Goal: Answer question/provide support: Share knowledge or assist other users

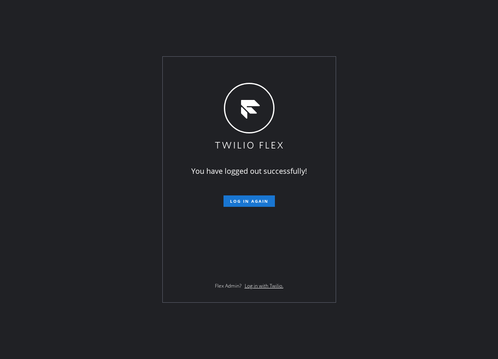
click at [254, 205] on button "Log in again" at bounding box center [248, 200] width 51 height 11
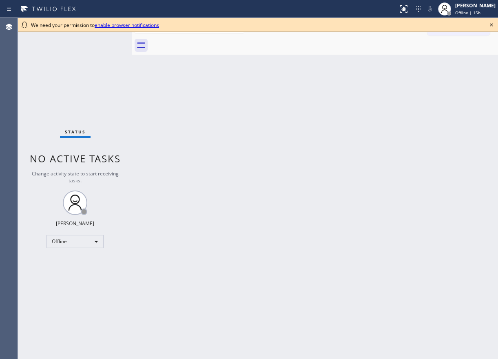
click at [490, 25] on icon at bounding box center [491, 25] width 10 height 10
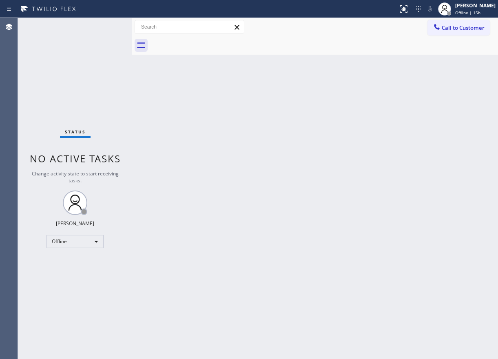
drag, startPoint x: 463, startPoint y: 7, endPoint x: 460, endPoint y: 20, distance: 13.0
click at [463, 7] on div "[PERSON_NAME]" at bounding box center [475, 5] width 40 height 7
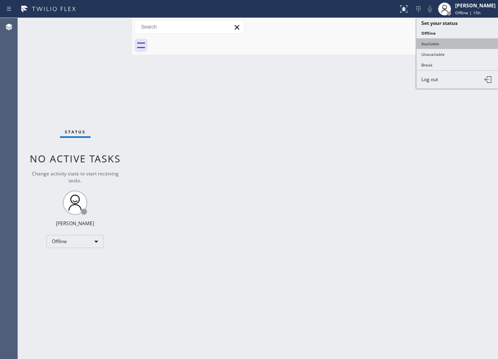
click at [447, 48] on button "Available" at bounding box center [457, 43] width 82 height 11
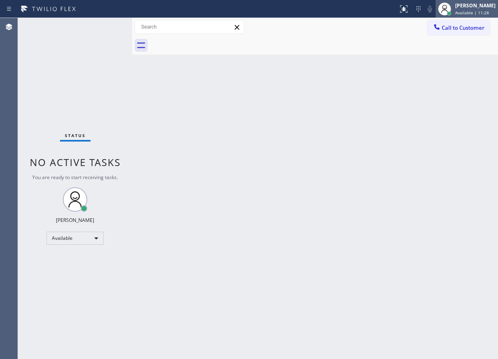
click at [489, 8] on div "[PERSON_NAME]" at bounding box center [475, 5] width 40 height 7
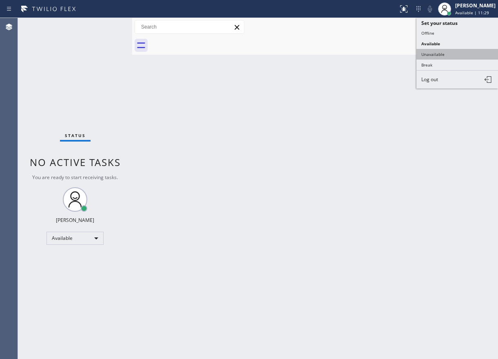
click at [462, 52] on button "Unavailable" at bounding box center [457, 54] width 82 height 11
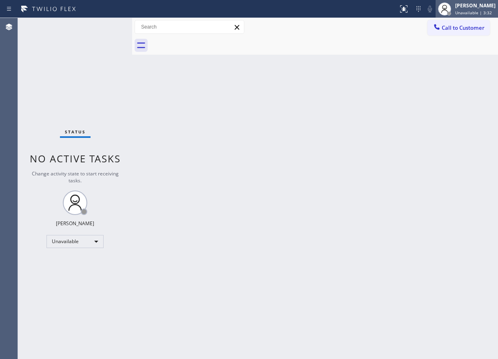
click at [478, 14] on span "Unavailable | 3:32" at bounding box center [473, 13] width 37 height 6
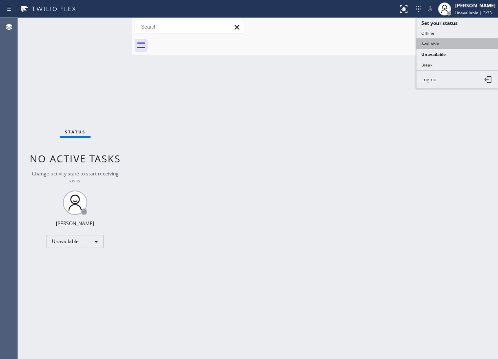
click at [466, 48] on button "Available" at bounding box center [457, 43] width 82 height 11
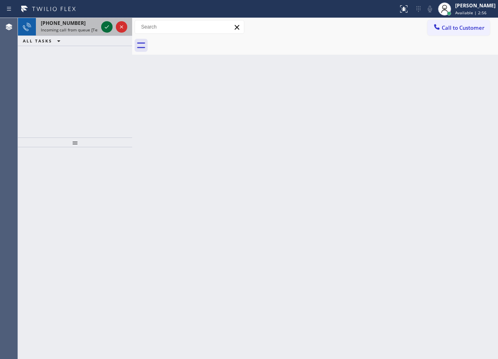
click at [106, 27] on icon at bounding box center [107, 27] width 10 height 10
click at [106, 28] on icon at bounding box center [107, 26] width 4 height 3
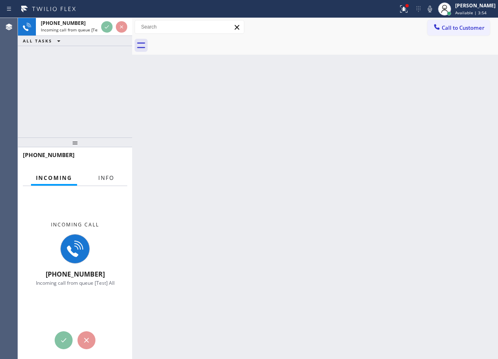
click at [100, 179] on span "Info" at bounding box center [106, 177] width 16 height 7
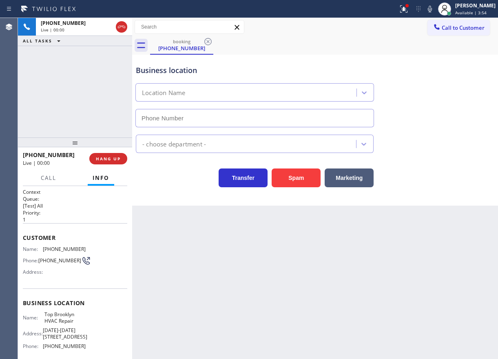
type input "[PHONE_NUMBER]"
click at [108, 162] on button "HANG UP" at bounding box center [108, 158] width 38 height 11
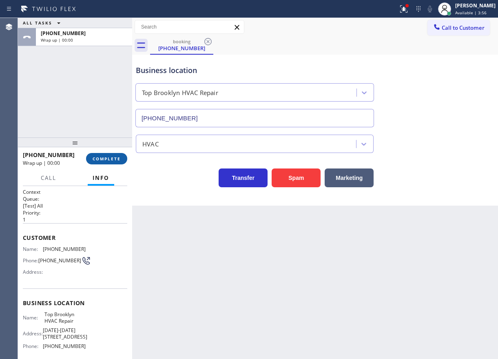
click at [109, 158] on span "COMPLETE" at bounding box center [107, 159] width 28 height 6
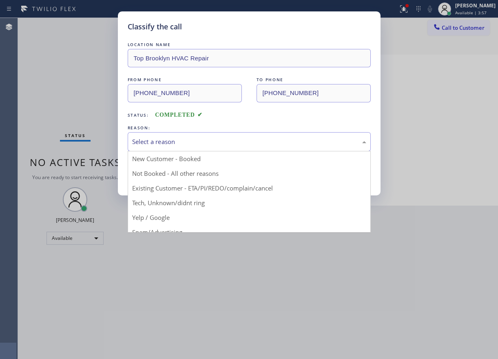
click at [200, 140] on div "Select a reason" at bounding box center [249, 141] width 234 height 9
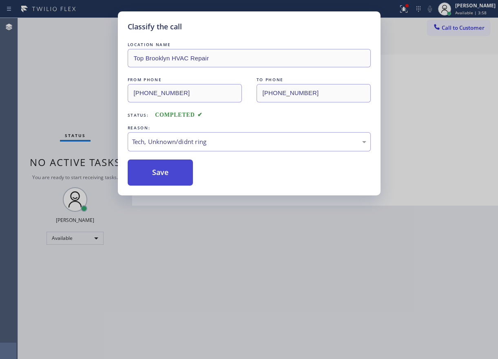
click at [171, 180] on button "Save" at bounding box center [161, 172] width 66 height 26
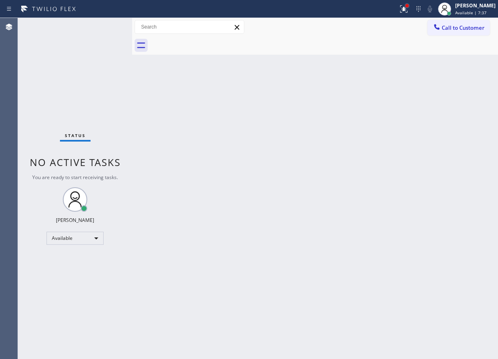
click at [409, 5] on div at bounding box center [406, 5] width 3 height 3
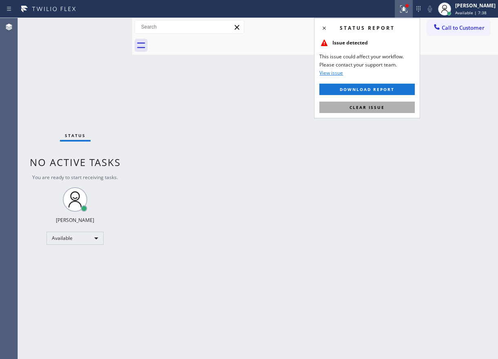
click at [384, 107] on span "Clear issue" at bounding box center [366, 107] width 35 height 6
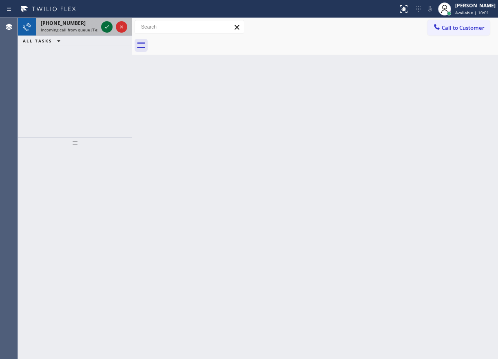
click at [108, 30] on icon at bounding box center [107, 27] width 10 height 10
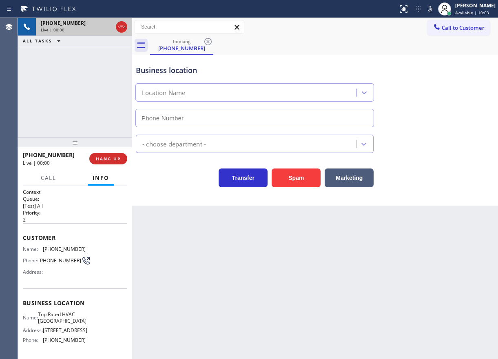
type input "[PHONE_NUMBER]"
click at [109, 161] on span "HANG UP" at bounding box center [108, 159] width 25 height 6
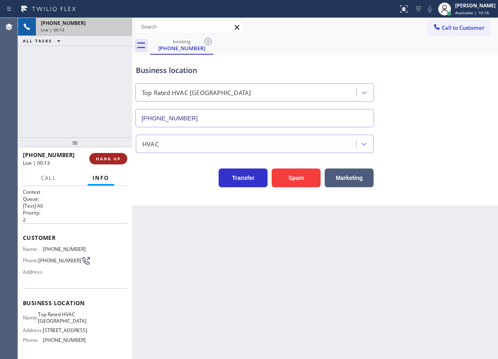
click at [109, 161] on span "HANG UP" at bounding box center [108, 159] width 25 height 6
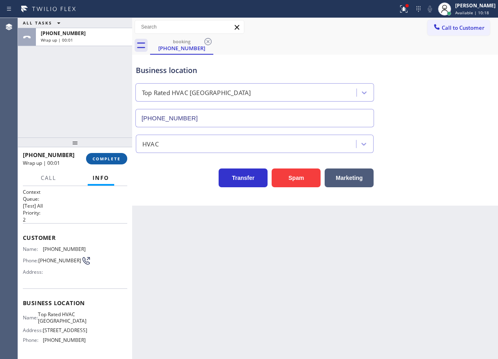
click at [102, 156] on span "COMPLETE" at bounding box center [107, 159] width 28 height 6
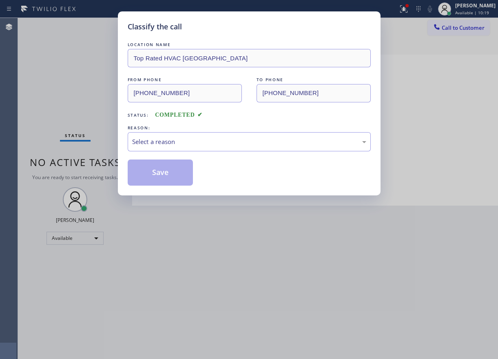
click at [197, 147] on div "Select a reason" at bounding box center [249, 141] width 243 height 19
click at [176, 176] on button "Save" at bounding box center [161, 172] width 66 height 26
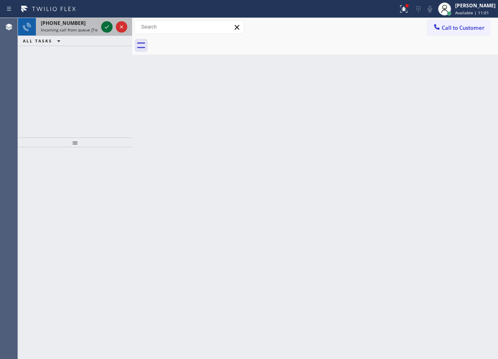
click at [105, 29] on icon at bounding box center [107, 27] width 10 height 10
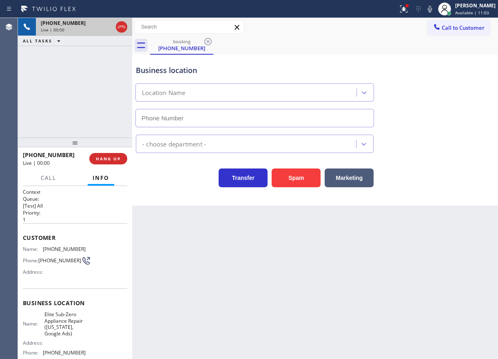
type input "[PHONE_NUMBER]"
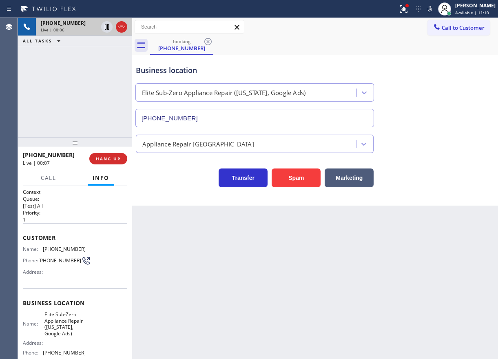
click at [69, 330] on span "Elite Sub-Zero Appliance Repair ([US_STATE], Google Ads)" at bounding box center [64, 323] width 41 height 25
copy span "Elite Sub-Zero Appliance Repair ([US_STATE], Google Ads)"
click at [229, 112] on input "[PHONE_NUMBER]" at bounding box center [254, 118] width 239 height 18
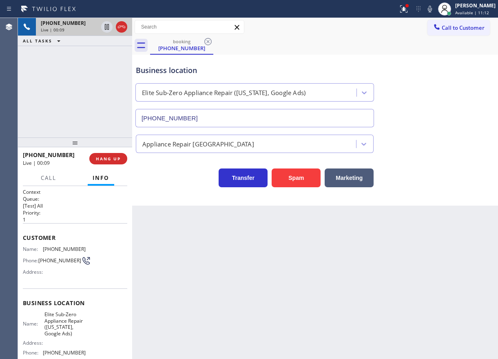
click at [229, 112] on input "[PHONE_NUMBER]" at bounding box center [254, 118] width 239 height 18
click at [52, 247] on span "[PHONE_NUMBER]" at bounding box center [64, 249] width 43 height 6
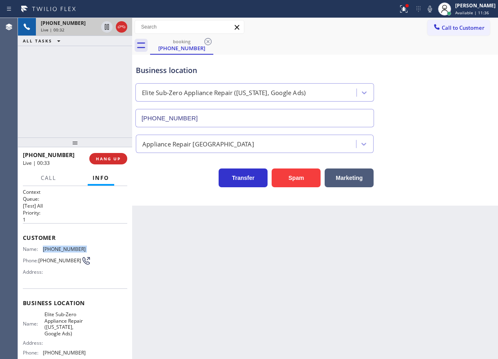
copy span "[PHONE_NUMBER]"
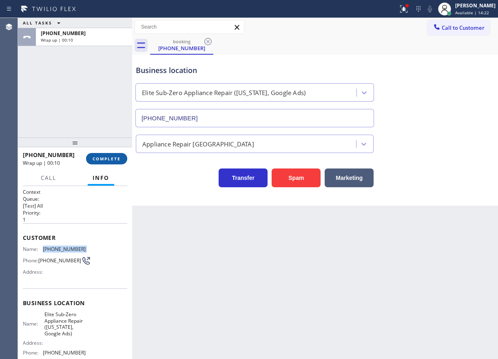
click at [97, 159] on span "COMPLETE" at bounding box center [107, 159] width 28 height 6
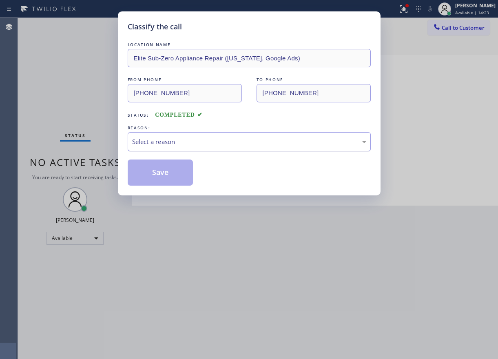
click at [200, 140] on div "Select a reason" at bounding box center [249, 141] width 234 height 9
click at [158, 183] on button "Save" at bounding box center [161, 172] width 66 height 26
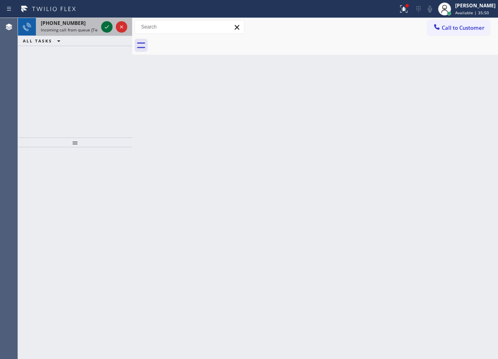
click at [107, 29] on icon at bounding box center [107, 27] width 10 height 10
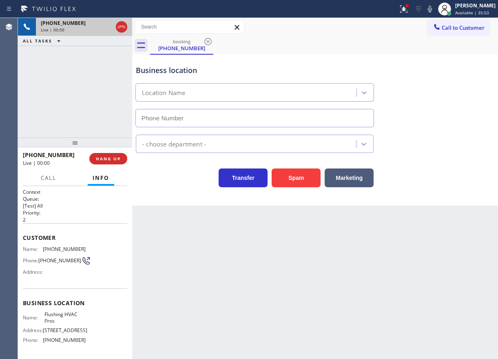
type input "[PHONE_NUMBER]"
click at [116, 162] on button "HANG UP" at bounding box center [108, 158] width 38 height 11
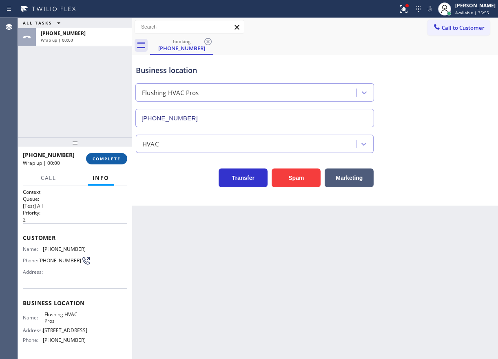
click at [115, 161] on span "COMPLETE" at bounding box center [107, 159] width 28 height 6
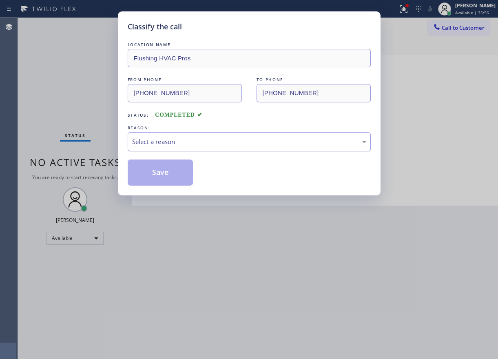
click at [197, 150] on div "Select a reason" at bounding box center [249, 141] width 243 height 19
click at [179, 181] on button "Save" at bounding box center [161, 172] width 66 height 26
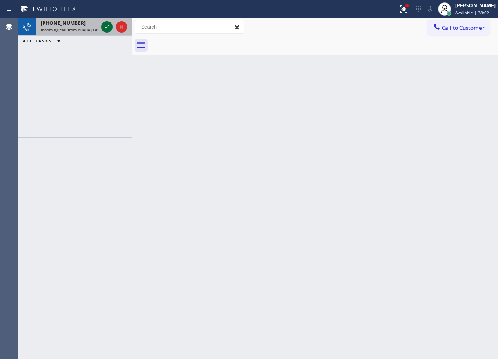
click at [105, 25] on icon at bounding box center [107, 27] width 10 height 10
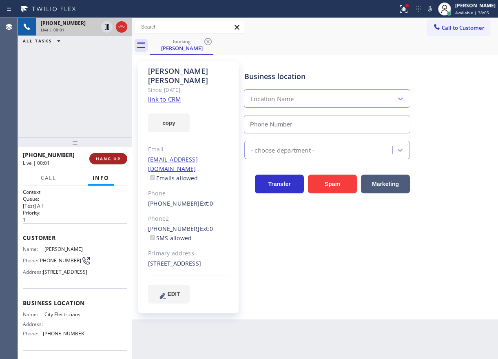
click at [105, 163] on button "HANG UP" at bounding box center [108, 158] width 38 height 11
type input "[PHONE_NUMBER]"
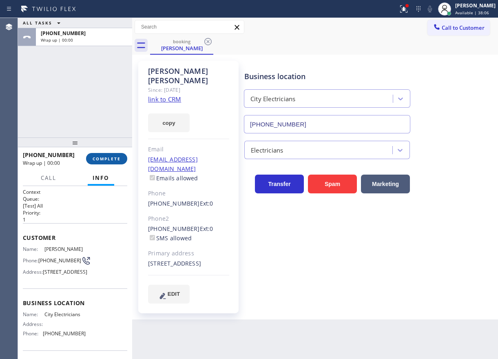
click at [106, 162] on button "COMPLETE" at bounding box center [106, 158] width 41 height 11
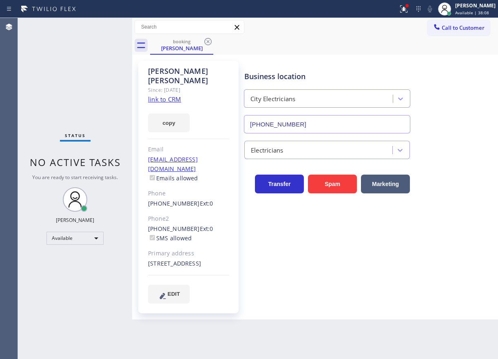
drag, startPoint x: 208, startPoint y: 41, endPoint x: 298, endPoint y: 51, distance: 90.6
click at [210, 44] on icon at bounding box center [207, 41] width 7 height 7
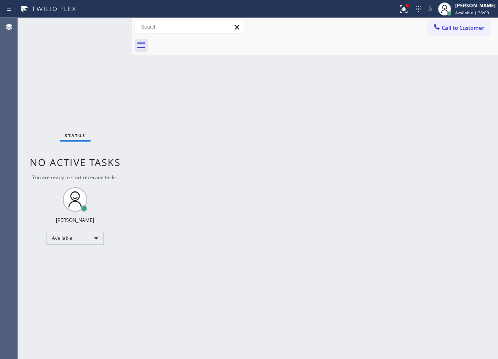
click at [298, 51] on div at bounding box center [324, 45] width 348 height 18
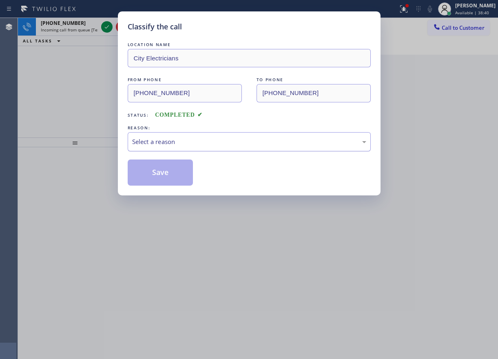
click at [223, 140] on div "Select a reason" at bounding box center [249, 141] width 234 height 9
click at [169, 171] on button "Save" at bounding box center [161, 172] width 66 height 26
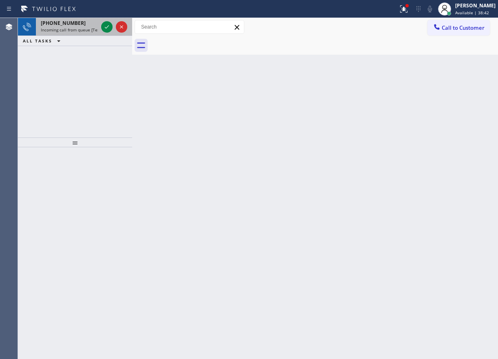
click at [84, 29] on span "Incoming call from queue [Test] All" at bounding box center [75, 30] width 68 height 6
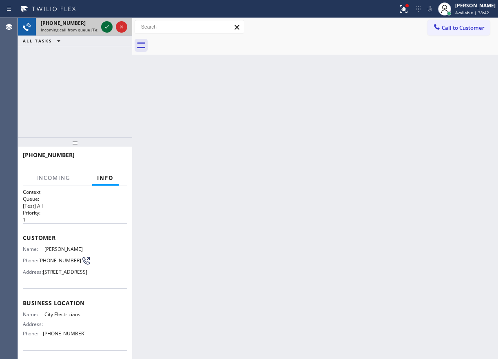
click at [108, 28] on icon at bounding box center [107, 27] width 10 height 10
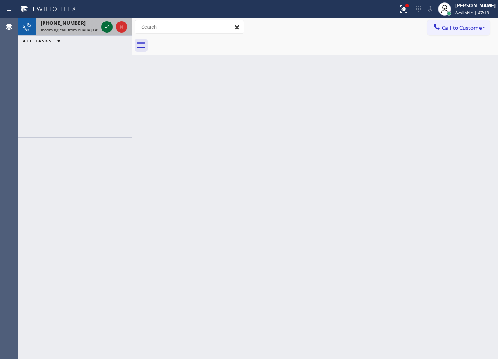
click at [107, 25] on icon at bounding box center [107, 27] width 10 height 10
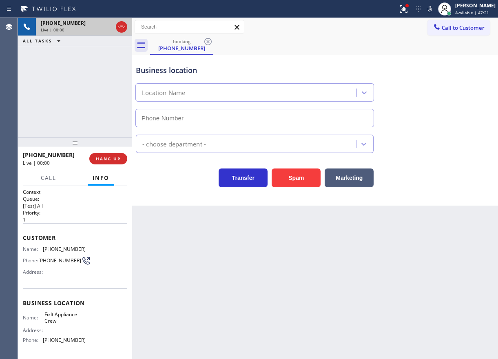
type input "[PHONE_NUMBER]"
click at [55, 323] on span "FixIt Appliance Crew" at bounding box center [64, 317] width 41 height 13
copy span "FixIt Appliance Crew"
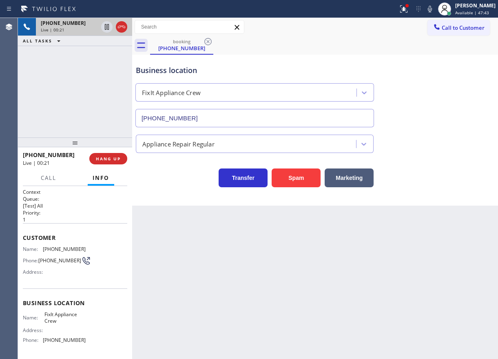
click at [229, 109] on input "[PHONE_NUMBER]" at bounding box center [254, 118] width 239 height 18
click at [63, 246] on span "[PHONE_NUMBER]" at bounding box center [64, 249] width 43 height 6
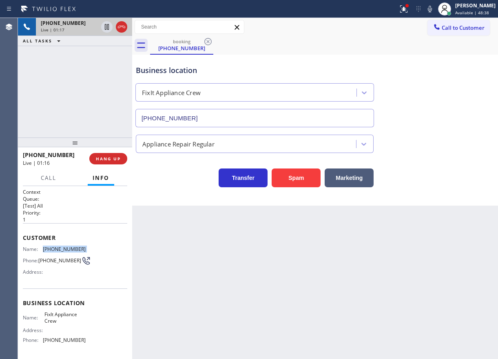
click at [63, 246] on span "[PHONE_NUMBER]" at bounding box center [64, 249] width 43 height 6
copy span "[PHONE_NUMBER]"
click at [105, 159] on span "HANG UP" at bounding box center [108, 159] width 25 height 6
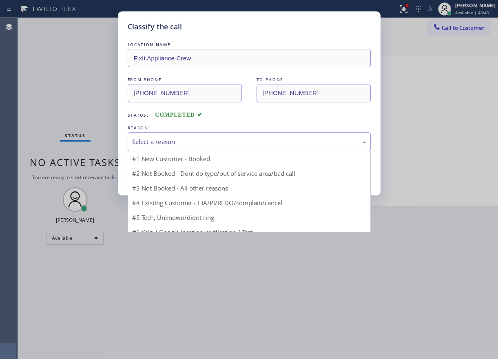
drag, startPoint x: 192, startPoint y: 150, endPoint x: 179, endPoint y: 184, distance: 37.0
click at [192, 151] on div "Select a reason #1 New Customer - Booked #2 Not Booked - Dont do type/out of se…" at bounding box center [249, 141] width 243 height 19
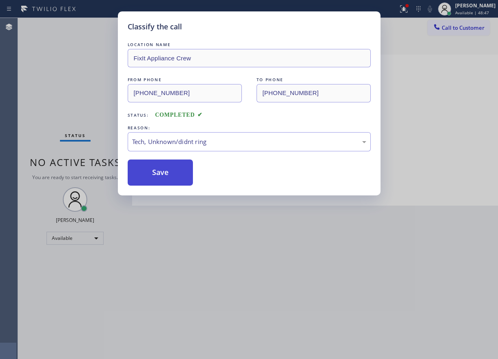
click at [172, 172] on button "Save" at bounding box center [161, 172] width 66 height 26
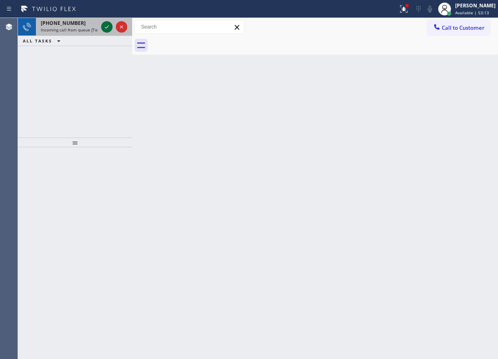
click at [106, 26] on icon at bounding box center [107, 27] width 10 height 10
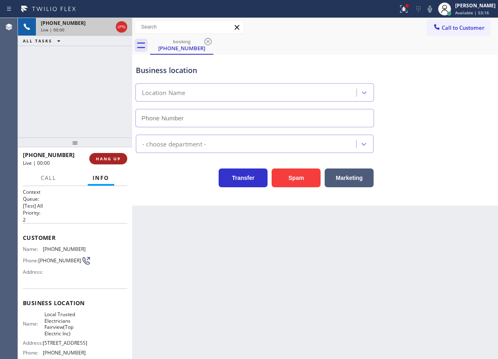
type input "[PHONE_NUMBER]"
click at [110, 156] on span "HANG UP" at bounding box center [108, 159] width 25 height 6
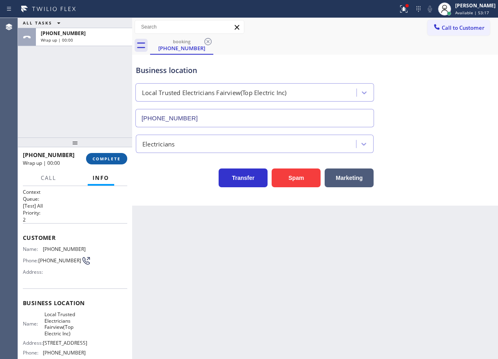
click at [110, 156] on span "COMPLETE" at bounding box center [107, 159] width 28 height 6
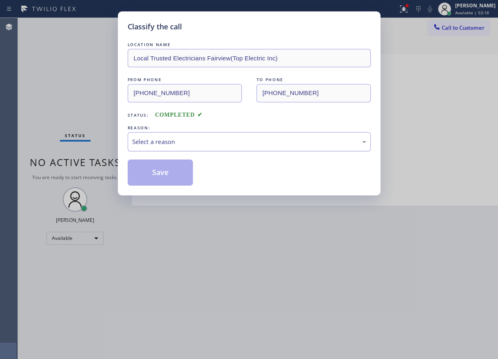
click at [166, 147] on div "Select a reason" at bounding box center [249, 141] width 243 height 19
click at [168, 175] on button "Save" at bounding box center [161, 172] width 66 height 26
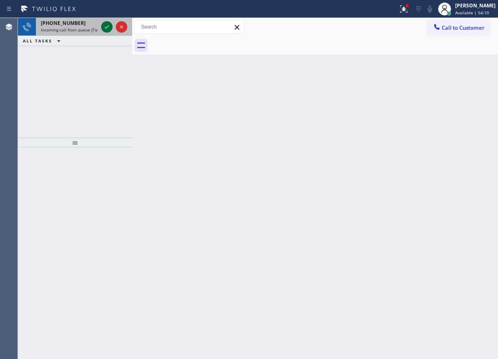
click at [108, 24] on icon at bounding box center [107, 27] width 10 height 10
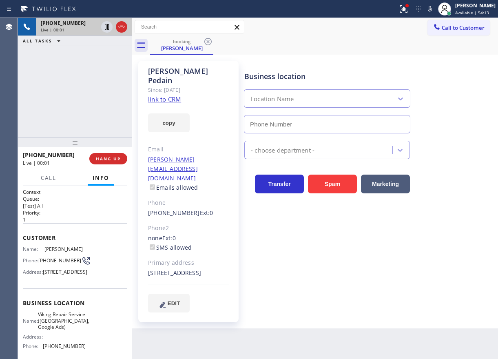
type input "[PHONE_NUMBER]"
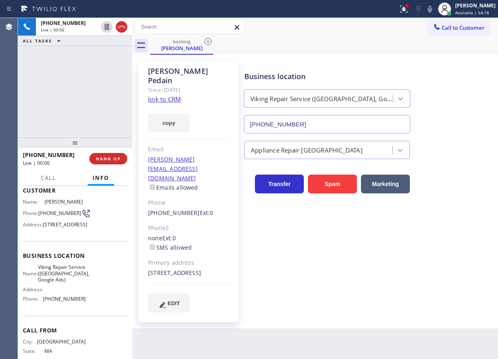
scroll to position [96, 0]
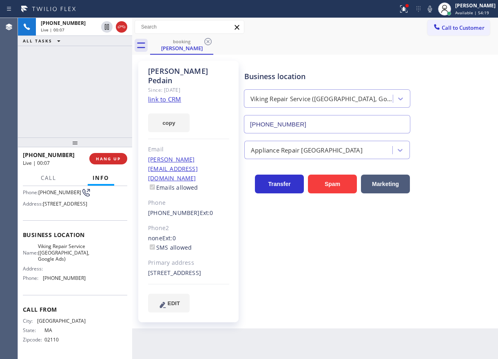
click at [64, 255] on span "Viking Repair Service ([GEOGRAPHIC_DATA], Google Ads)" at bounding box center [63, 252] width 51 height 19
copy span "Viking Repair Service ([GEOGRAPHIC_DATA], Google Ads)"
click at [317, 131] on input "[PHONE_NUMBER]" at bounding box center [327, 124] width 166 height 18
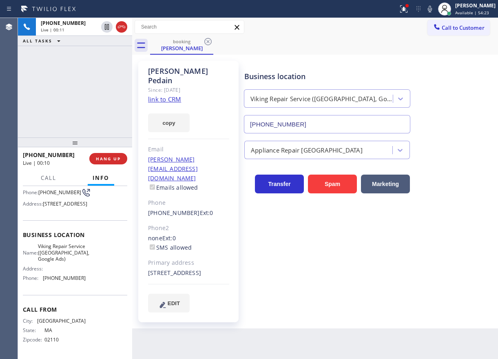
click at [317, 131] on input "[PHONE_NUMBER]" at bounding box center [327, 124] width 166 height 18
click at [171, 95] on link "link to CRM" at bounding box center [164, 99] width 33 height 8
click at [111, 156] on span "HANG UP" at bounding box center [108, 159] width 25 height 6
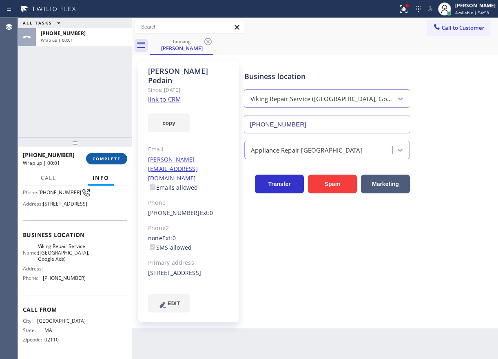
click at [113, 157] on span "COMPLETE" at bounding box center [107, 159] width 28 height 6
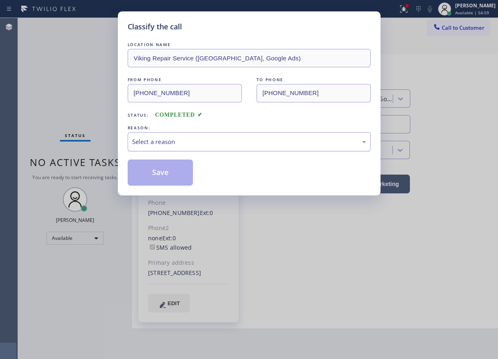
click at [194, 137] on div "Select a reason" at bounding box center [249, 141] width 234 height 9
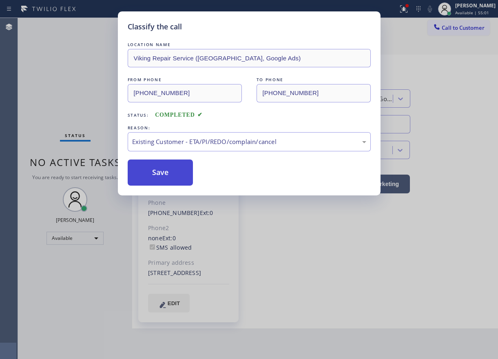
drag, startPoint x: 168, startPoint y: 163, endPoint x: 168, endPoint y: 168, distance: 4.2
click at [168, 164] on button "Save" at bounding box center [161, 172] width 66 height 26
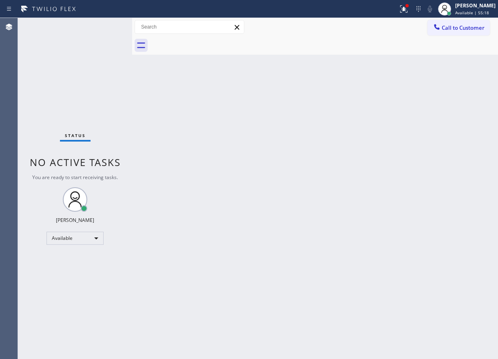
click at [425, 156] on div "Back to Dashboard Change Sender ID Customers Technicians Select a contact Outbo…" at bounding box center [315, 188] width 366 height 341
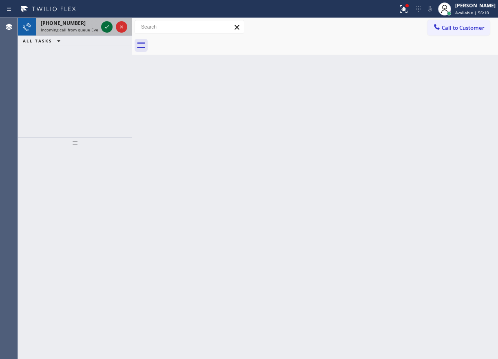
click at [107, 27] on icon at bounding box center [107, 26] width 4 height 3
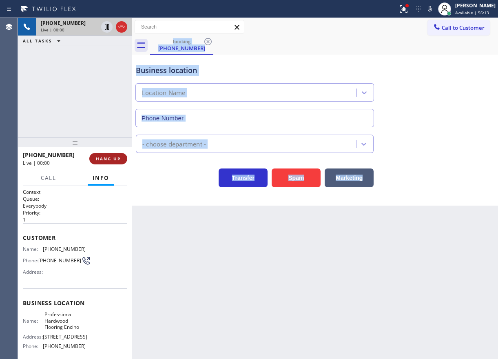
type input "[PHONE_NUMBER]"
click at [116, 162] on button "HANG UP" at bounding box center [108, 158] width 38 height 11
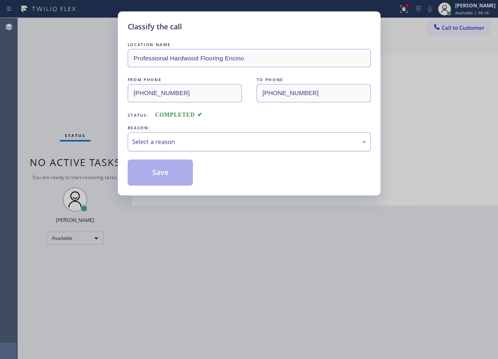
click at [194, 148] on div "Select a reason" at bounding box center [249, 141] width 243 height 19
drag, startPoint x: 172, startPoint y: 176, endPoint x: 182, endPoint y: 38, distance: 138.5
click at [172, 176] on button "Save" at bounding box center [161, 172] width 66 height 26
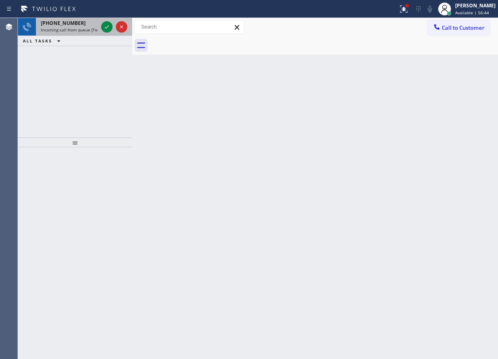
click at [62, 26] on span "[PHONE_NUMBER]" at bounding box center [63, 23] width 45 height 7
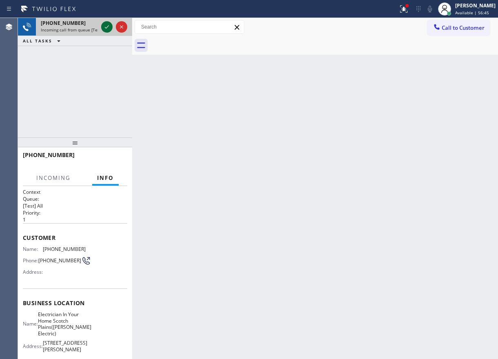
click at [106, 29] on icon at bounding box center [107, 27] width 10 height 10
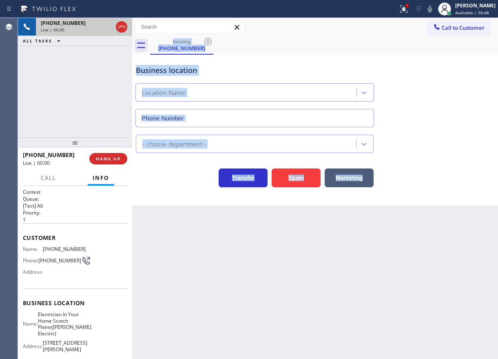
type input "[PHONE_NUMBER]"
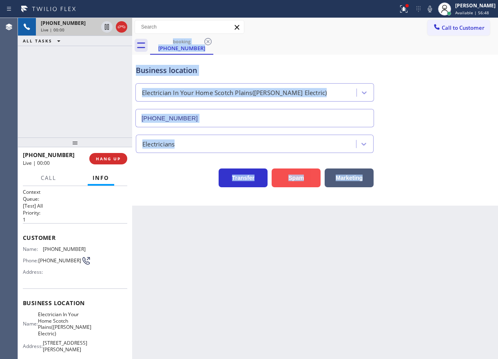
click at [299, 173] on button "Spam" at bounding box center [296, 177] width 49 height 19
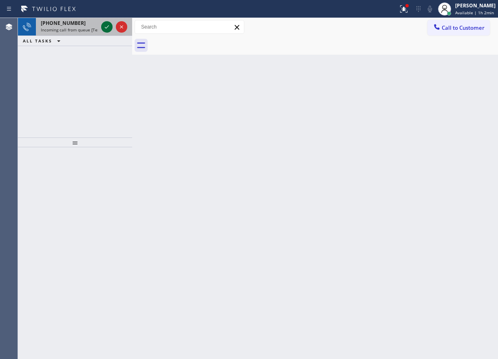
click at [104, 29] on icon at bounding box center [107, 27] width 10 height 10
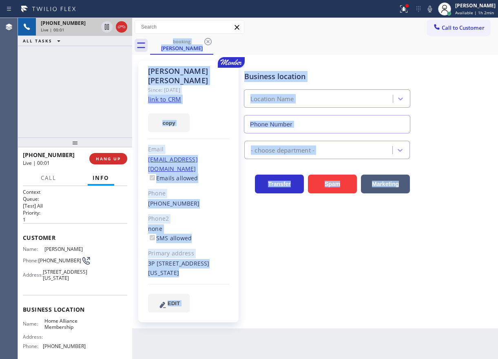
type input "[PHONE_NUMBER]"
click at [55, 330] on span "Home Alliance Membership" at bounding box center [64, 324] width 41 height 13
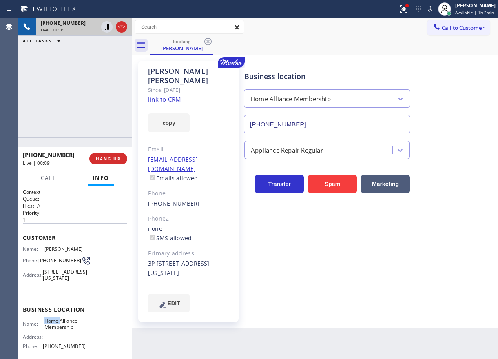
click at [55, 330] on span "Home Alliance Membership" at bounding box center [64, 324] width 41 height 13
copy span "Home Alliance Membership"
click at [308, 124] on input "[PHONE_NUMBER]" at bounding box center [327, 124] width 166 height 18
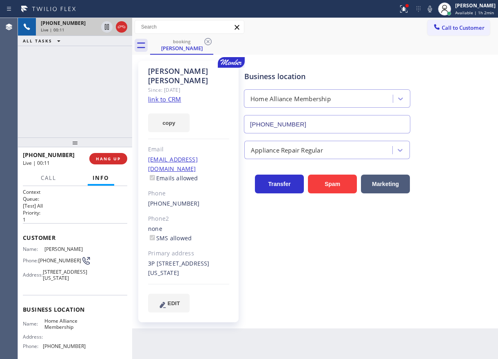
click at [308, 124] on input "[PHONE_NUMBER]" at bounding box center [327, 124] width 166 height 18
click at [176, 95] on link "link to CRM" at bounding box center [164, 99] width 33 height 8
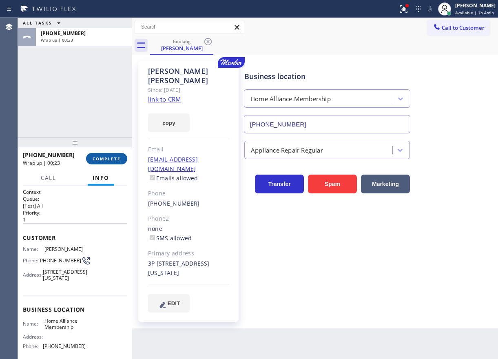
click at [111, 157] on span "COMPLETE" at bounding box center [107, 159] width 28 height 6
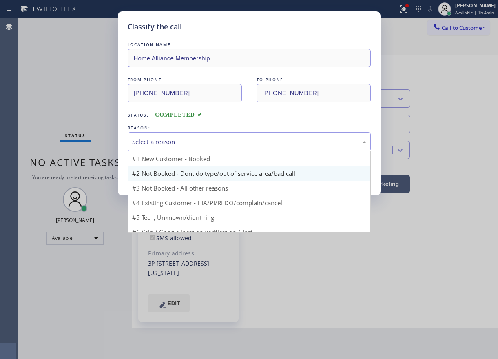
drag, startPoint x: 132, startPoint y: 148, endPoint x: 263, endPoint y: 171, distance: 133.2
click at [300, 144] on div "Select a reason" at bounding box center [249, 141] width 234 height 9
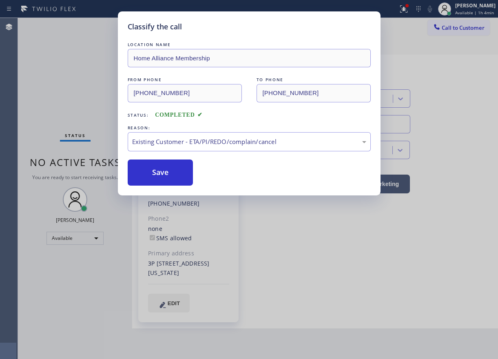
drag, startPoint x: 159, startPoint y: 163, endPoint x: 252, endPoint y: 177, distance: 93.9
click at [159, 164] on button "Save" at bounding box center [161, 172] width 66 height 26
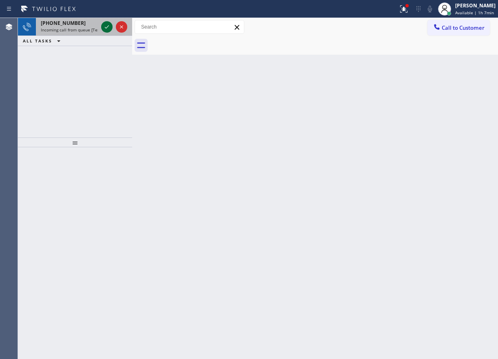
click at [108, 28] on icon at bounding box center [107, 27] width 10 height 10
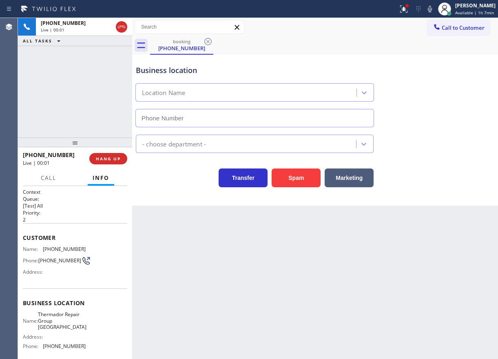
type input "[PHONE_NUMBER]"
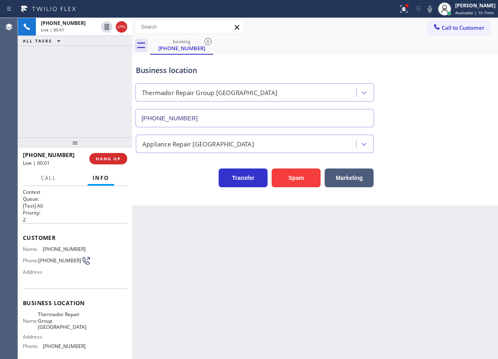
click at [57, 316] on span "Thermador Repair Group [GEOGRAPHIC_DATA]" at bounding box center [62, 320] width 49 height 19
copy span "Thermador Repair Group [GEOGRAPHIC_DATA]"
click at [221, 116] on input "[PHONE_NUMBER]" at bounding box center [254, 118] width 239 height 18
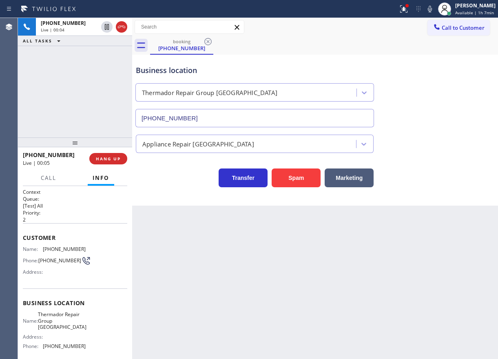
click at [221, 116] on input "[PHONE_NUMBER]" at bounding box center [254, 118] width 239 height 18
click at [61, 243] on div "Customer Name: [PHONE_NUMBER] Phone: [PHONE_NUMBER] Address:" at bounding box center [75, 255] width 104 height 65
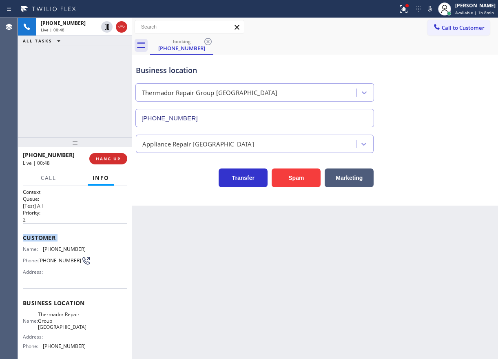
copy span "Customer"
click at [61, 247] on span "[PHONE_NUMBER]" at bounding box center [64, 249] width 43 height 6
copy span "[PHONE_NUMBER]"
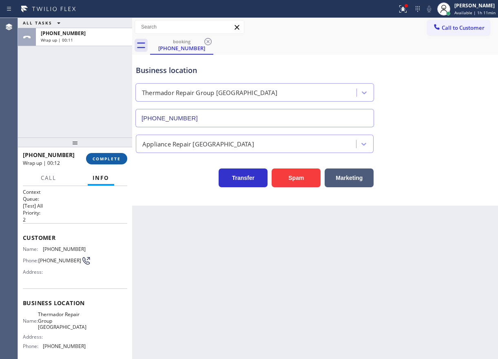
drag, startPoint x: 114, startPoint y: 152, endPoint x: 111, endPoint y: 156, distance: 4.6
click at [113, 153] on div "[PHONE_NUMBER] Wrap up | 00:12 COMPLETE" at bounding box center [75, 158] width 104 height 21
click at [111, 156] on span "COMPLETE" at bounding box center [107, 159] width 28 height 6
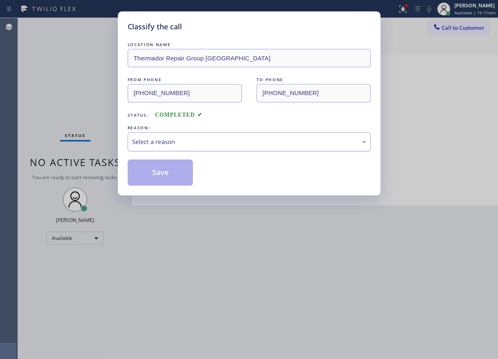
click at [175, 144] on div "Select a reason" at bounding box center [249, 141] width 234 height 9
click at [146, 177] on button "Save" at bounding box center [161, 172] width 66 height 26
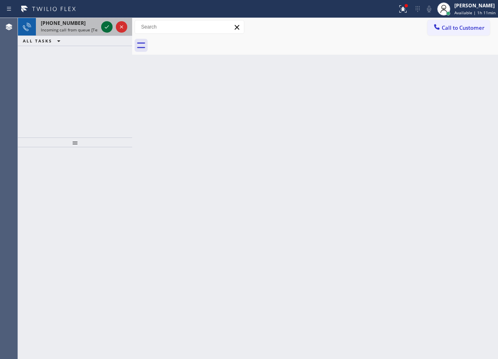
click at [106, 27] on icon at bounding box center [107, 27] width 10 height 10
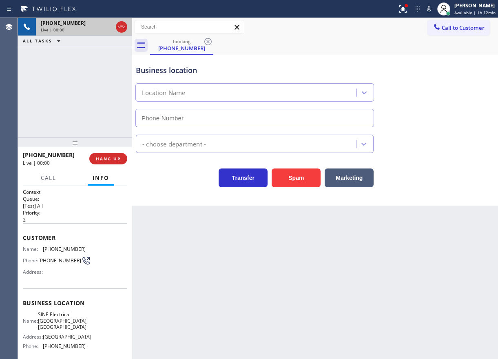
type input "[PHONE_NUMBER]"
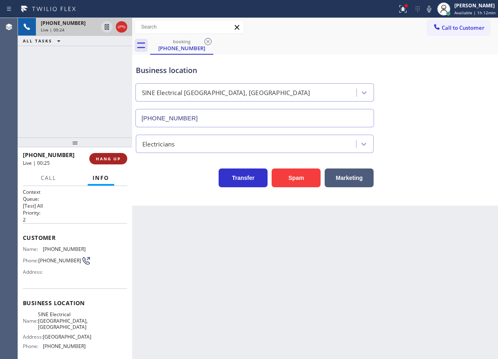
click at [106, 163] on button "HANG UP" at bounding box center [108, 158] width 38 height 11
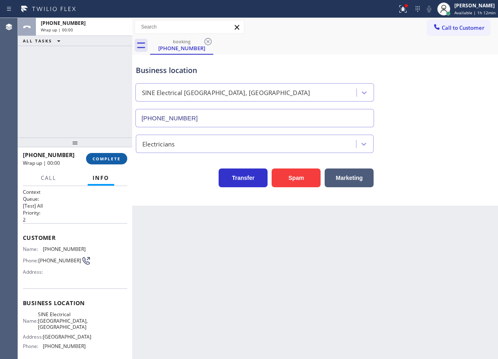
click at [117, 160] on span "COMPLETE" at bounding box center [107, 159] width 28 height 6
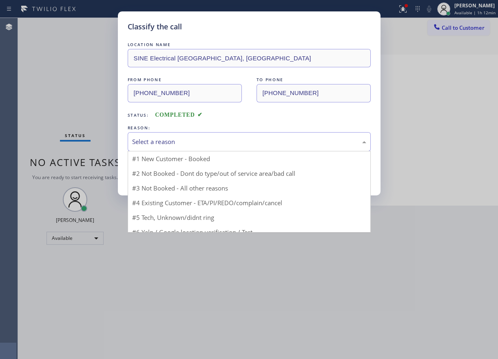
click at [176, 145] on div "Select a reason" at bounding box center [249, 141] width 234 height 9
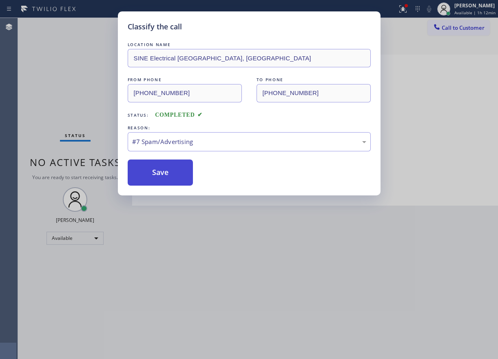
click at [175, 174] on button "Save" at bounding box center [161, 172] width 66 height 26
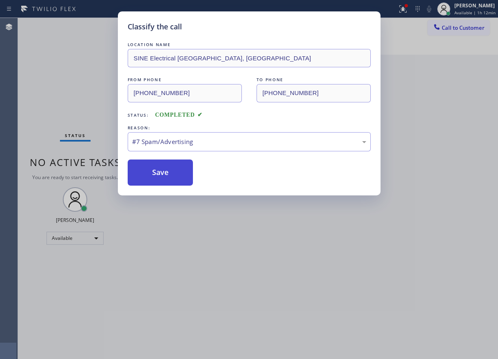
click at [164, 167] on button "Save" at bounding box center [161, 172] width 66 height 26
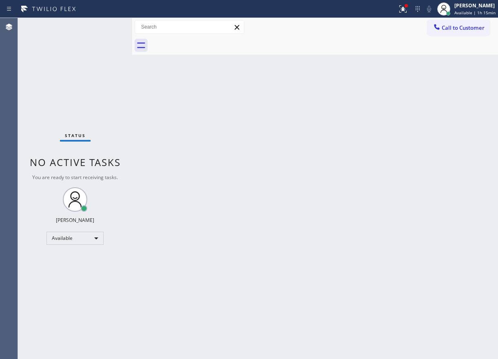
click at [275, 190] on div "Back to Dashboard Change Sender ID Customers Technicians Select a contact Outbo…" at bounding box center [315, 188] width 366 height 341
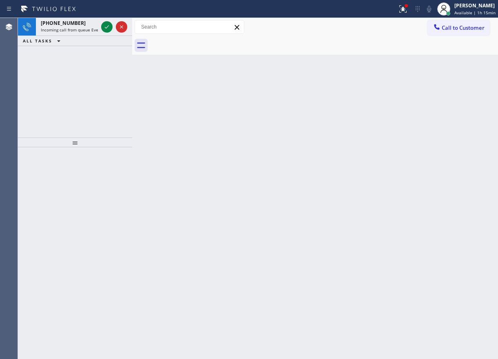
click at [454, 88] on div "Back to Dashboard Change Sender ID Customers Technicians Select a contact Outbo…" at bounding box center [315, 188] width 366 height 341
click at [108, 24] on icon at bounding box center [107, 27] width 10 height 10
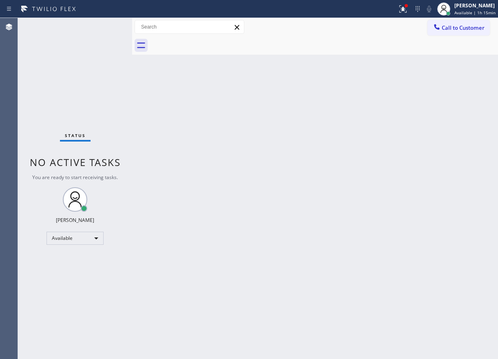
click at [108, 24] on div "Status No active tasks You are ready to start receiving tasks. [PERSON_NAME] Av…" at bounding box center [75, 188] width 114 height 341
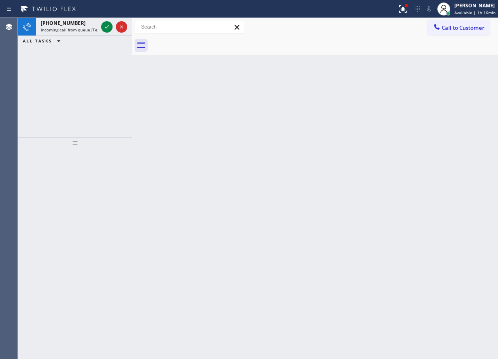
click at [428, 108] on div "Back to Dashboard Change Sender ID Customers Technicians Select a contact Outbo…" at bounding box center [315, 188] width 366 height 341
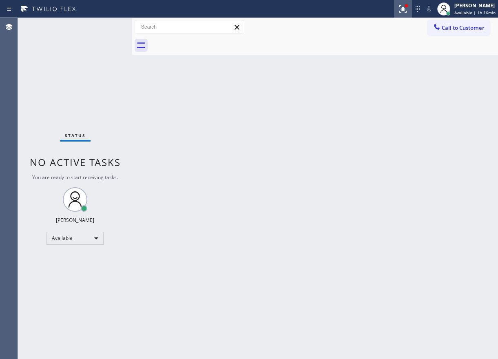
click at [404, 12] on icon at bounding box center [403, 9] width 10 height 10
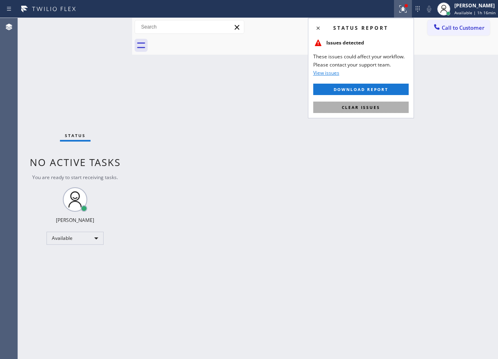
click at [384, 105] on button "Clear issues" at bounding box center [360, 107] width 95 height 11
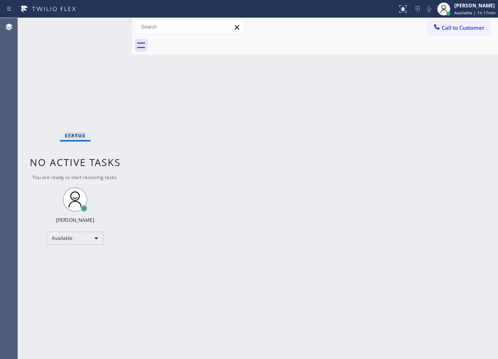
click at [106, 24] on div "Status No active tasks You are ready to start receiving tasks. [PERSON_NAME] Av…" at bounding box center [75, 188] width 114 height 341
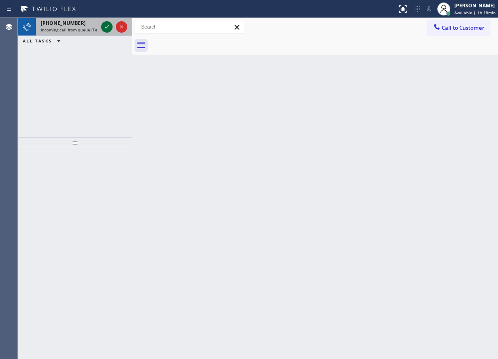
click at [106, 26] on icon at bounding box center [107, 27] width 10 height 10
click at [104, 28] on icon at bounding box center [107, 27] width 10 height 10
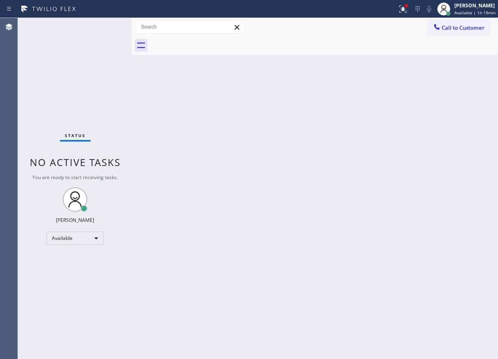
click at [106, 26] on div "Status No active tasks You are ready to start receiving tasks. [PERSON_NAME] Av…" at bounding box center [75, 188] width 114 height 341
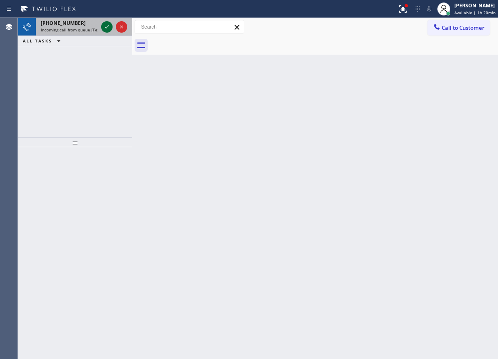
click at [106, 26] on icon at bounding box center [107, 27] width 10 height 10
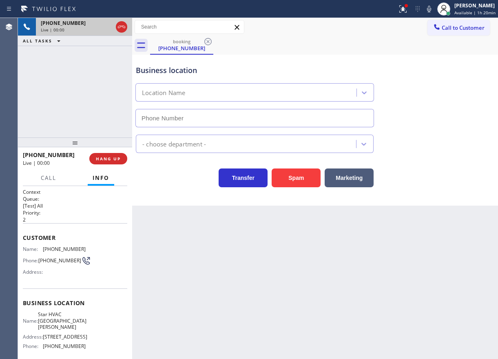
type input "[PHONE_NUMBER]"
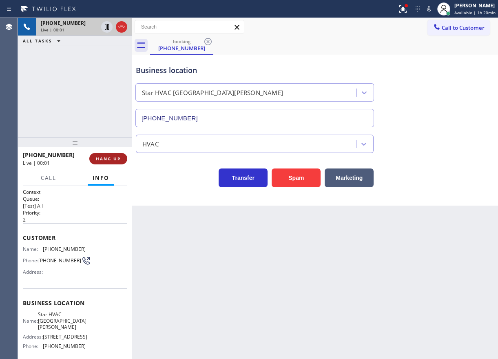
click at [119, 157] on span "HANG UP" at bounding box center [108, 159] width 25 height 6
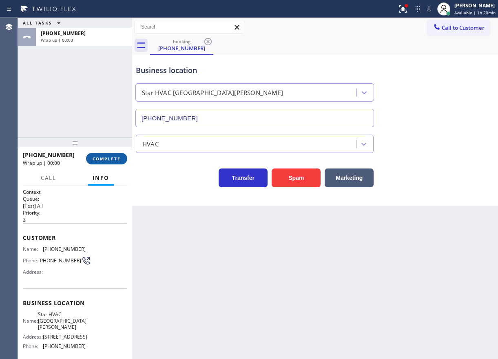
click at [119, 157] on span "COMPLETE" at bounding box center [107, 159] width 28 height 6
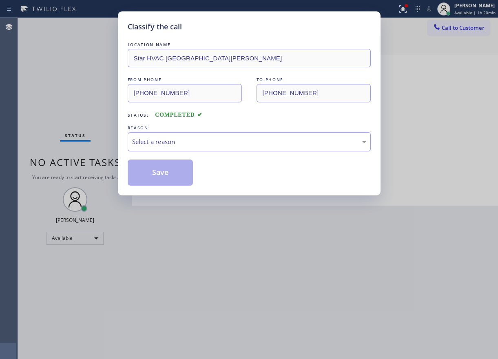
click at [209, 146] on div "Select a reason" at bounding box center [249, 141] width 234 height 9
click at [172, 171] on button "Save" at bounding box center [161, 172] width 66 height 26
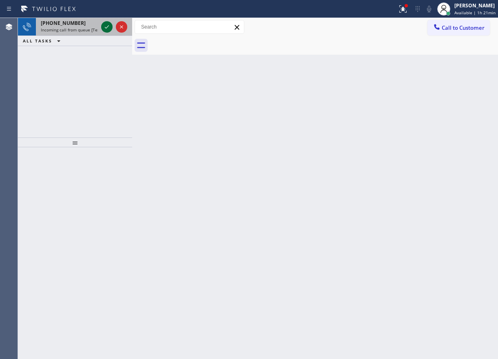
click at [104, 26] on icon at bounding box center [107, 27] width 10 height 10
click at [105, 29] on icon at bounding box center [107, 27] width 10 height 10
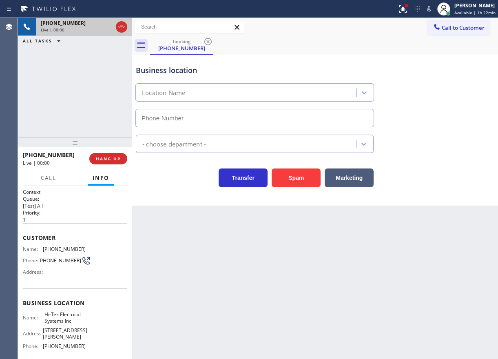
type input "[PHONE_NUMBER]"
click at [303, 179] on button "Spam" at bounding box center [296, 177] width 49 height 19
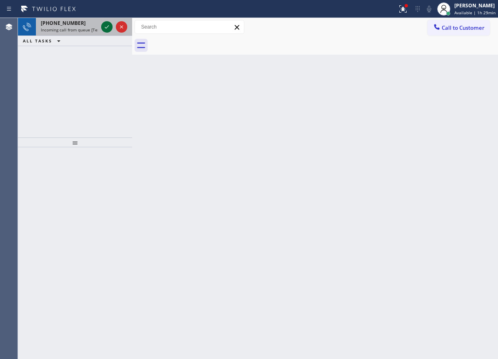
click at [104, 28] on icon at bounding box center [107, 27] width 10 height 10
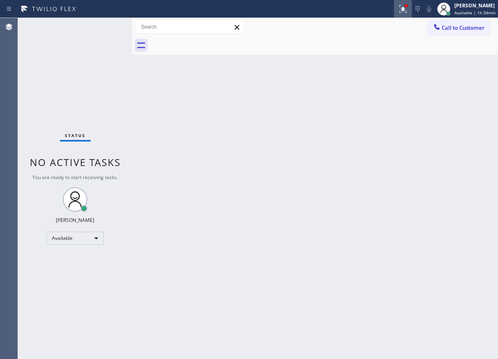
click at [404, 7] on icon at bounding box center [402, 8] width 5 height 3
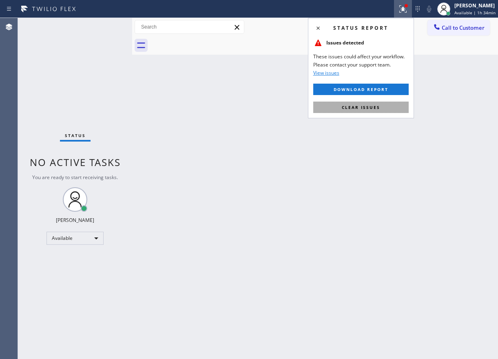
click at [364, 109] on span "Clear issues" at bounding box center [361, 107] width 38 height 6
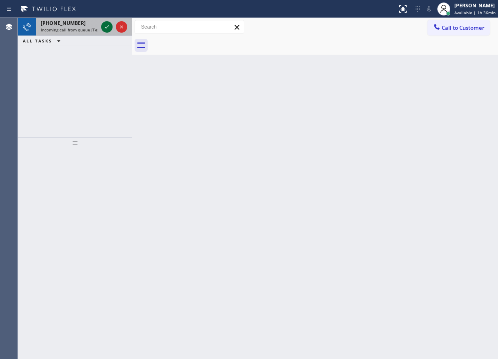
click at [106, 29] on icon at bounding box center [107, 27] width 10 height 10
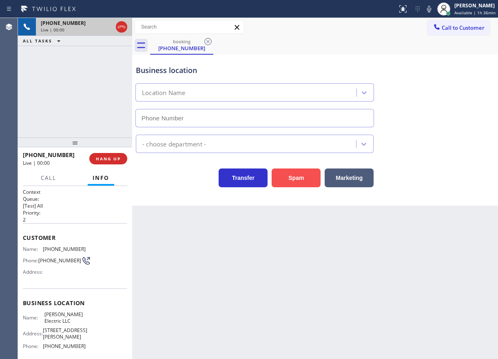
type input "[PHONE_NUMBER]"
click at [292, 182] on button "Spam" at bounding box center [296, 177] width 49 height 19
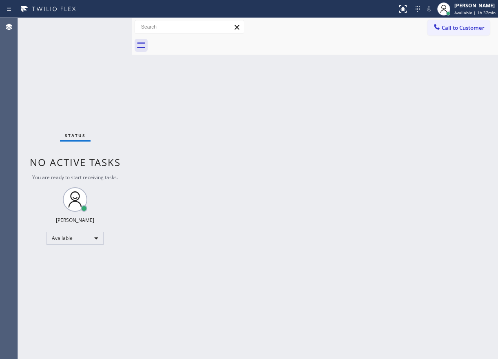
drag, startPoint x: 407, startPoint y: 135, endPoint x: 214, endPoint y: 75, distance: 202.2
click at [407, 135] on div "Back to Dashboard Change Sender ID Customers Technicians Select a contact Outbo…" at bounding box center [315, 188] width 366 height 341
click at [445, 153] on div "Back to Dashboard Change Sender ID Customers Technicians Select a contact Outbo…" at bounding box center [315, 188] width 366 height 341
click at [438, 168] on div "Back to Dashboard Change Sender ID Customers Technicians Select a contact Outbo…" at bounding box center [315, 188] width 366 height 341
drag, startPoint x: 474, startPoint y: 71, endPoint x: 379, endPoint y: 62, distance: 95.5
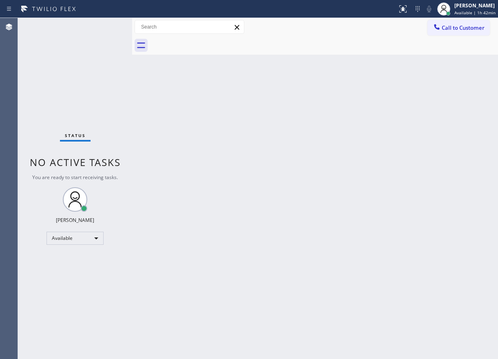
click at [474, 71] on div "Back to Dashboard Change Sender ID Customers Technicians Select a contact Outbo…" at bounding box center [315, 188] width 366 height 341
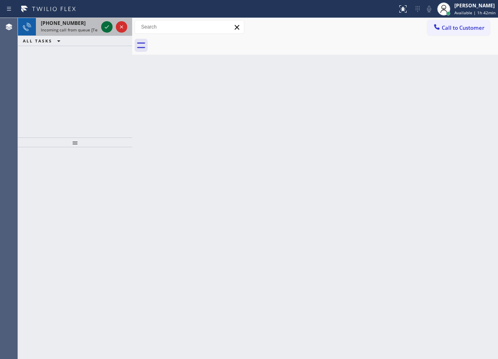
click at [105, 32] on button at bounding box center [106, 26] width 11 height 11
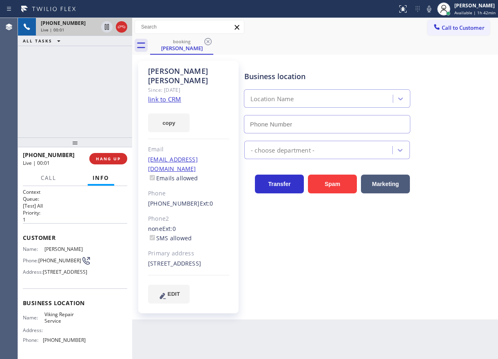
type input "[PHONE_NUMBER]"
click at [55, 340] on div "Name: Viking Repair Service Address: Phone: [PHONE_NUMBER]" at bounding box center [54, 328] width 63 height 35
click at [56, 324] on span "Viking Repair Service" at bounding box center [64, 317] width 41 height 13
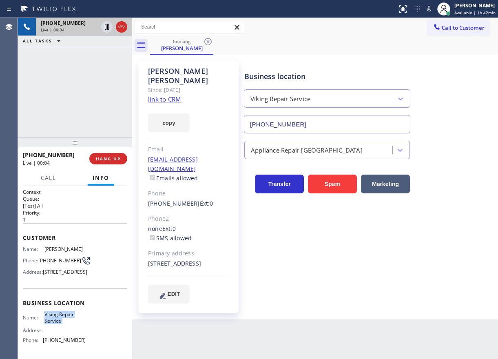
copy span "Viking Repair Service"
click at [305, 125] on input "[PHONE_NUMBER]" at bounding box center [327, 124] width 166 height 18
click at [163, 95] on link "link to CRM" at bounding box center [164, 99] width 33 height 8
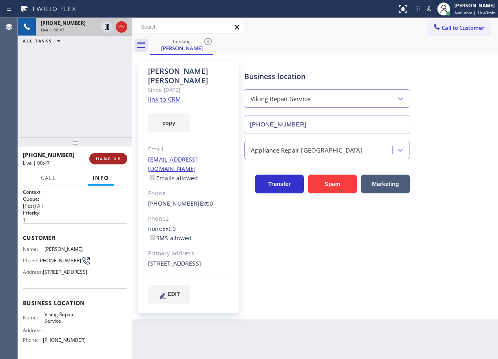
click at [108, 154] on button "HANG UP" at bounding box center [108, 158] width 38 height 11
click at [109, 157] on span "HANG UP" at bounding box center [108, 159] width 25 height 6
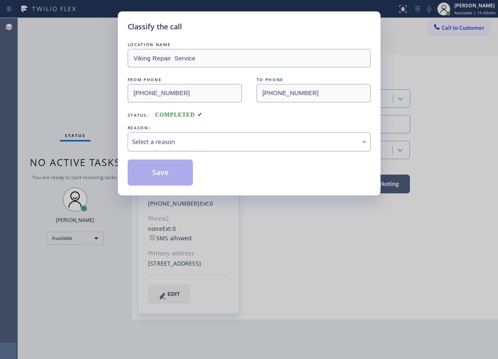
click at [175, 143] on div "Select a reason" at bounding box center [249, 141] width 234 height 9
click at [165, 179] on button "Save" at bounding box center [161, 172] width 66 height 26
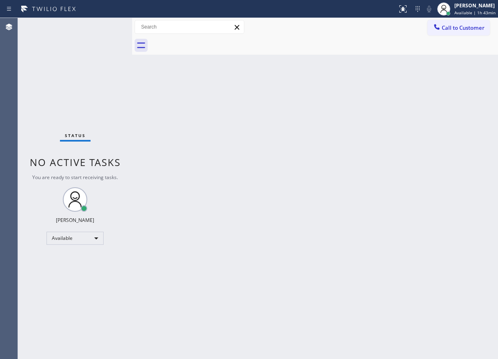
click at [431, 152] on div "Back to Dashboard Change Sender ID Customers Technicians Select a contact Outbo…" at bounding box center [315, 188] width 366 height 341
click at [464, 13] on span "Available | 1h 46min" at bounding box center [474, 13] width 41 height 6
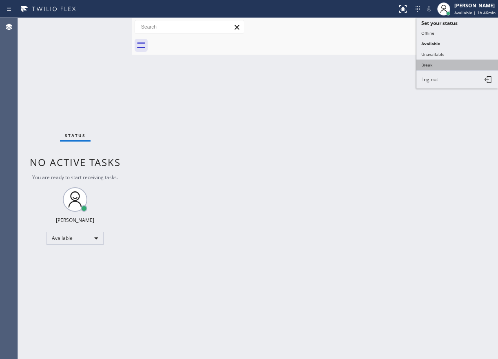
click at [435, 68] on button "Break" at bounding box center [457, 65] width 82 height 11
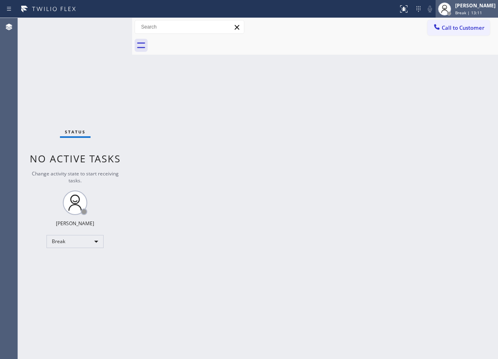
click at [470, 6] on div "[PERSON_NAME]" at bounding box center [475, 5] width 40 height 7
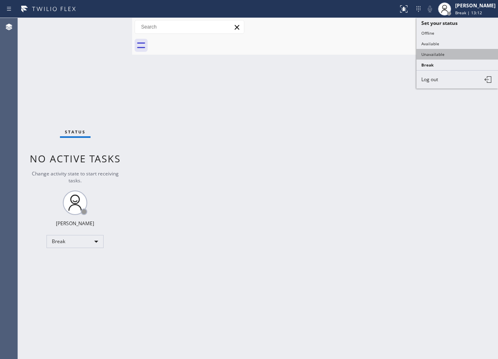
click at [453, 53] on button "Unavailable" at bounding box center [457, 54] width 82 height 11
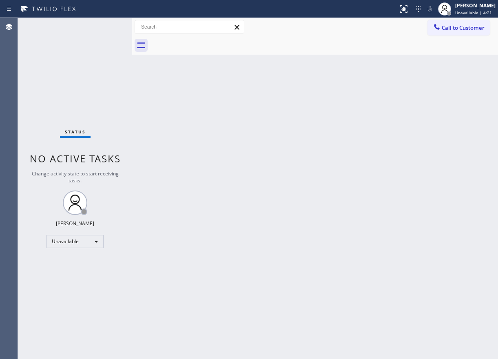
click at [474, 18] on div "Status report No issues detected If you experience an issue, please download th…" at bounding box center [249, 9] width 498 height 18
click at [473, 16] on div "[PERSON_NAME] Unavailable | 4:22" at bounding box center [466, 9] width 62 height 18
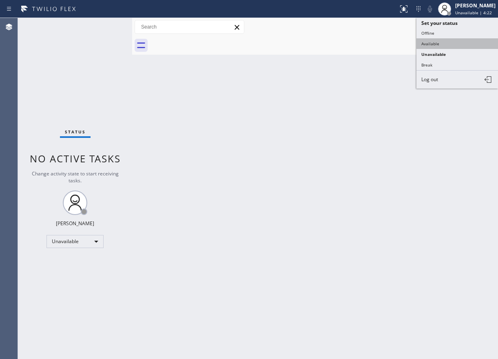
click at [453, 47] on button "Available" at bounding box center [457, 43] width 82 height 11
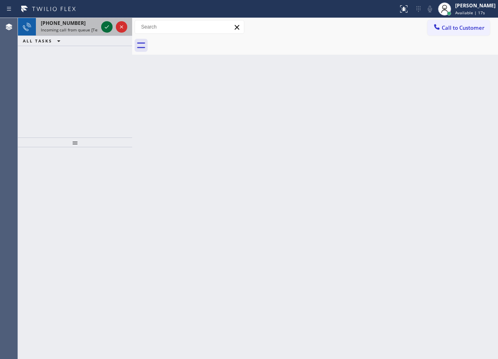
click at [105, 26] on icon at bounding box center [107, 27] width 10 height 10
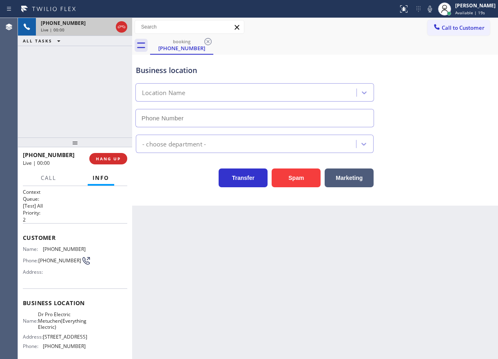
type input "[PHONE_NUMBER]"
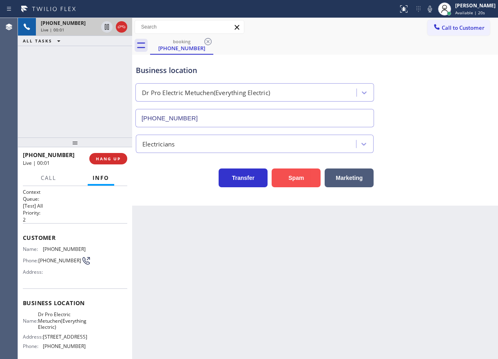
click at [300, 178] on button "Spam" at bounding box center [296, 177] width 49 height 19
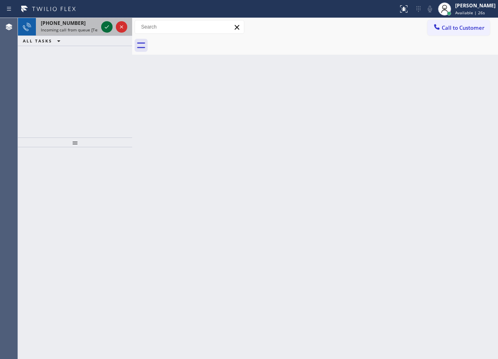
click at [108, 29] on icon at bounding box center [107, 27] width 10 height 10
click at [107, 28] on icon at bounding box center [107, 27] width 10 height 10
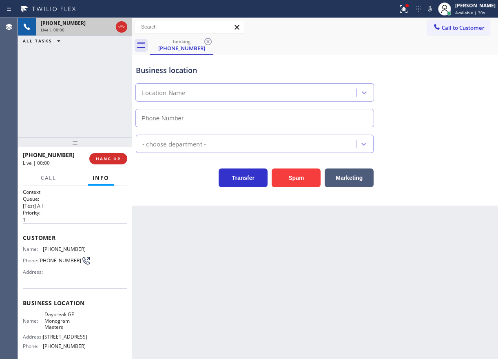
type input "[PHONE_NUMBER]"
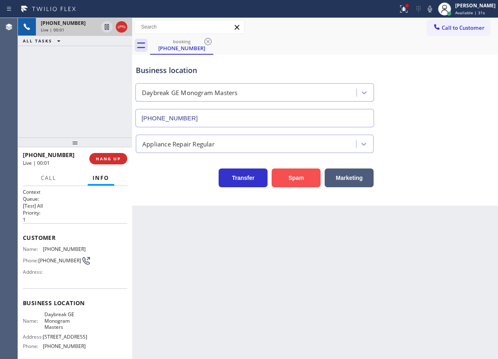
click at [298, 179] on button "Spam" at bounding box center [296, 177] width 49 height 19
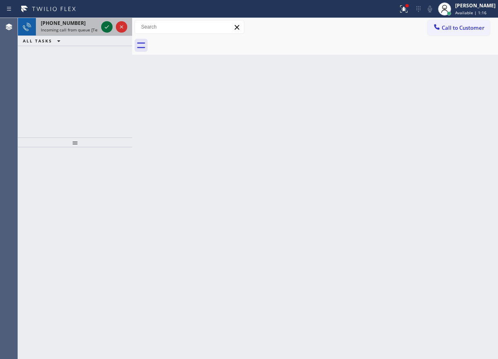
click at [105, 27] on icon at bounding box center [107, 27] width 10 height 10
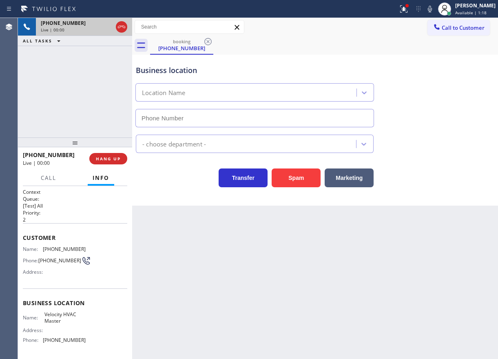
type input "[PHONE_NUMBER]"
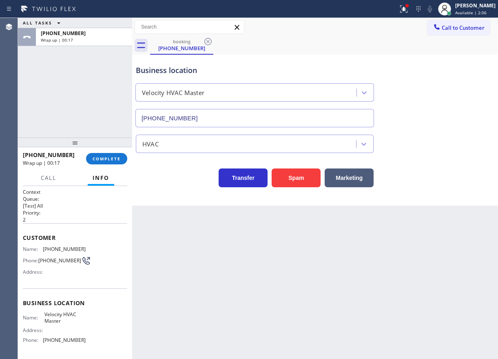
click at [97, 165] on div "[PHONE_NUMBER] Wrap up | 00:17 COMPLETE" at bounding box center [75, 158] width 104 height 21
click at [100, 162] on button "COMPLETE" at bounding box center [106, 158] width 41 height 11
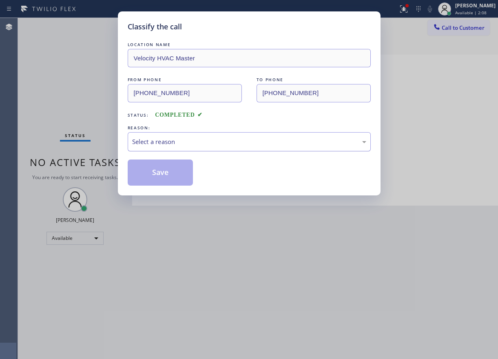
click at [190, 141] on div "Select a reason" at bounding box center [249, 141] width 234 height 9
click at [172, 177] on button "Save" at bounding box center [161, 172] width 66 height 26
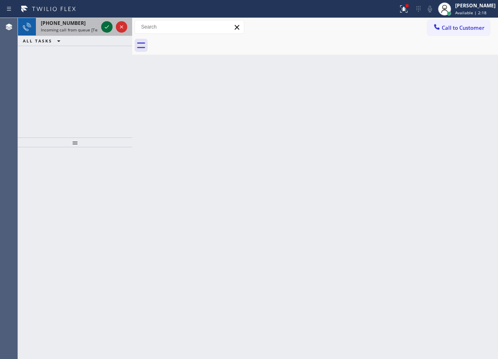
click at [107, 23] on icon at bounding box center [107, 27] width 10 height 10
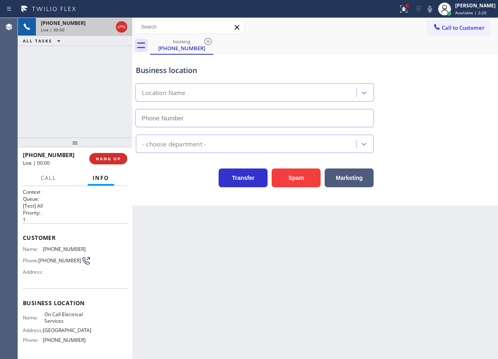
type input "[PHONE_NUMBER]"
click at [311, 179] on button "Spam" at bounding box center [296, 177] width 49 height 19
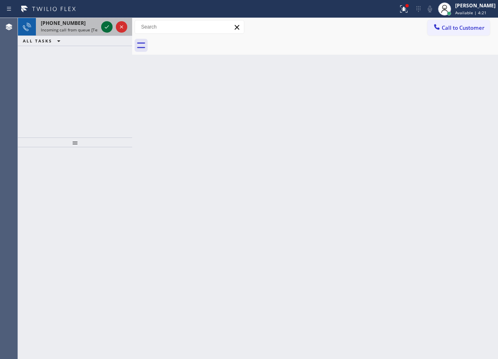
click at [106, 26] on icon at bounding box center [107, 27] width 10 height 10
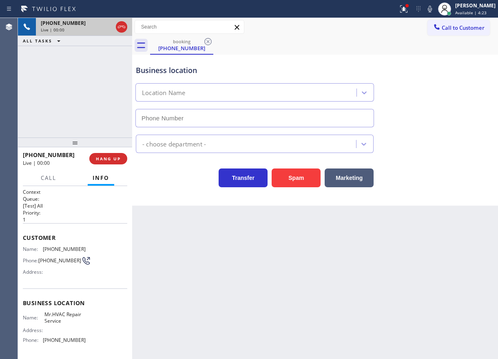
type input "[PHONE_NUMBER]"
click at [109, 159] on span "HANG UP" at bounding box center [108, 159] width 25 height 6
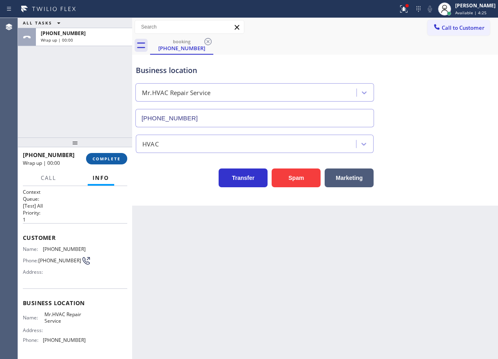
click at [109, 159] on span "COMPLETE" at bounding box center [107, 159] width 28 height 6
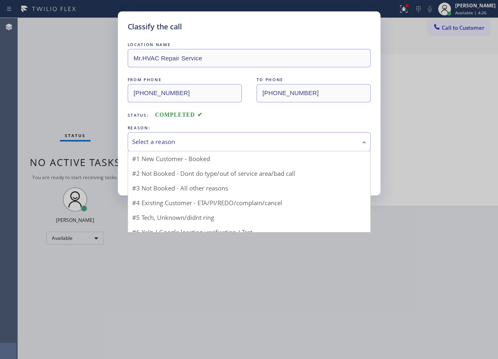
click at [206, 146] on div "Select a reason" at bounding box center [249, 141] width 234 height 9
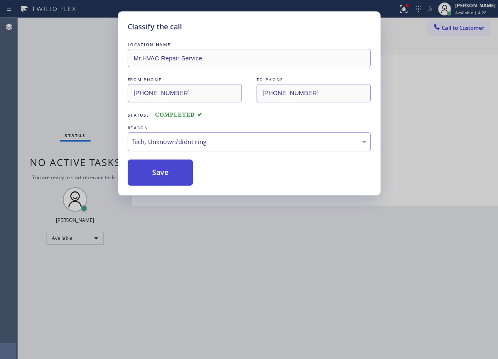
click at [179, 172] on button "Save" at bounding box center [161, 172] width 66 height 26
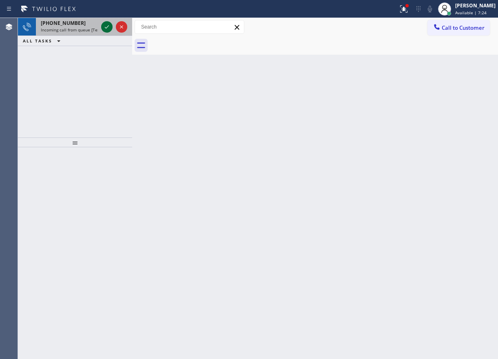
click at [109, 30] on icon at bounding box center [107, 27] width 10 height 10
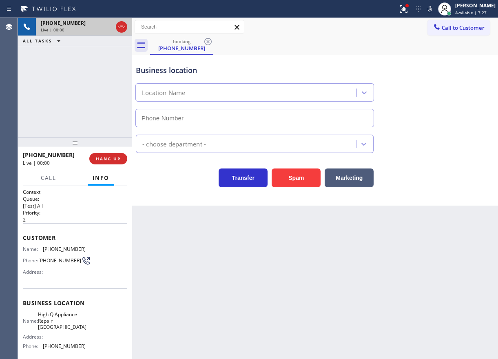
type input "[PHONE_NUMBER]"
click at [59, 322] on span "High Q Appliance Repair [GEOGRAPHIC_DATA]" at bounding box center [62, 320] width 49 height 19
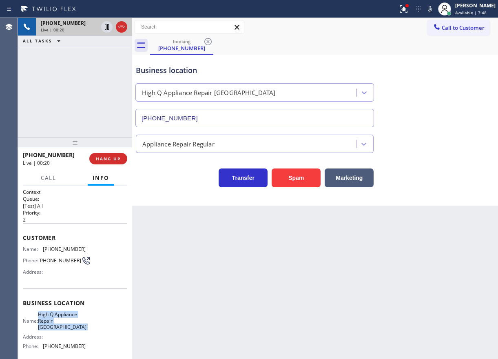
click at [59, 322] on span "High Q Appliance Repair [GEOGRAPHIC_DATA]" at bounding box center [62, 320] width 49 height 19
click at [226, 115] on input "[PHONE_NUMBER]" at bounding box center [254, 118] width 239 height 18
click at [51, 250] on span "[PHONE_NUMBER]" at bounding box center [64, 249] width 43 height 6
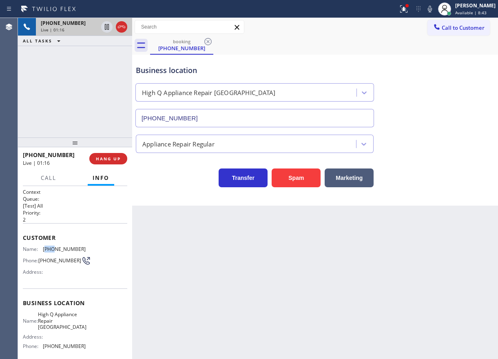
click at [51, 250] on span "[PHONE_NUMBER]" at bounding box center [64, 249] width 43 height 6
click at [109, 155] on button "HANG UP" at bounding box center [108, 158] width 38 height 11
click at [109, 156] on span "HANG UP" at bounding box center [108, 159] width 25 height 6
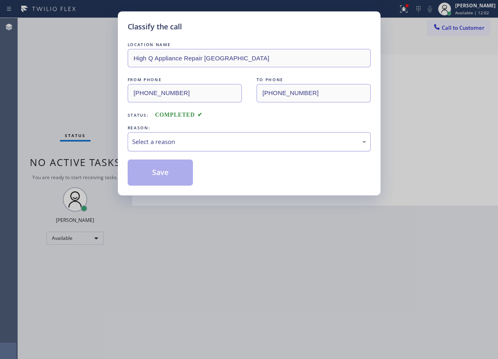
click at [171, 143] on div "Select a reason" at bounding box center [249, 141] width 234 height 9
drag, startPoint x: 163, startPoint y: 173, endPoint x: 364, endPoint y: 26, distance: 248.2
click at [163, 173] on button "Save" at bounding box center [161, 172] width 66 height 26
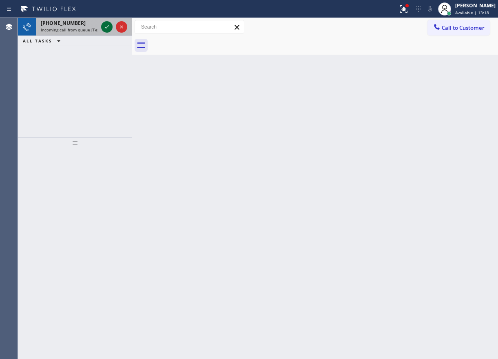
click at [107, 30] on icon at bounding box center [107, 27] width 10 height 10
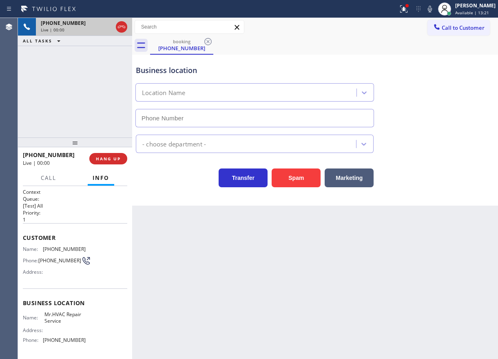
type input "[PHONE_NUMBER]"
click at [98, 156] on span "HANG UP" at bounding box center [108, 159] width 25 height 6
click at [103, 157] on span "HANG UP" at bounding box center [108, 159] width 25 height 6
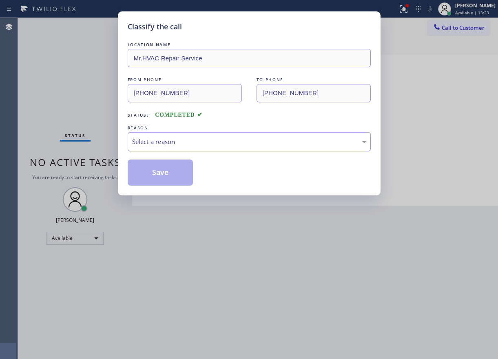
click at [182, 140] on div "Select a reason" at bounding box center [249, 141] width 234 height 9
drag, startPoint x: 176, startPoint y: 168, endPoint x: 276, endPoint y: 89, distance: 127.7
click at [176, 168] on button "Save" at bounding box center [161, 172] width 66 height 26
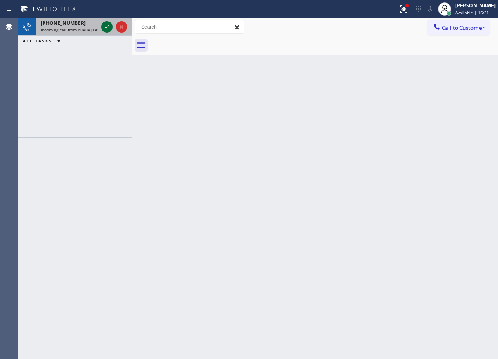
click at [104, 29] on icon at bounding box center [107, 27] width 10 height 10
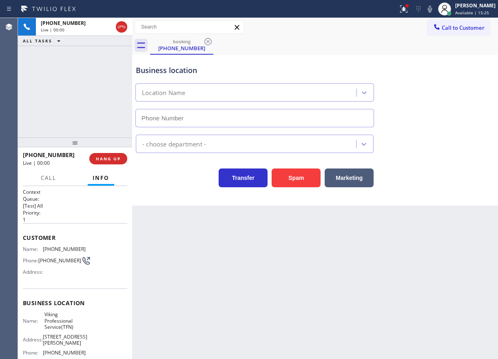
type input "[PHONE_NUMBER]"
click at [55, 321] on span "Viking Professional Service(TFN)" at bounding box center [64, 320] width 41 height 19
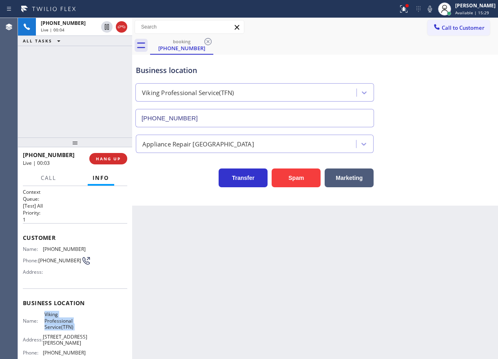
click at [55, 321] on span "Viking Professional Service(TFN)" at bounding box center [64, 320] width 41 height 19
click at [208, 119] on input "[PHONE_NUMBER]" at bounding box center [254, 118] width 239 height 18
click at [47, 252] on span "[PHONE_NUMBER]" at bounding box center [64, 249] width 43 height 6
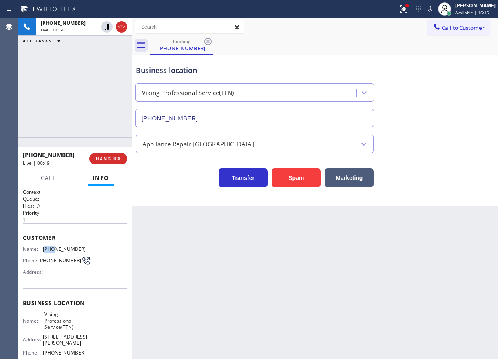
click at [47, 252] on span "[PHONE_NUMBER]" at bounding box center [64, 249] width 43 height 6
click at [49, 179] on span "Call" at bounding box center [48, 177] width 15 height 7
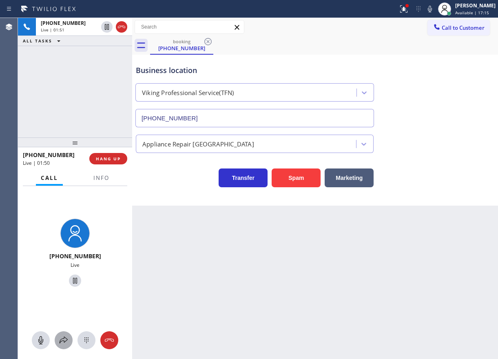
click at [66, 344] on icon at bounding box center [64, 340] width 10 height 10
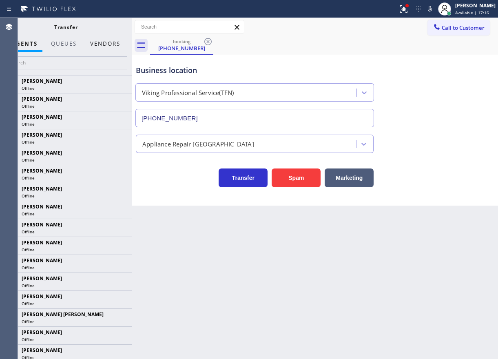
click at [113, 44] on button "Vendors" at bounding box center [105, 44] width 40 height 16
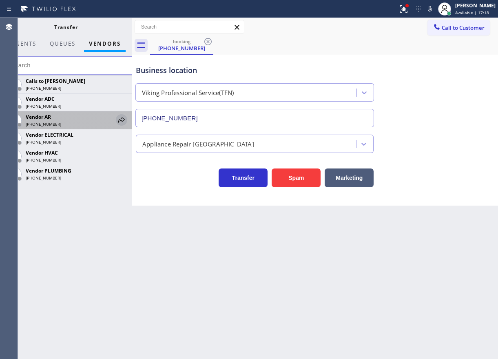
click at [120, 119] on icon at bounding box center [122, 120] width 10 height 10
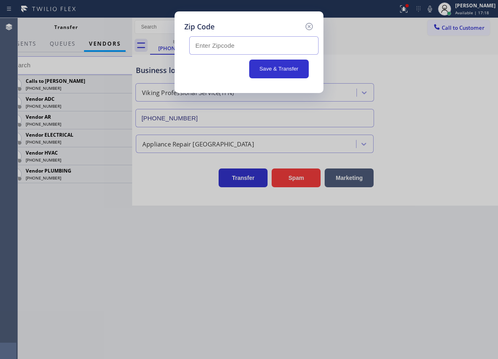
click at [234, 46] on input "text" at bounding box center [253, 45] width 129 height 18
paste input "53027"
type input "53027"
click at [269, 64] on button "Save & Transfer" at bounding box center [279, 69] width 60 height 19
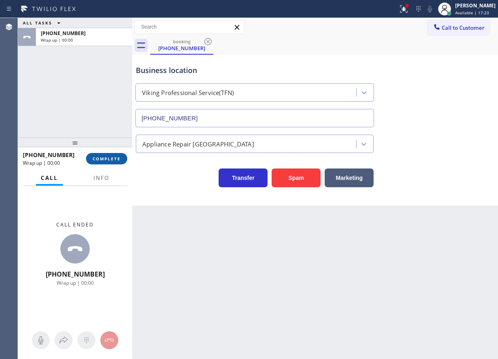
click at [113, 160] on span "COMPLETE" at bounding box center [107, 159] width 28 height 6
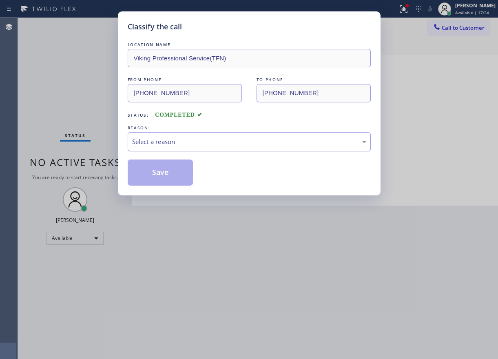
click at [193, 143] on div "Select a reason" at bounding box center [249, 141] width 234 height 9
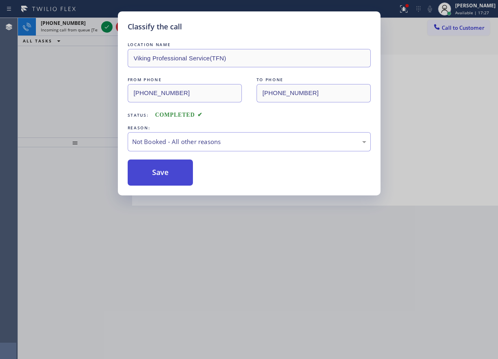
click at [157, 174] on button "Save" at bounding box center [161, 172] width 66 height 26
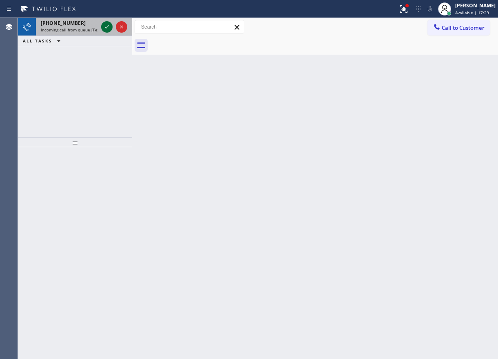
click at [104, 26] on icon at bounding box center [107, 27] width 10 height 10
click at [104, 28] on icon at bounding box center [107, 27] width 10 height 10
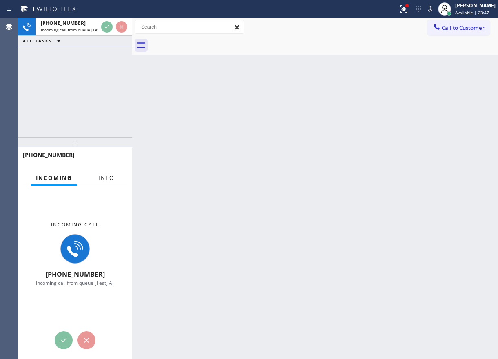
click at [104, 179] on span "Info" at bounding box center [106, 177] width 16 height 7
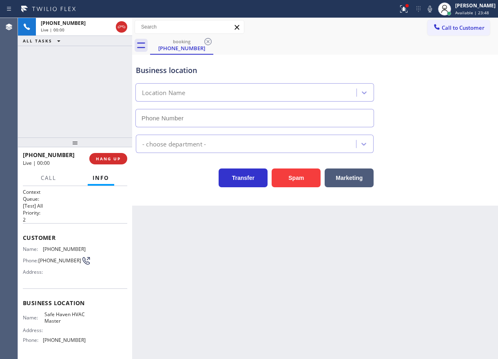
type input "[PHONE_NUMBER]"
click at [106, 154] on button "HANG UP" at bounding box center [108, 158] width 38 height 11
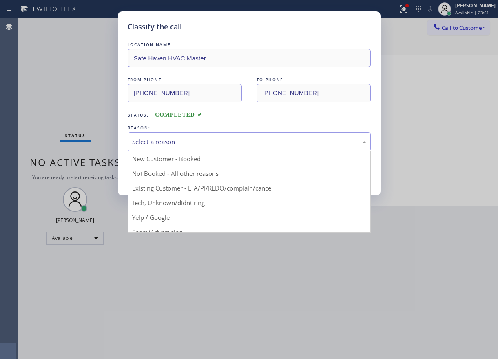
click at [256, 139] on div "Select a reason" at bounding box center [249, 141] width 234 height 9
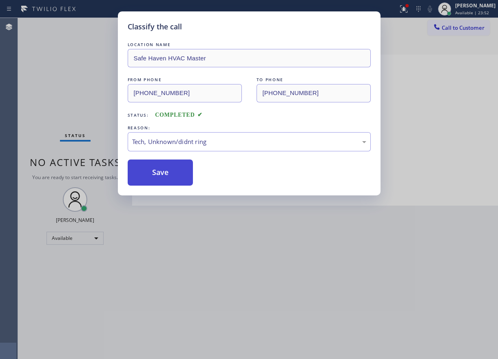
click at [162, 178] on button "Save" at bounding box center [161, 172] width 66 height 26
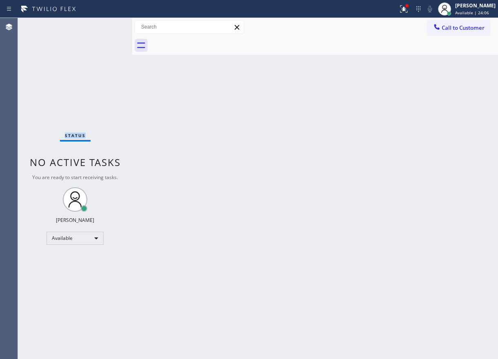
click at [108, 28] on div "Status No active tasks You are ready to start receiving tasks. [PERSON_NAME] Av…" at bounding box center [75, 188] width 114 height 341
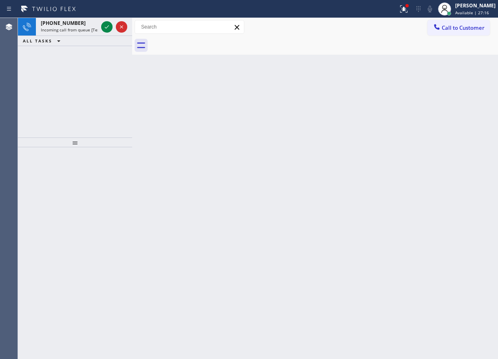
drag, startPoint x: 415, startPoint y: 136, endPoint x: 252, endPoint y: 97, distance: 168.0
click at [415, 136] on div "Back to Dashboard Change Sender ID Customers Technicians Select a contact Outbo…" at bounding box center [315, 188] width 366 height 341
click at [106, 30] on icon at bounding box center [107, 27] width 10 height 10
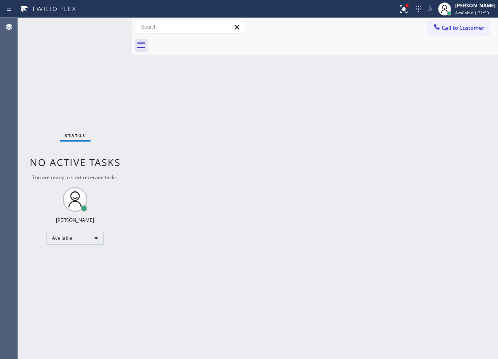
click at [255, 273] on div "Back to Dashboard Change Sender ID Customers Technicians Select a contact Outbo…" at bounding box center [315, 188] width 366 height 341
click at [104, 29] on div "Status No active tasks You are ready to start receiving tasks. [PERSON_NAME] Av…" at bounding box center [75, 188] width 114 height 341
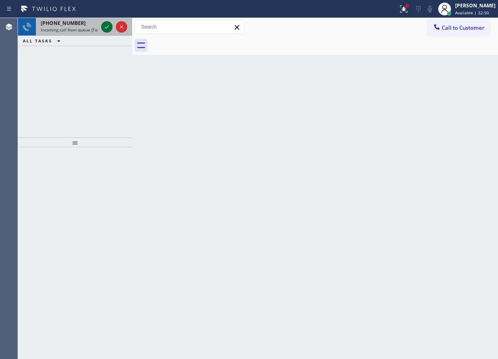
click at [106, 29] on icon at bounding box center [107, 27] width 10 height 10
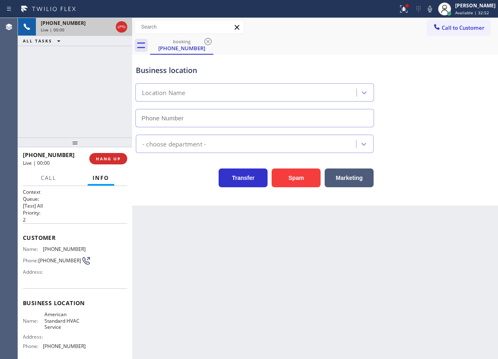
type input "[PHONE_NUMBER]"
click at [296, 176] on button "Spam" at bounding box center [296, 177] width 49 height 19
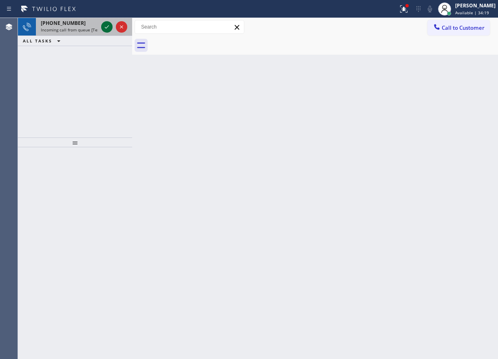
click at [106, 27] on icon at bounding box center [107, 27] width 10 height 10
click at [109, 27] on icon at bounding box center [107, 27] width 10 height 10
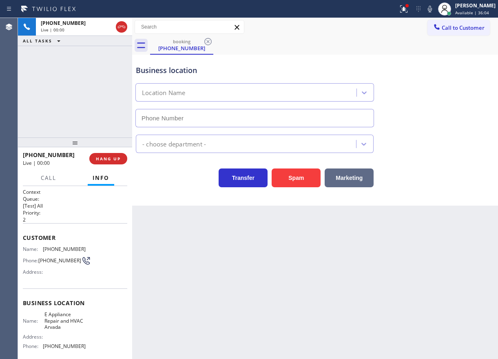
type input "[PHONE_NUMBER]"
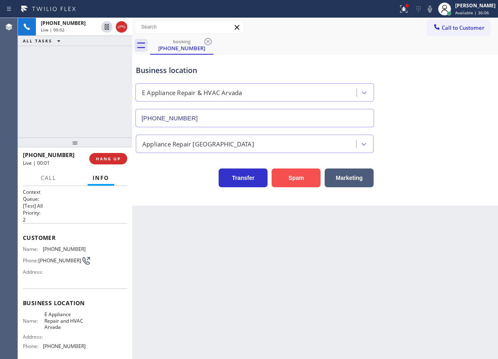
click at [300, 175] on button "Spam" at bounding box center [296, 177] width 49 height 19
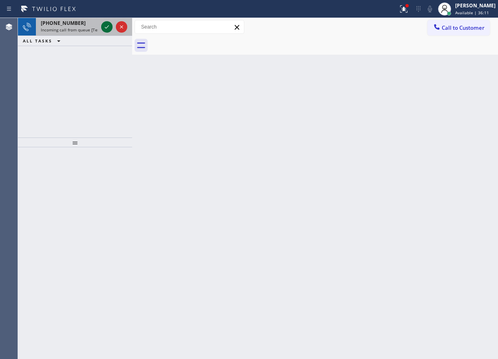
click at [104, 26] on icon at bounding box center [107, 27] width 10 height 10
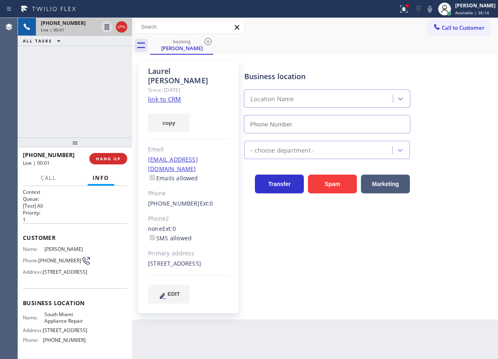
type input "[PHONE_NUMBER]"
click at [167, 95] on link "link to CRM" at bounding box center [164, 99] width 33 height 8
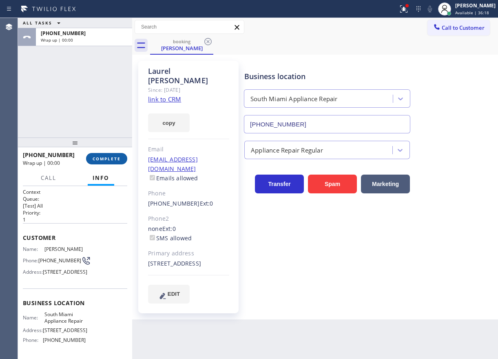
click at [104, 163] on button "COMPLETE" at bounding box center [106, 158] width 41 height 11
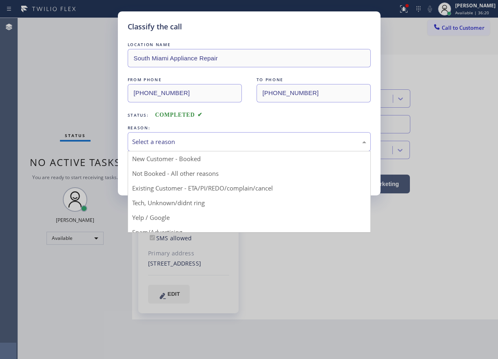
click at [266, 137] on div "Select a reason" at bounding box center [249, 141] width 234 height 9
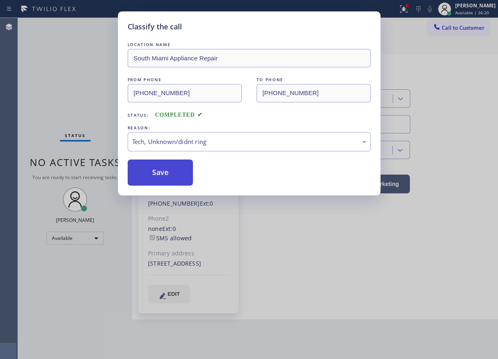
click at [179, 175] on button "Save" at bounding box center [161, 172] width 66 height 26
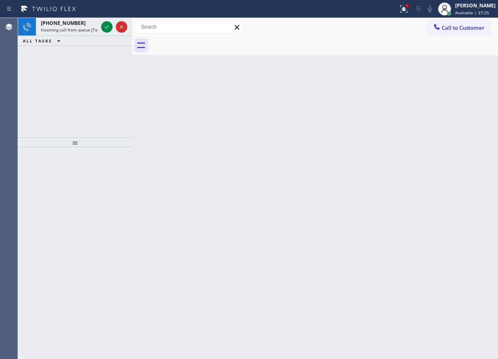
drag, startPoint x: 448, startPoint y: 154, endPoint x: 136, endPoint y: 40, distance: 331.5
click at [448, 154] on div "Back to Dashboard Change Sender ID Customers Technicians Select a contact Outbo…" at bounding box center [315, 188] width 366 height 341
click at [102, 28] on icon at bounding box center [107, 27] width 10 height 10
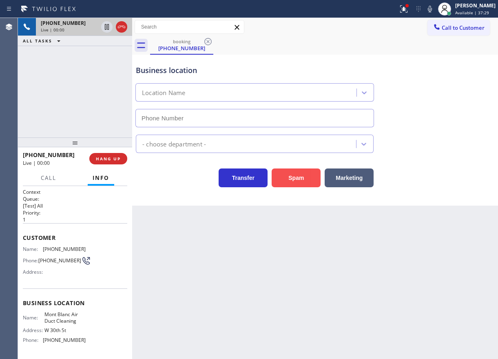
type input "[PHONE_NUMBER]"
click at [299, 173] on button "Spam" at bounding box center [296, 177] width 49 height 19
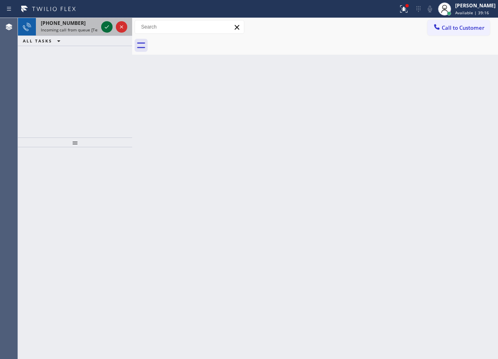
click at [108, 30] on icon at bounding box center [107, 27] width 10 height 10
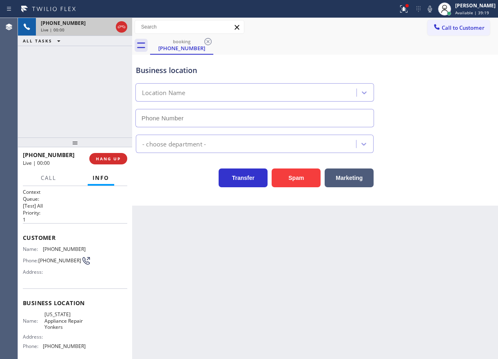
type input "[PHONE_NUMBER]"
click at [52, 322] on span "[US_STATE] Appliance Repair Yonkers" at bounding box center [64, 320] width 41 height 19
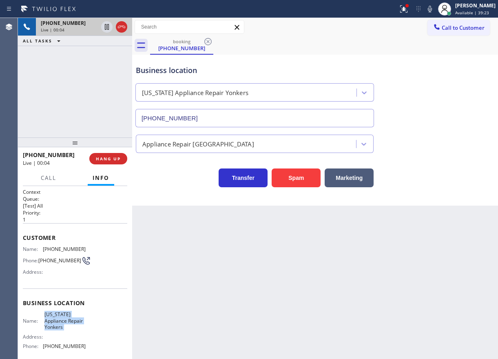
click at [52, 322] on span "[US_STATE] Appliance Repair Yonkers" at bounding box center [64, 320] width 41 height 19
click at [226, 107] on div "[PHONE_NUMBER]" at bounding box center [255, 117] width 242 height 22
click at [228, 122] on input "[PHONE_NUMBER]" at bounding box center [254, 118] width 239 height 18
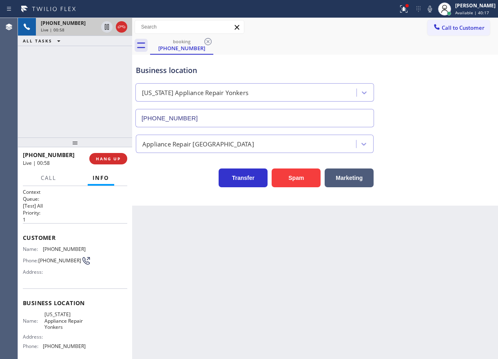
click at [58, 248] on span "[PHONE_NUMBER]" at bounding box center [64, 249] width 43 height 6
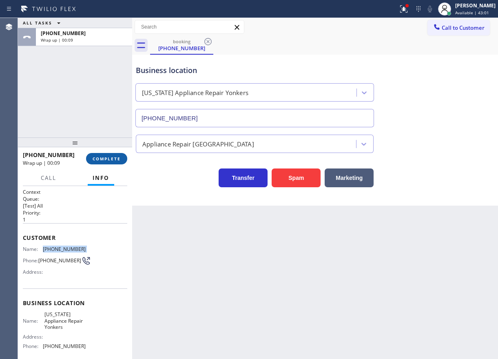
click at [111, 159] on span "COMPLETE" at bounding box center [107, 159] width 28 height 6
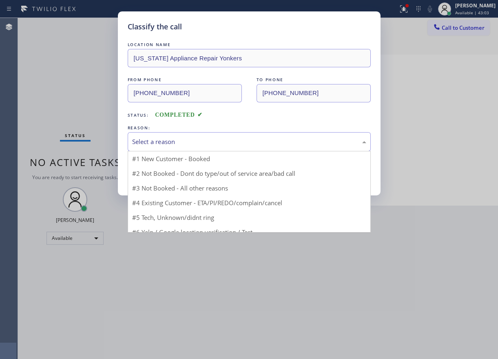
click at [215, 138] on div "Select a reason" at bounding box center [249, 141] width 234 height 9
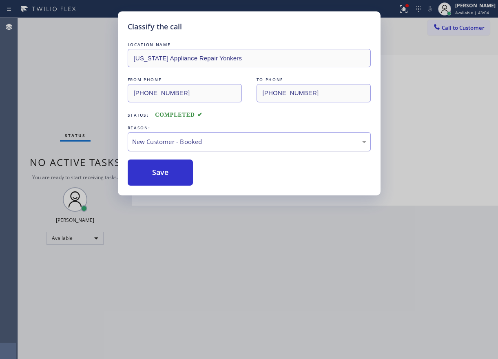
click at [161, 172] on button "Save" at bounding box center [161, 172] width 66 height 26
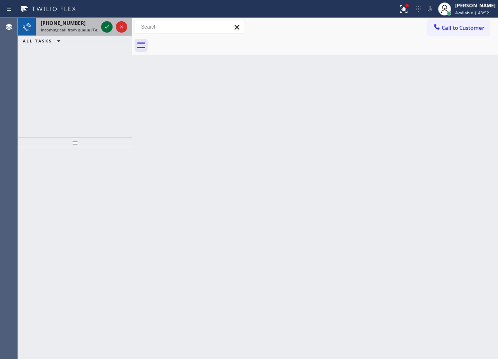
click at [104, 27] on icon at bounding box center [107, 27] width 10 height 10
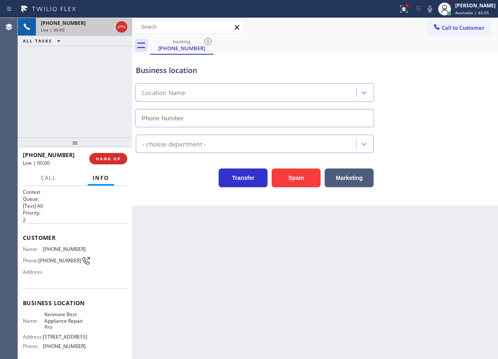
type input "[PHONE_NUMBER]"
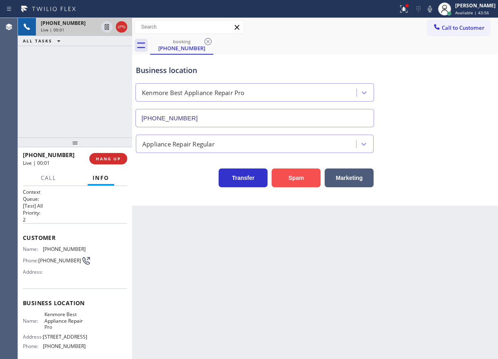
click at [297, 175] on button "Spam" at bounding box center [296, 177] width 49 height 19
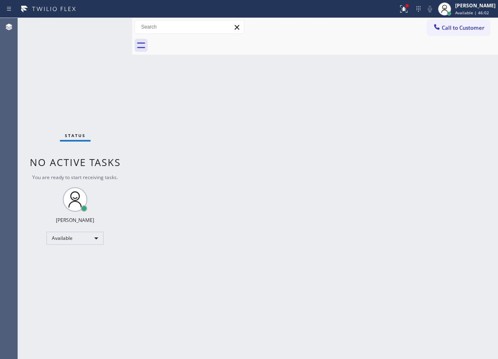
click at [459, 101] on div "Back to Dashboard Change Sender ID Customers Technicians Select a contact Outbo…" at bounding box center [315, 188] width 366 height 341
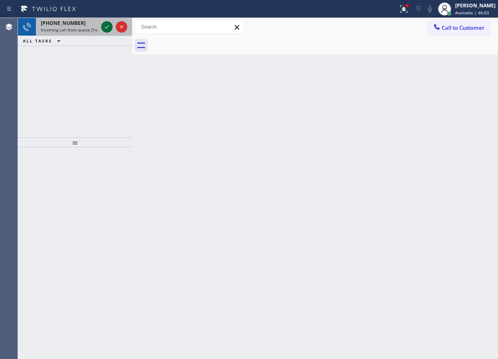
click at [103, 29] on icon at bounding box center [107, 27] width 10 height 10
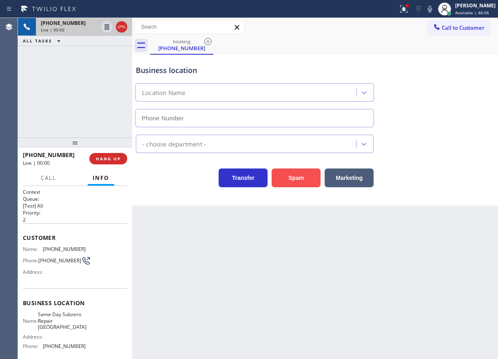
click at [294, 181] on button "Spam" at bounding box center [296, 177] width 49 height 19
click at [296, 176] on button "Spam" at bounding box center [296, 177] width 49 height 19
click at [306, 178] on button "Spam" at bounding box center [296, 177] width 49 height 19
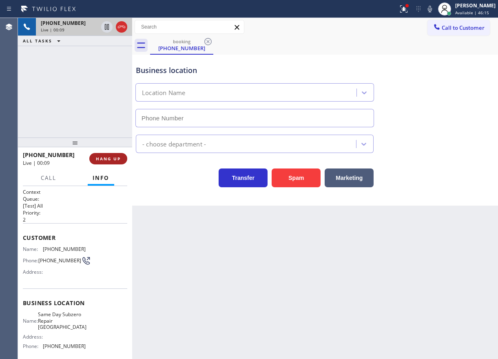
click at [122, 156] on button "HANG UP" at bounding box center [108, 158] width 38 height 11
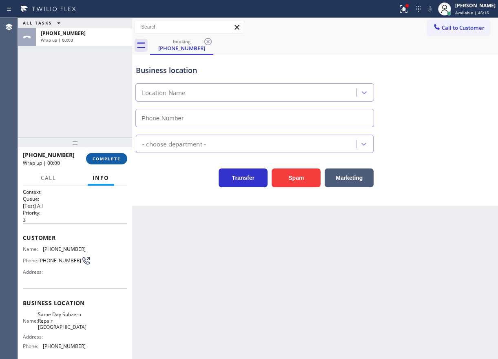
click at [108, 159] on span "COMPLETE" at bounding box center [107, 159] width 28 height 6
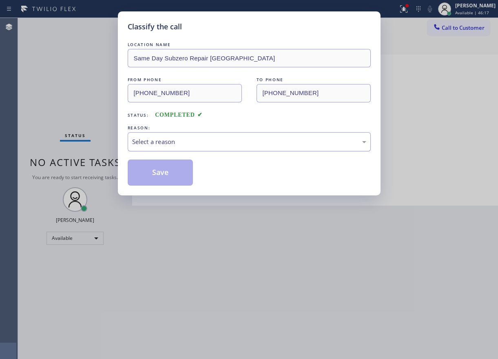
click at [205, 141] on div "Select a reason" at bounding box center [249, 141] width 234 height 9
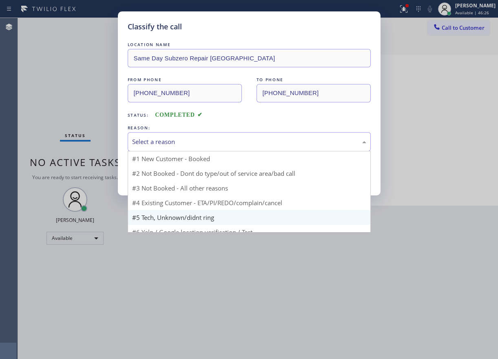
scroll to position [22, 0]
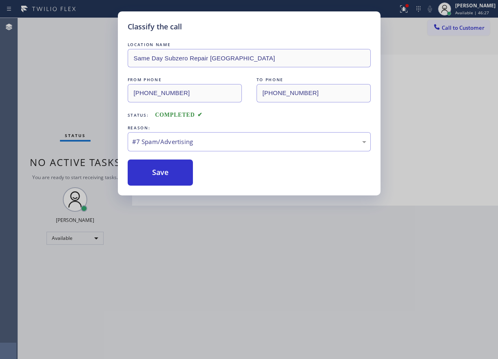
click at [169, 187] on div "Classify the call LOCATION NAME Same Day Subzero Repair [GEOGRAPHIC_DATA] FROM …" at bounding box center [249, 103] width 263 height 184
click at [140, 160] on button "Save" at bounding box center [161, 172] width 66 height 26
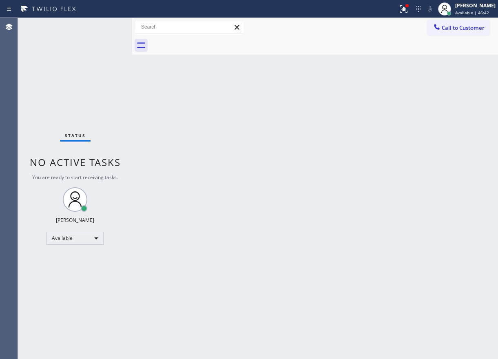
click at [391, 121] on div "Back to Dashboard Change Sender ID Customers Technicians Select a contact Outbo…" at bounding box center [315, 188] width 366 height 341
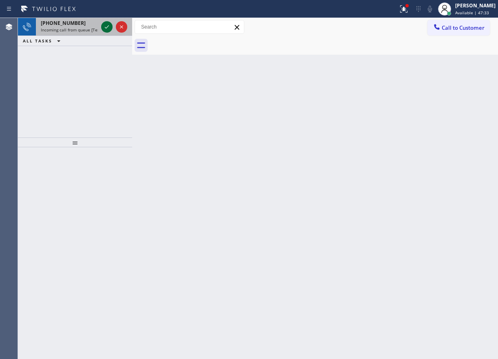
click at [106, 30] on icon at bounding box center [107, 27] width 10 height 10
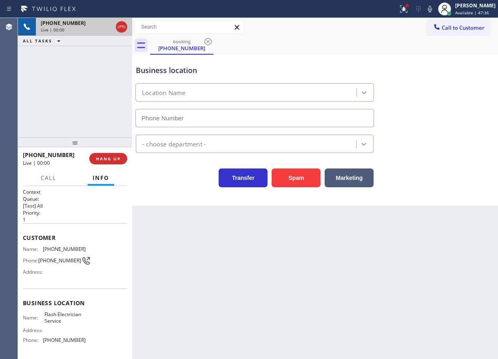
type input "[PHONE_NUMBER]"
click at [298, 172] on button "Spam" at bounding box center [296, 177] width 49 height 19
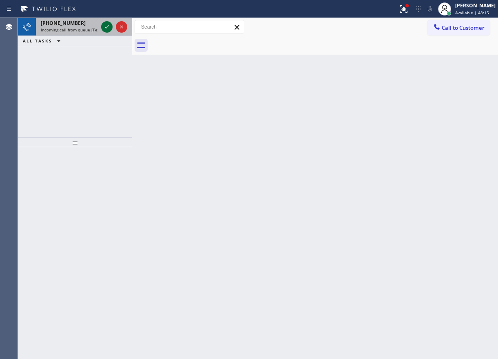
click at [102, 29] on icon at bounding box center [107, 27] width 10 height 10
click at [104, 28] on icon at bounding box center [107, 27] width 10 height 10
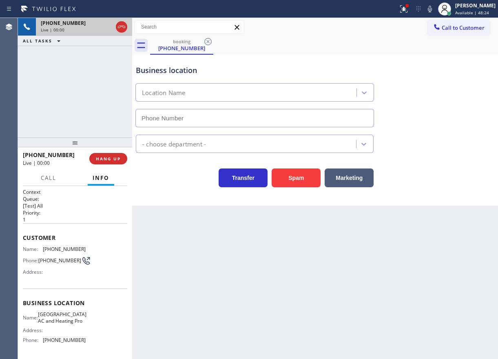
type input "[PHONE_NUMBER]"
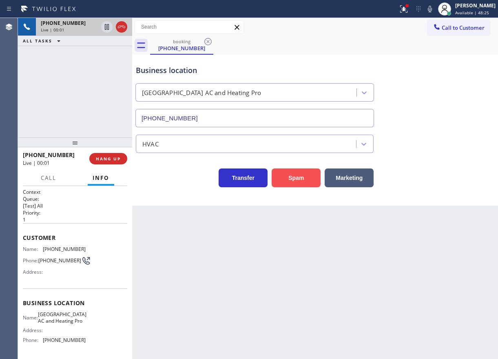
click at [294, 174] on button "Spam" at bounding box center [296, 177] width 49 height 19
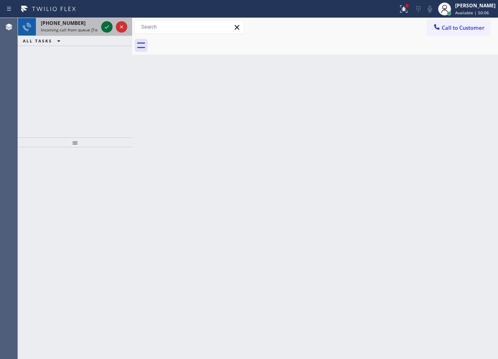
click at [106, 28] on icon at bounding box center [107, 26] width 4 height 3
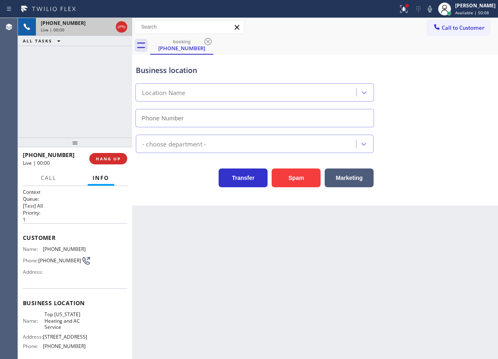
type input "[PHONE_NUMBER]"
click at [108, 159] on span "HANG UP" at bounding box center [108, 159] width 25 height 6
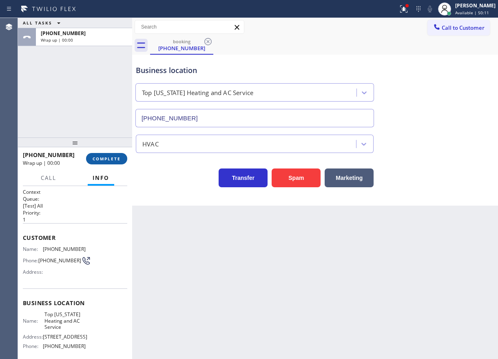
click at [108, 159] on span "COMPLETE" at bounding box center [107, 159] width 28 height 6
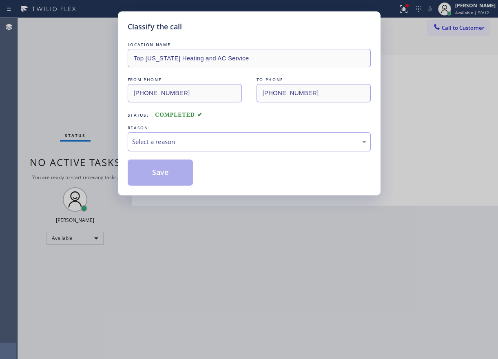
click at [166, 141] on div "Select a reason" at bounding box center [249, 141] width 234 height 9
click at [163, 173] on button "Save" at bounding box center [161, 172] width 66 height 26
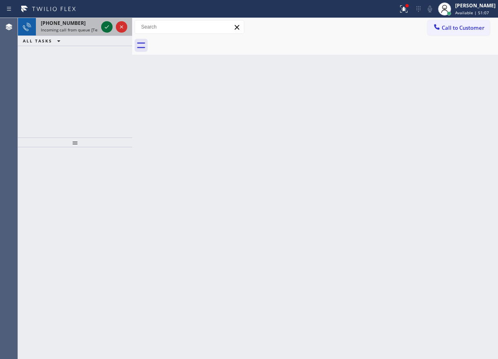
click at [108, 28] on icon at bounding box center [107, 27] width 10 height 10
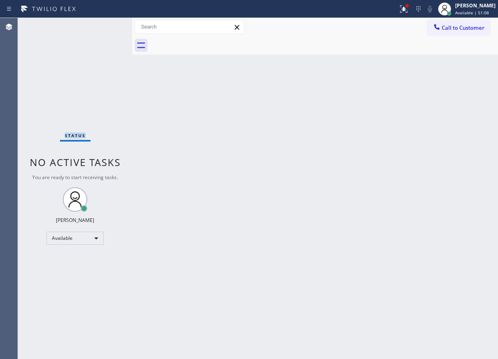
click at [108, 28] on div "Status No active tasks You are ready to start receiving tasks. [PERSON_NAME] Av…" at bounding box center [75, 188] width 114 height 341
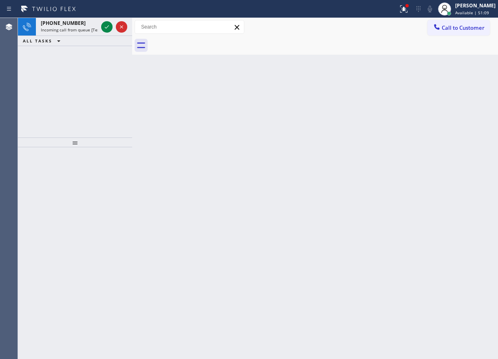
click at [108, 28] on icon at bounding box center [107, 27] width 10 height 10
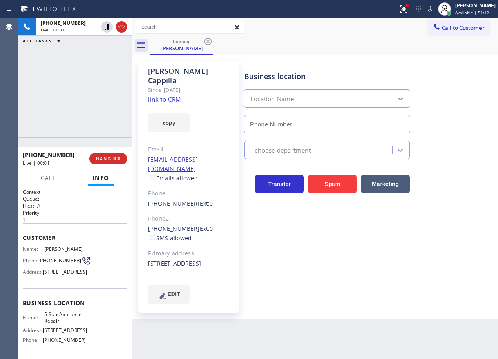
type input "[PHONE_NUMBER]"
click at [49, 324] on span "5 Star Appliance Repair" at bounding box center [64, 317] width 41 height 13
click at [303, 124] on input "[PHONE_NUMBER]" at bounding box center [327, 124] width 166 height 18
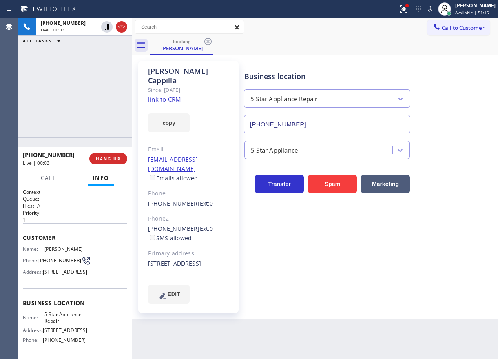
click at [303, 124] on input "[PHONE_NUMBER]" at bounding box center [327, 124] width 166 height 18
click at [432, 12] on icon at bounding box center [430, 9] width 4 height 7
click at [168, 95] on link "link to CRM" at bounding box center [164, 99] width 33 height 8
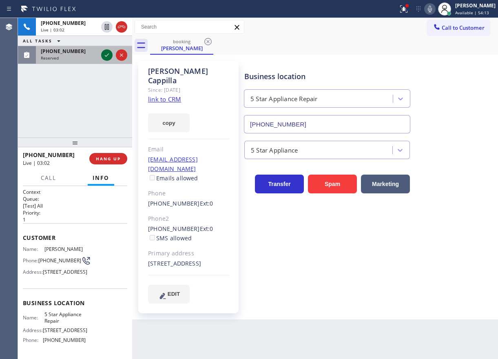
click at [107, 57] on icon at bounding box center [107, 55] width 10 height 10
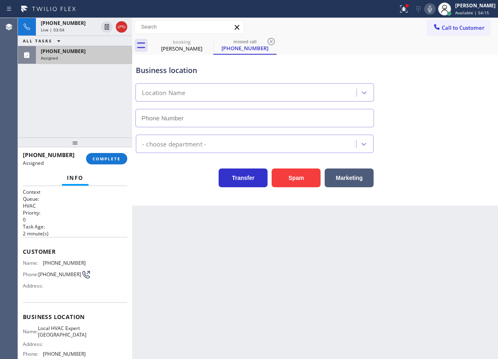
type input "[PHONE_NUMBER]"
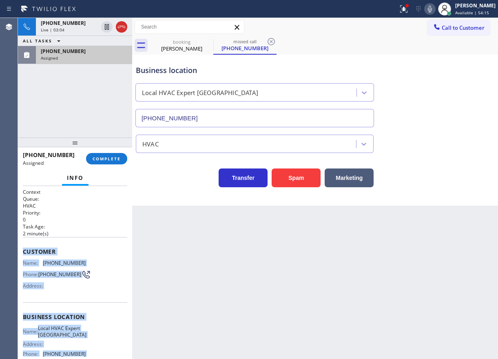
scroll to position [85, 0]
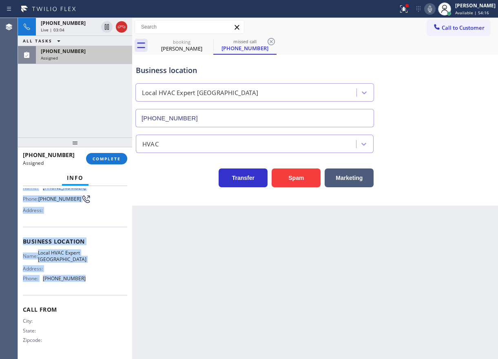
drag, startPoint x: 45, startPoint y: 272, endPoint x: 105, endPoint y: 274, distance: 60.0
click at [105, 274] on div "Context Queue: HVAC Priority: 0 Task Age: [DEMOGRAPHIC_DATA] minute(s) Customer…" at bounding box center [75, 272] width 114 height 173
click at [110, 160] on span "COMPLETE" at bounding box center [107, 159] width 28 height 6
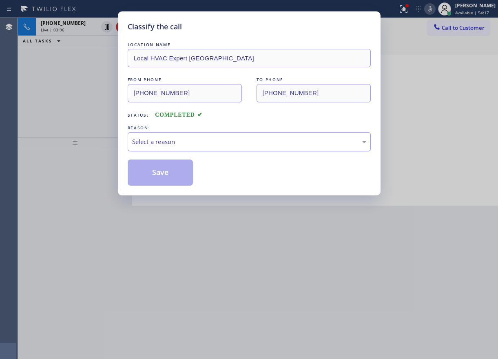
click at [191, 135] on div "Select a reason" at bounding box center [249, 141] width 243 height 19
click at [157, 170] on button "Save" at bounding box center [161, 172] width 66 height 26
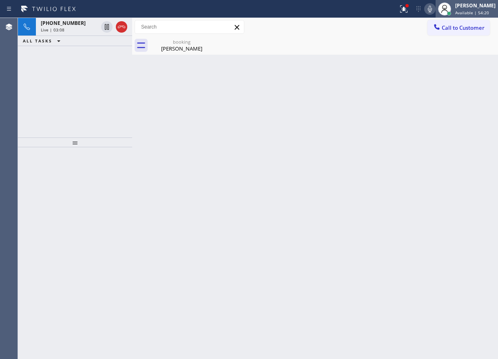
click at [472, 13] on span "Available | 54:20" at bounding box center [472, 13] width 34 height 6
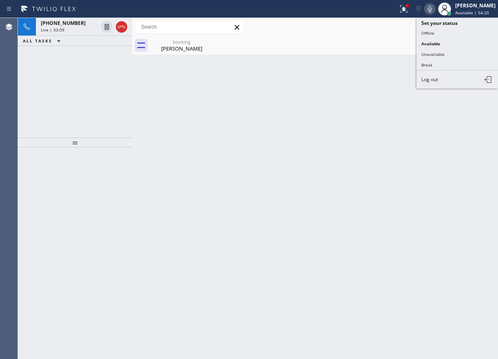
click at [446, 56] on button "Unavailable" at bounding box center [457, 54] width 82 height 11
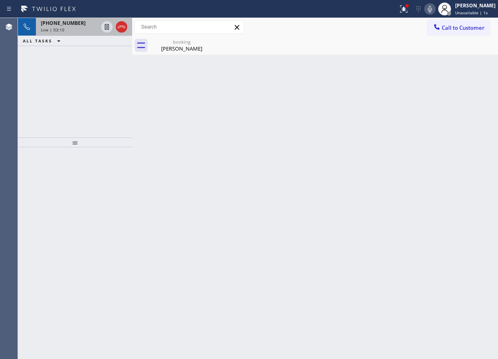
click at [80, 29] on div "Live | 03:10" at bounding box center [69, 30] width 57 height 6
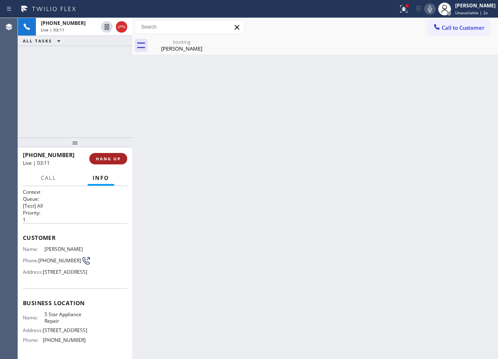
click at [107, 159] on span "HANG UP" at bounding box center [108, 159] width 25 height 6
click at [110, 159] on span "HANG UP" at bounding box center [108, 159] width 25 height 6
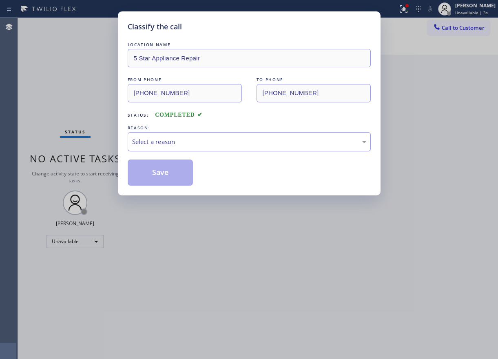
click at [183, 139] on div "Select a reason" at bounding box center [249, 141] width 234 height 9
click at [150, 164] on button "Save" at bounding box center [161, 172] width 66 height 26
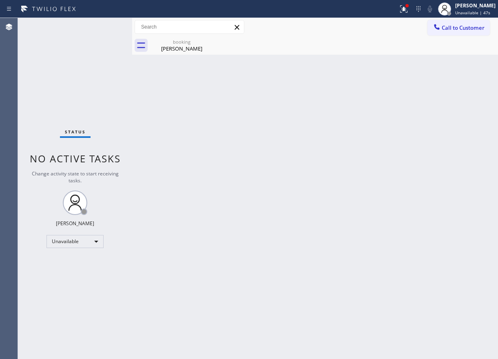
click at [409, 201] on div "Back to Dashboard Change Sender ID Customers Technicians Select a contact Outbo…" at bounding box center [315, 188] width 366 height 341
click at [177, 46] on div "[PERSON_NAME]" at bounding box center [182, 48] width 62 height 7
click at [465, 7] on div "[PERSON_NAME]" at bounding box center [475, 5] width 40 height 7
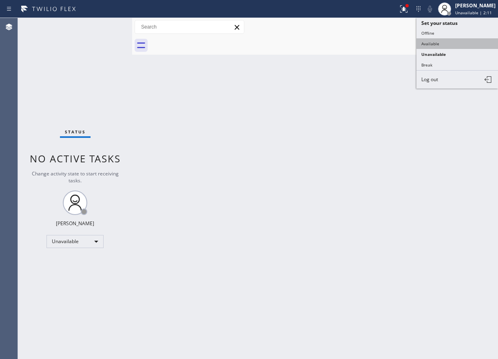
click at [433, 45] on button "Available" at bounding box center [457, 43] width 82 height 11
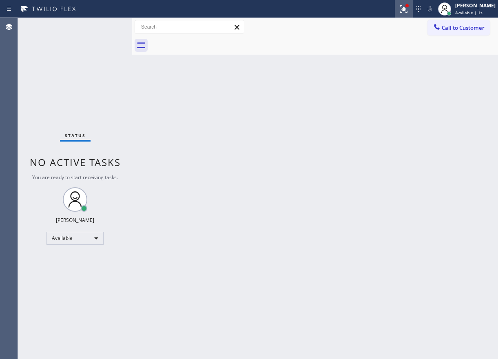
click at [402, 15] on button at bounding box center [404, 9] width 18 height 18
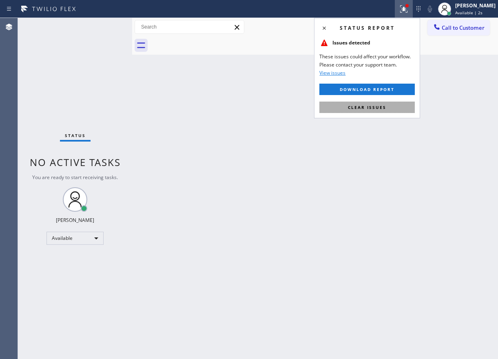
click at [375, 104] on span "Clear issues" at bounding box center [367, 107] width 38 height 6
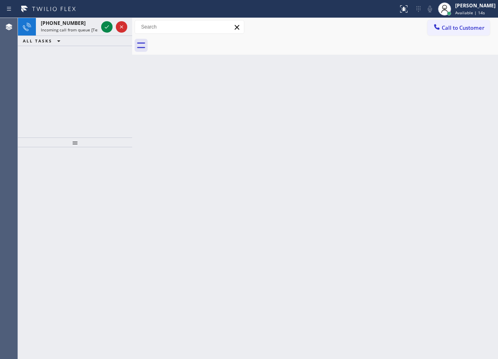
drag, startPoint x: 409, startPoint y: 197, endPoint x: 293, endPoint y: 91, distance: 157.3
click at [409, 197] on div "Back to Dashboard Change Sender ID Customers Technicians Select a contact Outbo…" at bounding box center [315, 188] width 366 height 341
click at [104, 28] on icon at bounding box center [107, 27] width 10 height 10
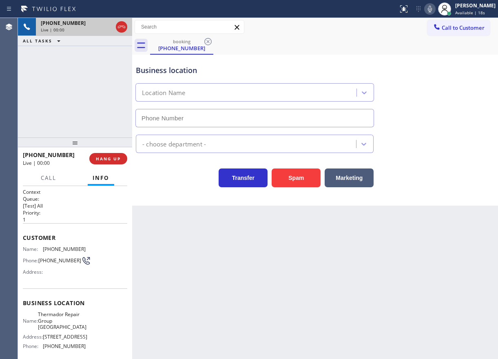
type input "[PHONE_NUMBER]"
click at [56, 324] on span "Thermador Repair Group [GEOGRAPHIC_DATA]" at bounding box center [62, 320] width 49 height 19
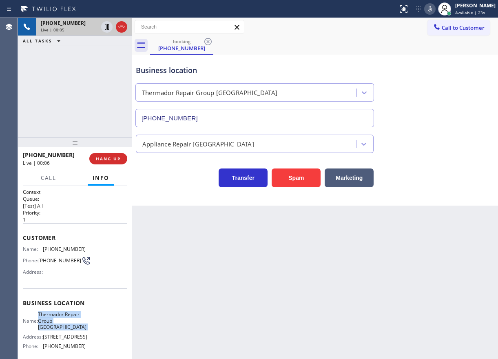
click at [56, 324] on span "Thermador Repair Group [GEOGRAPHIC_DATA]" at bounding box center [62, 320] width 49 height 19
click at [211, 111] on input "[PHONE_NUMBER]" at bounding box center [254, 118] width 239 height 18
click at [435, 3] on button at bounding box center [429, 8] width 11 height 11
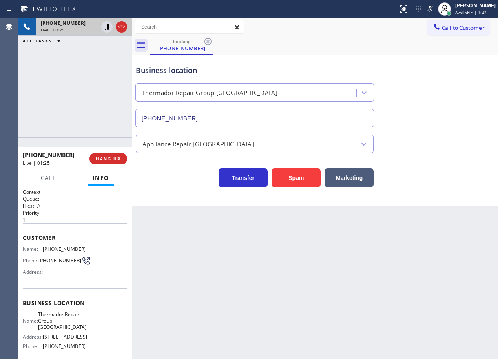
click at [432, 8] on icon at bounding box center [430, 9] width 4 height 7
click at [57, 247] on span "[PHONE_NUMBER]" at bounding box center [64, 249] width 43 height 6
click at [435, 7] on icon at bounding box center [430, 9] width 10 height 10
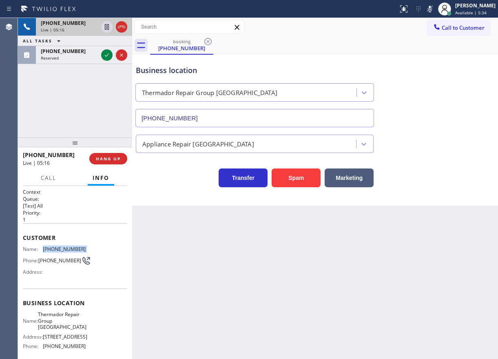
click at [432, 7] on icon at bounding box center [430, 9] width 4 height 7
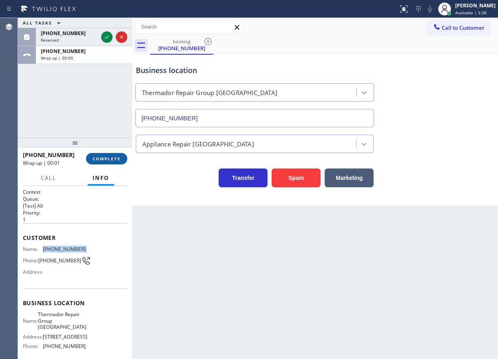
drag, startPoint x: 110, startPoint y: 156, endPoint x: 124, endPoint y: 154, distance: 14.4
click at [109, 156] on span "COMPLETE" at bounding box center [107, 159] width 28 height 6
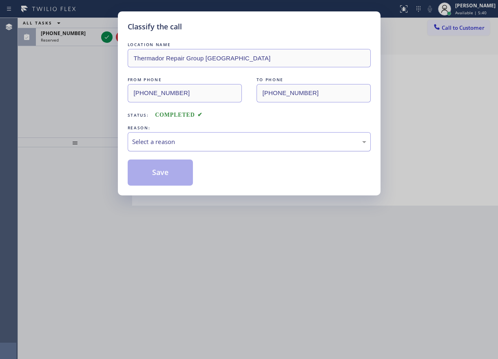
click at [179, 143] on div "Select a reason" at bounding box center [249, 141] width 234 height 9
click at [176, 164] on button "Save" at bounding box center [161, 172] width 66 height 26
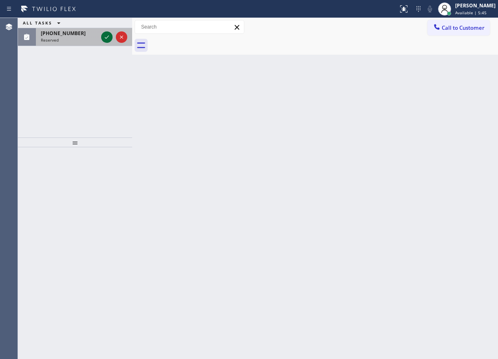
click at [106, 35] on icon at bounding box center [107, 37] width 10 height 10
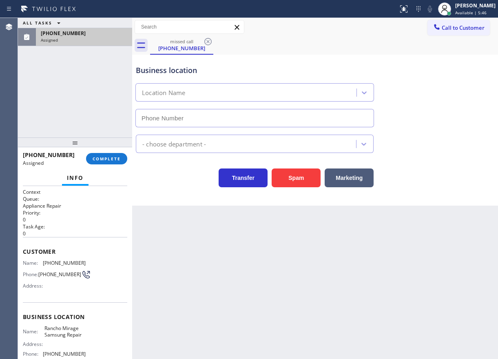
type input "[PHONE_NUMBER]"
click at [31, 271] on div "Phone: [PHONE_NUMBER]" at bounding box center [54, 274] width 63 height 10
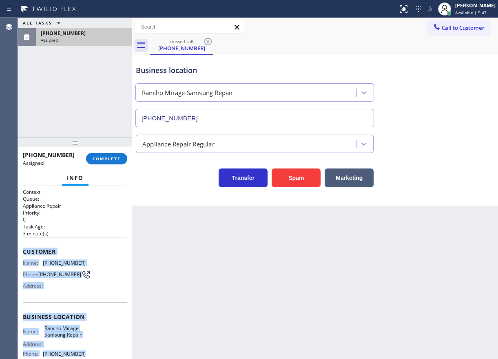
scroll to position [78, 0]
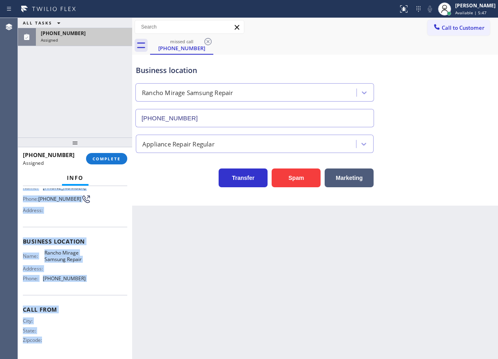
drag, startPoint x: 24, startPoint y: 249, endPoint x: 101, endPoint y: 378, distance: 149.9
click at [101, 358] on html "Status report No issues detected If you experience an issue, please download th…" at bounding box center [249, 179] width 498 height 359
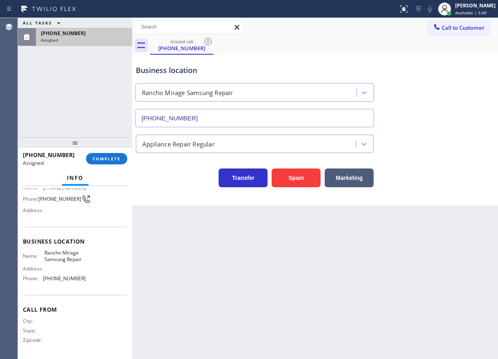
drag, startPoint x: 423, startPoint y: 263, endPoint x: 418, endPoint y: 265, distance: 4.8
click at [422, 264] on div "Back to Dashboard Change Sender ID Customers Technicians Select a contact Outbo…" at bounding box center [315, 188] width 366 height 341
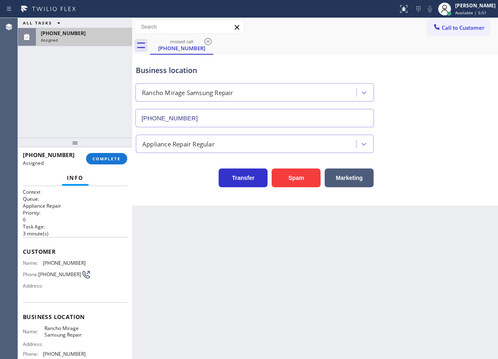
click at [27, 284] on div "Name: [PHONE_NUMBER] Phone: [PHONE_NUMBER] Address:" at bounding box center [54, 276] width 63 height 32
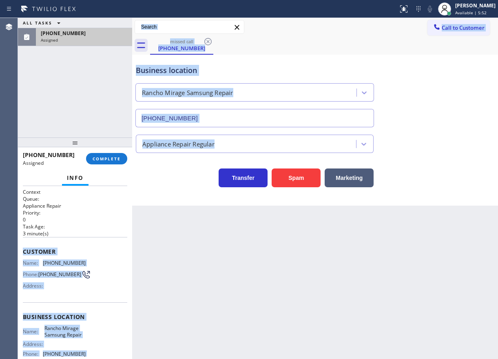
scroll to position [78, 0]
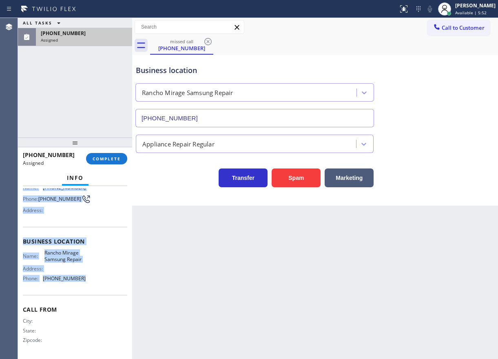
drag, startPoint x: 24, startPoint y: 250, endPoint x: 110, endPoint y: 281, distance: 91.2
click at [110, 281] on div "Context Queue: Appliance Repair Priority: 0 Task Age: [DEMOGRAPHIC_DATA] minute…" at bounding box center [75, 234] width 104 height 243
click at [117, 157] on span "COMPLETE" at bounding box center [107, 159] width 28 height 6
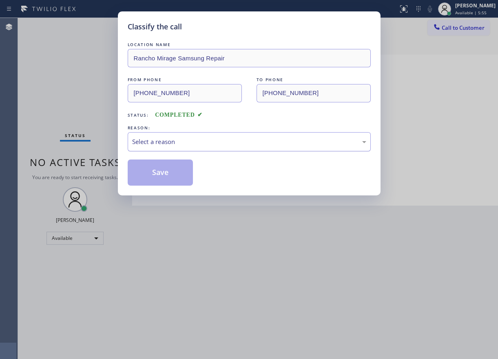
click at [169, 144] on div "Select a reason" at bounding box center [249, 141] width 234 height 9
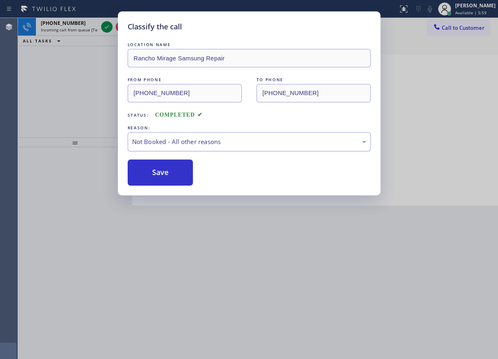
click at [173, 145] on div "Not Booked - All other reasons" at bounding box center [249, 141] width 234 height 9
click at [161, 179] on button "Save" at bounding box center [161, 172] width 66 height 26
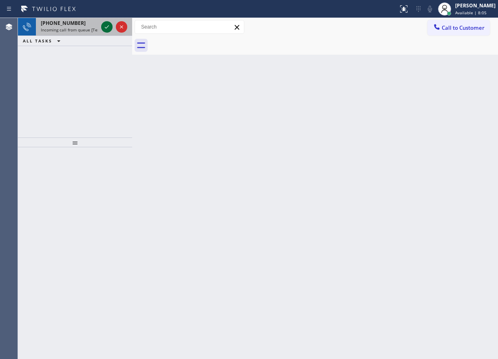
click at [107, 28] on icon at bounding box center [107, 26] width 4 height 3
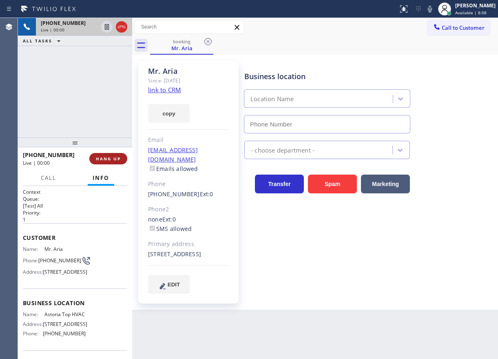
type input "[PHONE_NUMBER]"
click at [101, 156] on span "HANG UP" at bounding box center [108, 159] width 25 height 6
click at [108, 159] on span "HANG UP" at bounding box center [108, 159] width 25 height 6
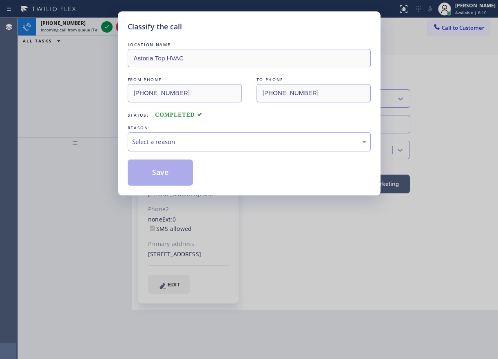
drag, startPoint x: 187, startPoint y: 145, endPoint x: 186, endPoint y: 150, distance: 4.8
click at [187, 146] on div "Select a reason" at bounding box center [249, 141] width 234 height 9
drag, startPoint x: 160, startPoint y: 169, endPoint x: 130, endPoint y: 80, distance: 93.7
click at [160, 169] on button "Save" at bounding box center [161, 172] width 66 height 26
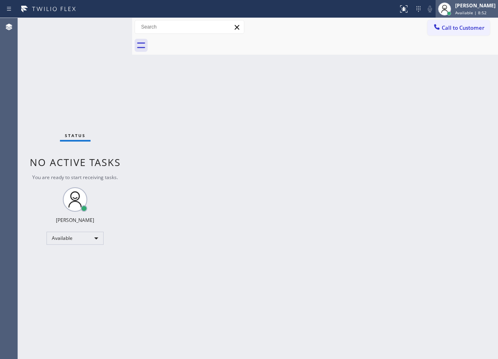
click at [486, 10] on span "Available | 8:52" at bounding box center [470, 13] width 31 height 6
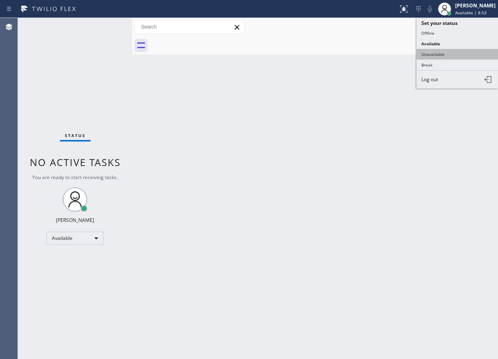
click at [457, 52] on button "Unavailable" at bounding box center [457, 54] width 82 height 11
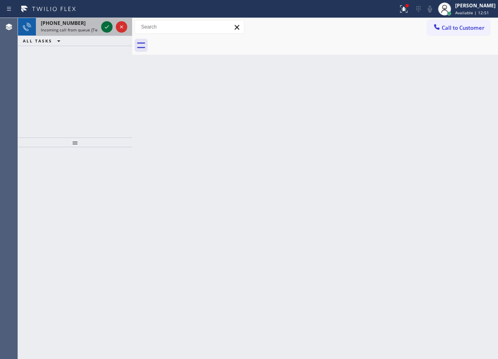
click at [100, 28] on div at bounding box center [113, 27] width 29 height 18
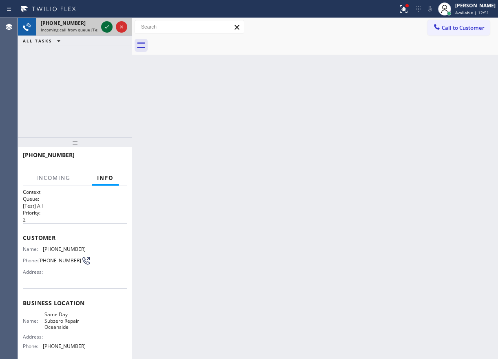
click at [104, 27] on icon at bounding box center [107, 27] width 10 height 10
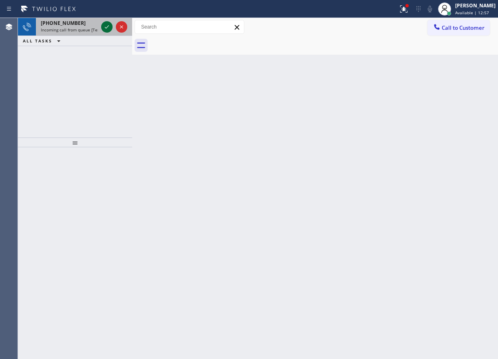
click at [104, 27] on icon at bounding box center [107, 27] width 10 height 10
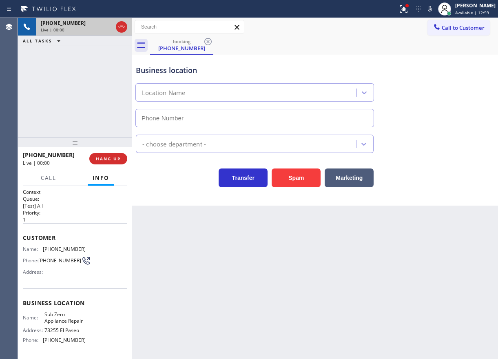
type input "[PHONE_NUMBER]"
click at [59, 323] on span "Sub Zero Appliance Repair" at bounding box center [64, 317] width 41 height 13
click at [221, 115] on input "[PHONE_NUMBER]" at bounding box center [254, 118] width 239 height 18
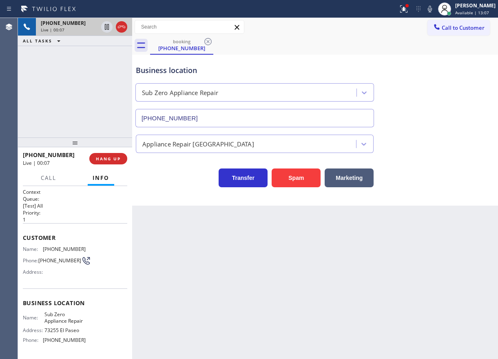
click at [221, 115] on input "[PHONE_NUMBER]" at bounding box center [254, 118] width 239 height 18
click at [57, 248] on span "[PHONE_NUMBER]" at bounding box center [64, 249] width 43 height 6
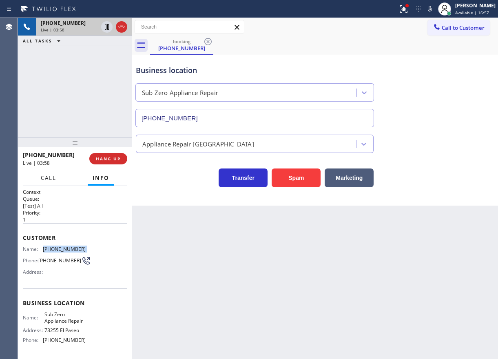
click at [46, 181] on span "Call" at bounding box center [48, 177] width 15 height 7
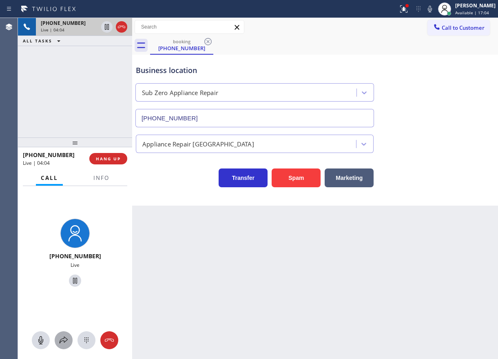
click at [60, 342] on icon at bounding box center [64, 340] width 10 height 10
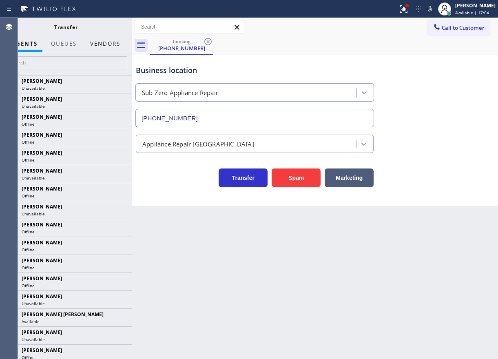
click at [99, 42] on button "Vendors" at bounding box center [105, 44] width 40 height 16
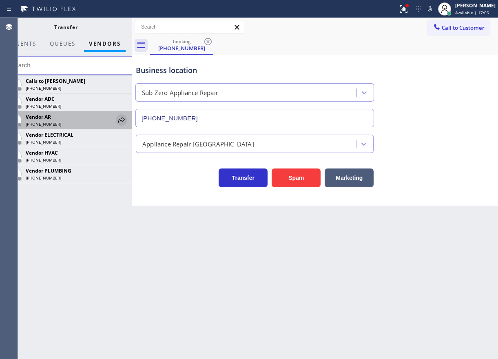
click at [120, 119] on icon at bounding box center [122, 120] width 10 height 10
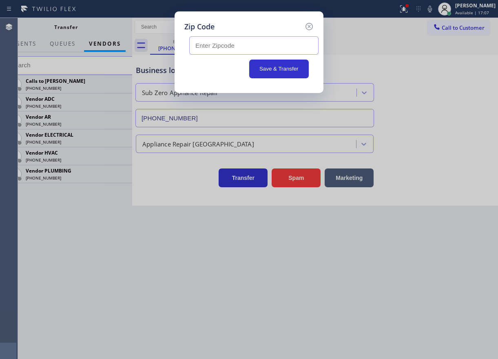
click at [247, 49] on input "text" at bounding box center [253, 45] width 129 height 18
paste input "92225"
type input "92225"
click at [277, 72] on button "Save & Transfer" at bounding box center [279, 69] width 60 height 19
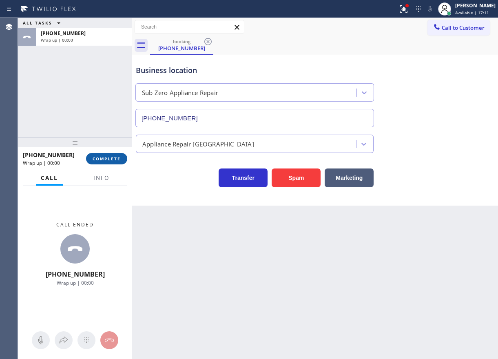
click at [110, 156] on span "COMPLETE" at bounding box center [107, 159] width 28 height 6
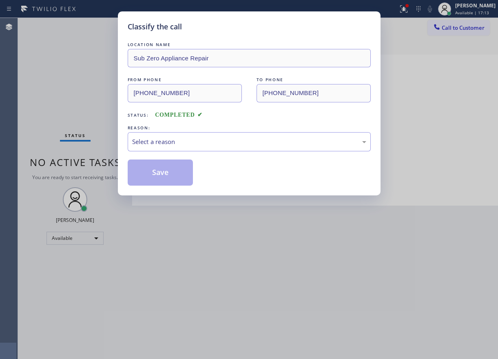
click at [210, 130] on div "REASON:" at bounding box center [249, 128] width 243 height 9
click at [205, 140] on div "Select a reason" at bounding box center [249, 141] width 234 height 9
click at [159, 170] on button "Save" at bounding box center [161, 172] width 66 height 26
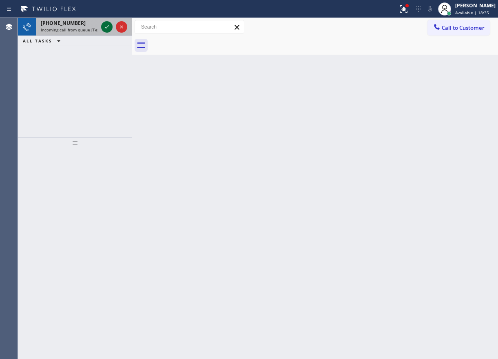
click at [105, 25] on icon at bounding box center [107, 27] width 10 height 10
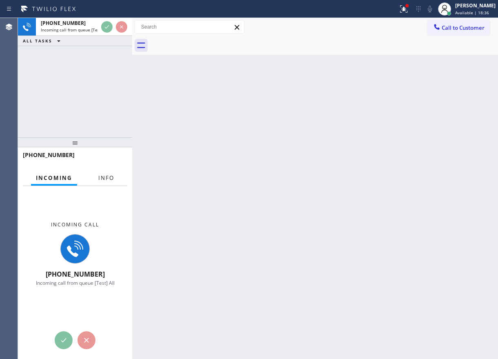
click at [103, 173] on button "Info" at bounding box center [106, 178] width 26 height 16
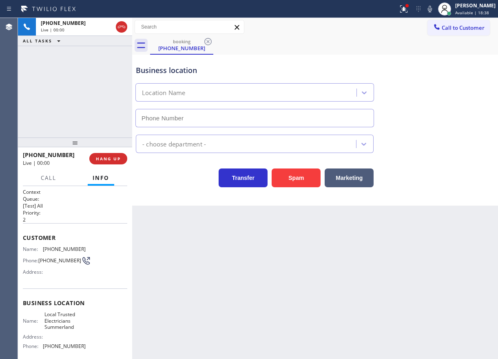
type input "[PHONE_NUMBER]"
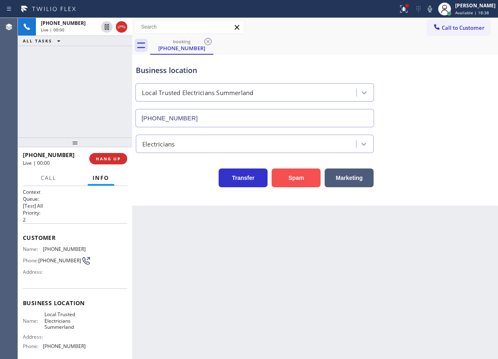
click at [287, 176] on button "Spam" at bounding box center [296, 177] width 49 height 19
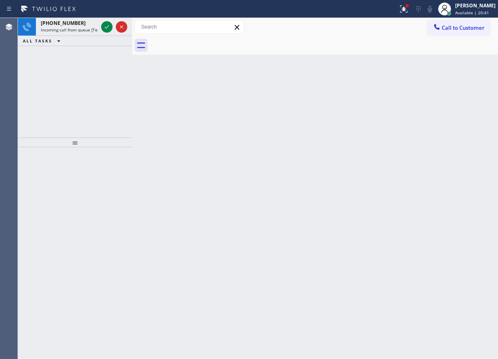
click at [431, 181] on div "Back to Dashboard Change Sender ID Customers Technicians Select a contact Outbo…" at bounding box center [315, 188] width 366 height 341
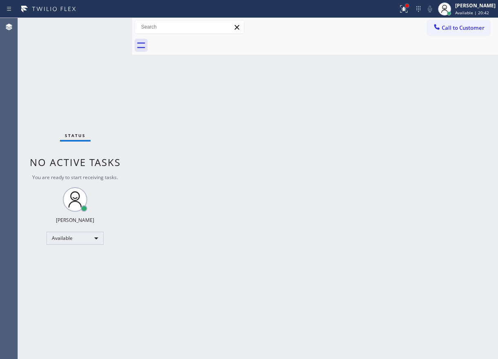
click at [409, 5] on div at bounding box center [406, 5] width 3 height 3
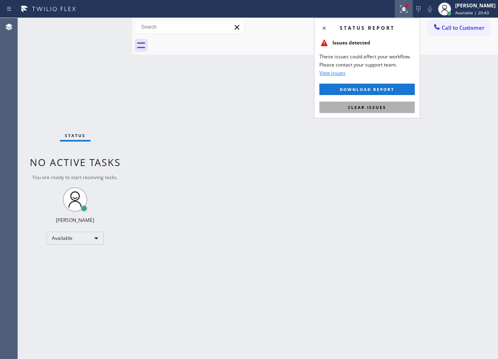
click at [396, 105] on button "Clear issues" at bounding box center [366, 107] width 95 height 11
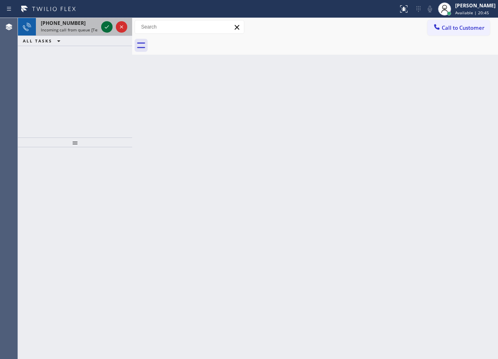
click at [105, 29] on icon at bounding box center [107, 27] width 10 height 10
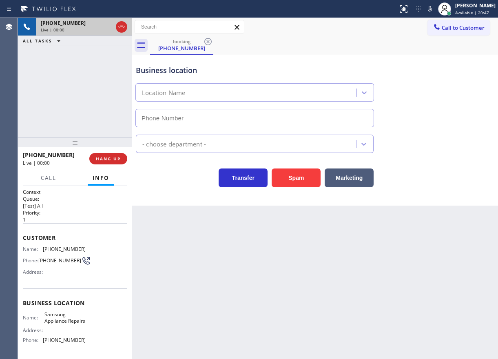
type input "[PHONE_NUMBER]"
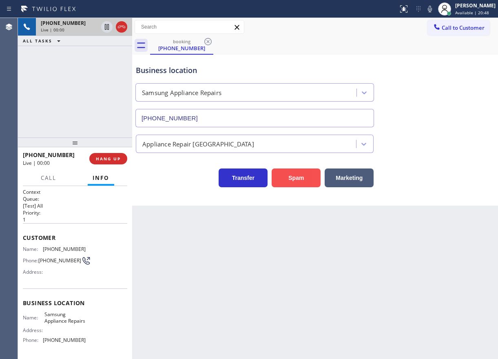
click at [310, 177] on button "Spam" at bounding box center [296, 177] width 49 height 19
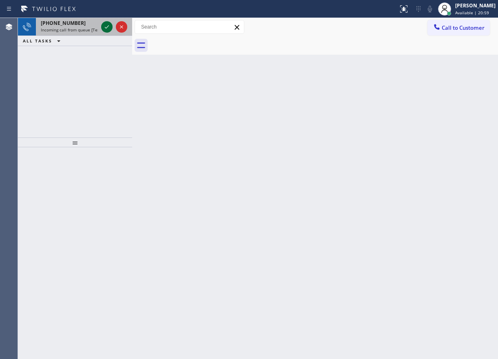
click at [106, 31] on icon at bounding box center [107, 27] width 10 height 10
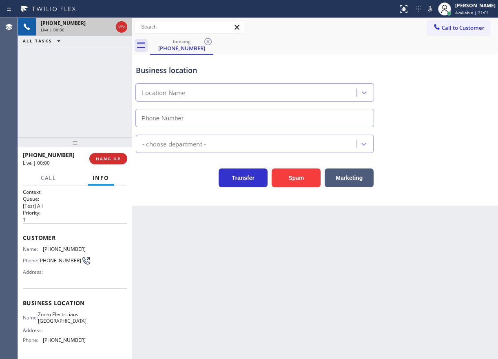
type input "[PHONE_NUMBER]"
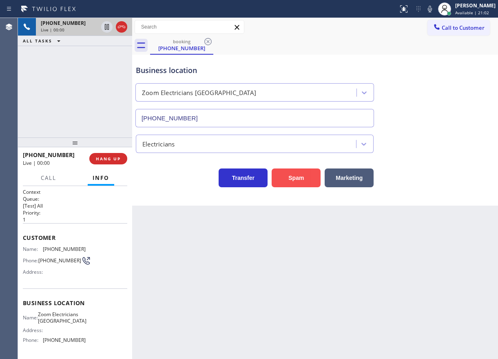
click at [290, 172] on button "Spam" at bounding box center [296, 177] width 49 height 19
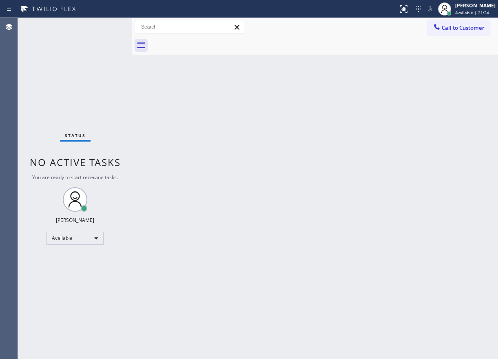
click at [407, 160] on div "Back to Dashboard Change Sender ID Customers Technicians Select a contact Outbo…" at bounding box center [315, 188] width 366 height 341
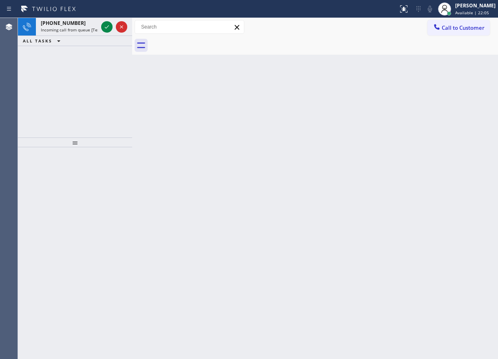
click at [389, 82] on div "Back to Dashboard Change Sender ID Customers Technicians Select a contact Outbo…" at bounding box center [315, 188] width 366 height 341
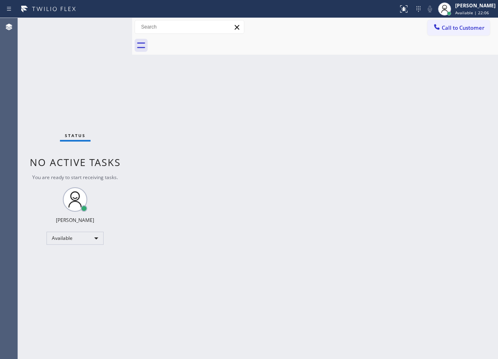
click at [106, 28] on div "Status No active tasks You are ready to start receiving tasks. [PERSON_NAME] Av…" at bounding box center [75, 188] width 114 height 341
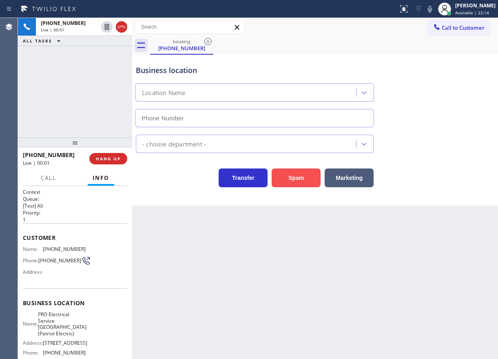
type input "[PHONE_NUMBER]"
click at [307, 177] on button "Spam" at bounding box center [296, 177] width 49 height 19
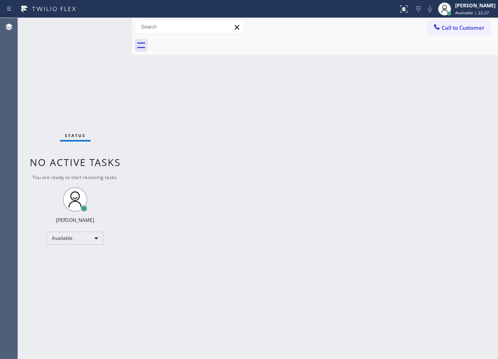
click at [411, 247] on div "Back to Dashboard Change Sender ID Customers Technicians Select a contact Outbo…" at bounding box center [315, 188] width 366 height 341
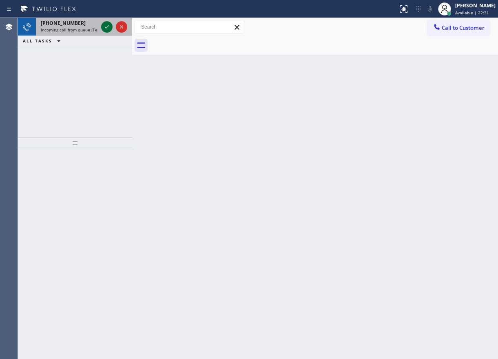
click at [105, 28] on icon at bounding box center [107, 26] width 4 height 3
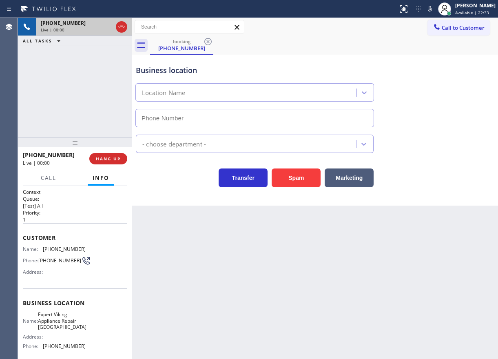
type input "[PHONE_NUMBER]"
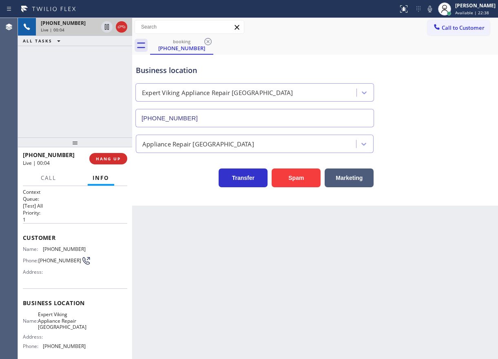
click at [62, 322] on span "Expert Viking Appliance Repair [GEOGRAPHIC_DATA]" at bounding box center [62, 320] width 49 height 19
click at [274, 115] on input "[PHONE_NUMBER]" at bounding box center [254, 118] width 239 height 18
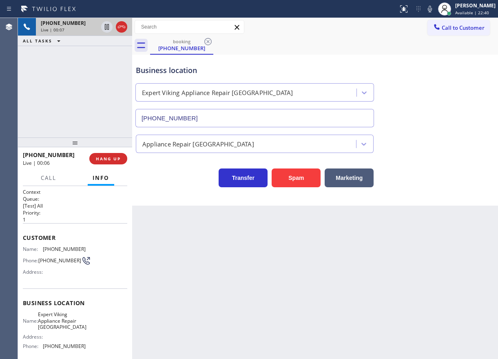
click at [274, 115] on input "[PHONE_NUMBER]" at bounding box center [254, 118] width 239 height 18
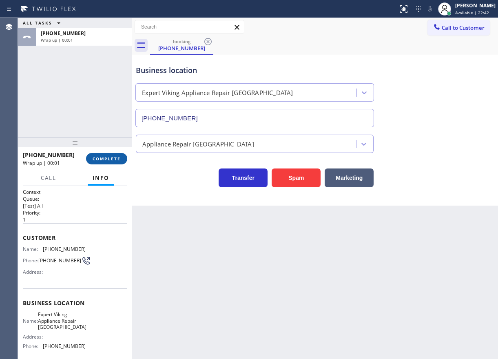
click at [113, 154] on button "COMPLETE" at bounding box center [106, 158] width 41 height 11
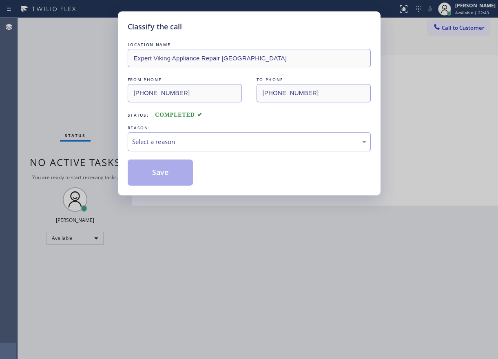
click at [188, 130] on div "REASON:" at bounding box center [249, 128] width 243 height 9
click at [188, 149] on div "Select a reason" at bounding box center [249, 141] width 243 height 19
click at [157, 175] on button "Save" at bounding box center [161, 172] width 66 height 26
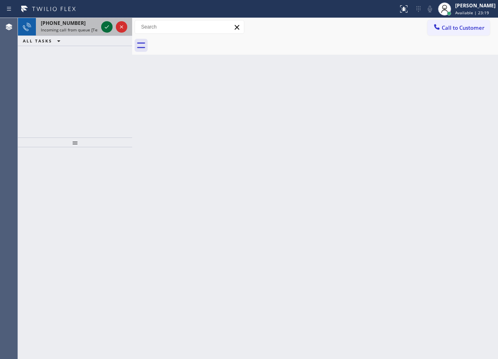
click at [106, 27] on icon at bounding box center [107, 27] width 10 height 10
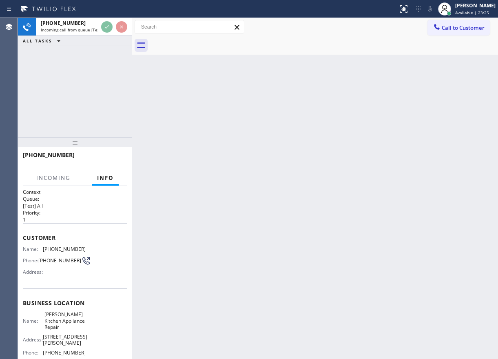
drag, startPoint x: 170, startPoint y: 92, endPoint x: 166, endPoint y: 85, distance: 8.0
click at [170, 92] on div "Back to Dashboard Change Sender ID Customers Technicians Select a contact Outbo…" at bounding box center [315, 188] width 366 height 341
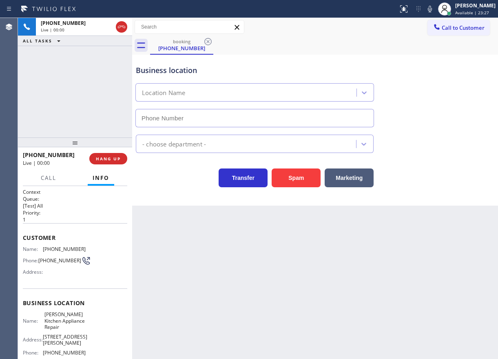
type input "[PHONE_NUMBER]"
click at [74, 318] on span "[PERSON_NAME] Kitchen Appliance Repair" at bounding box center [64, 320] width 41 height 19
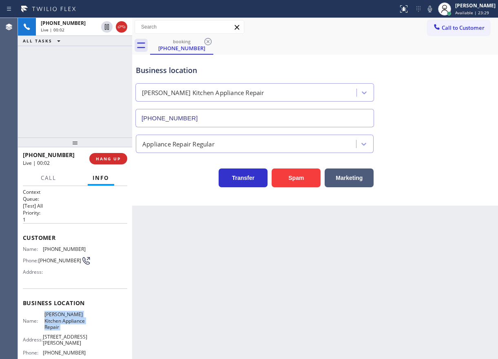
click at [74, 318] on span "[PERSON_NAME] Kitchen Appliance Repair" at bounding box center [64, 320] width 41 height 19
click at [255, 119] on input "[PHONE_NUMBER]" at bounding box center [254, 118] width 239 height 18
click at [55, 247] on span "[PHONE_NUMBER]" at bounding box center [64, 249] width 43 height 6
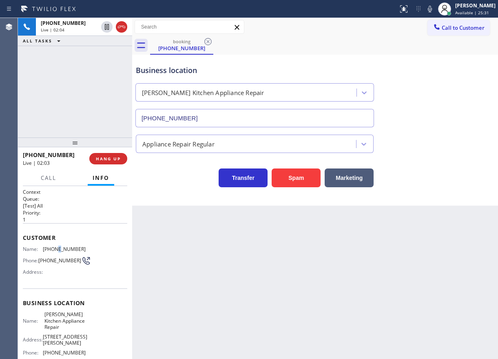
click at [55, 247] on span "[PHONE_NUMBER]" at bounding box center [64, 249] width 43 height 6
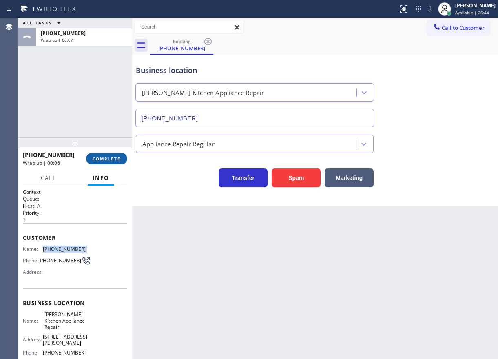
click at [116, 159] on span "COMPLETE" at bounding box center [107, 159] width 28 height 6
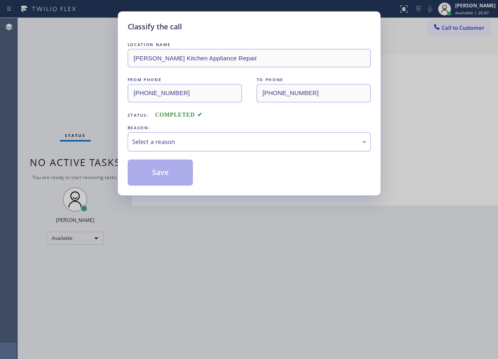
click at [173, 139] on div "Select a reason" at bounding box center [249, 141] width 234 height 9
click at [183, 173] on button "Save" at bounding box center [161, 172] width 66 height 26
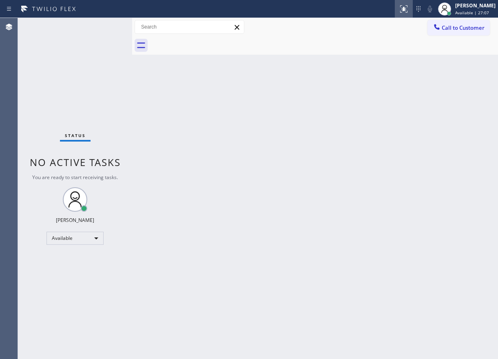
drag, startPoint x: 418, startPoint y: 137, endPoint x: 420, endPoint y: 14, distance: 123.5
click at [418, 136] on div "Back to Dashboard Change Sender ID Customers Technicians Select a contact Outbo…" at bounding box center [315, 188] width 366 height 341
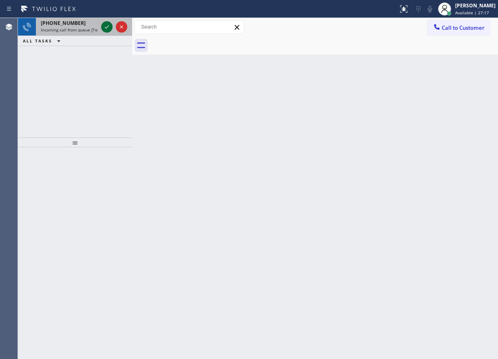
click at [105, 28] on icon at bounding box center [107, 27] width 10 height 10
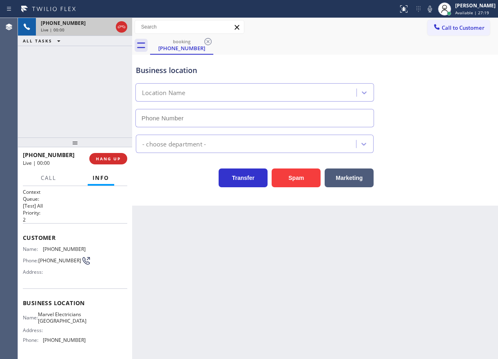
type input "[PHONE_NUMBER]"
click at [108, 164] on button "HANG UP" at bounding box center [108, 158] width 38 height 11
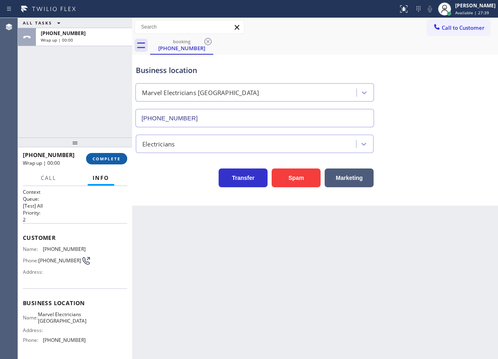
click at [108, 161] on button "COMPLETE" at bounding box center [106, 158] width 41 height 11
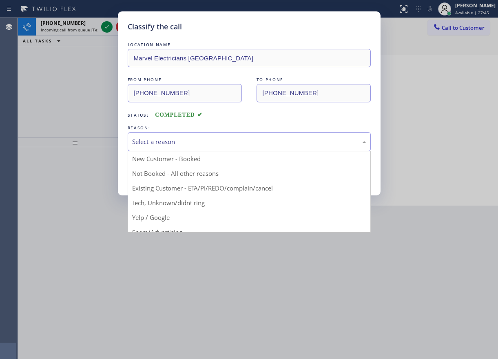
click at [230, 144] on div "Select a reason" at bounding box center [249, 141] width 234 height 9
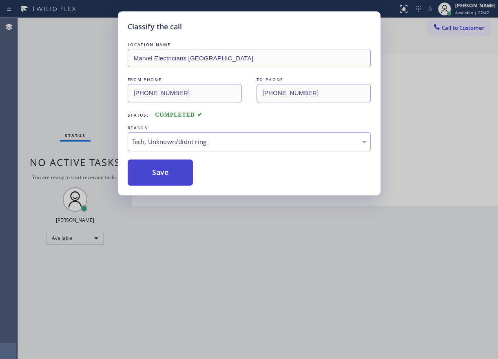
click at [164, 177] on button "Save" at bounding box center [161, 172] width 66 height 26
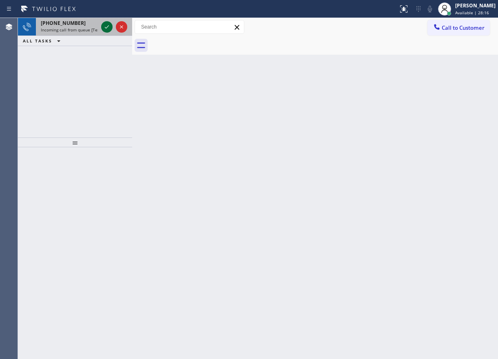
click at [105, 25] on icon at bounding box center [107, 27] width 10 height 10
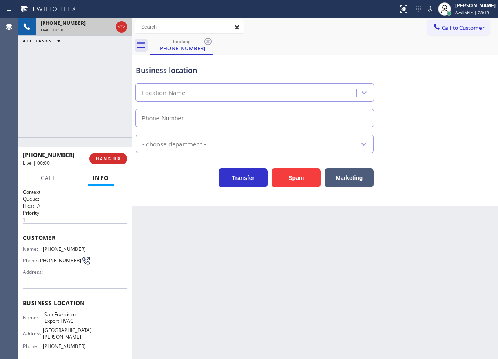
type input "[PHONE_NUMBER]"
click at [110, 157] on span "HANG UP" at bounding box center [108, 159] width 25 height 6
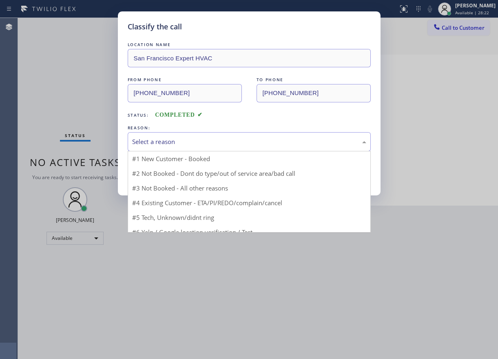
click at [179, 144] on div "Select a reason" at bounding box center [249, 141] width 234 height 9
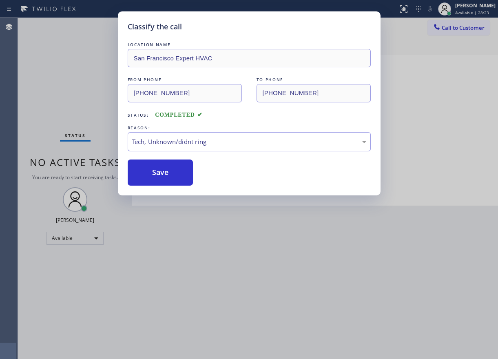
click at [175, 173] on button "Save" at bounding box center [161, 172] width 66 height 26
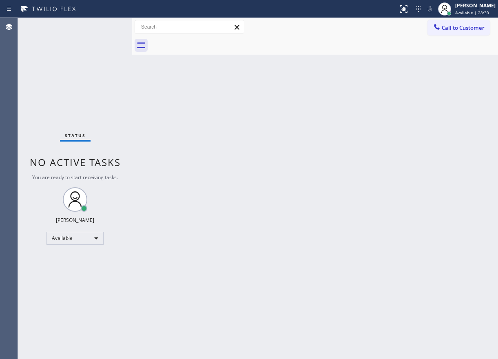
click at [456, 113] on div "Back to Dashboard Change Sender ID Customers Technicians Select a contact Outbo…" at bounding box center [315, 188] width 366 height 341
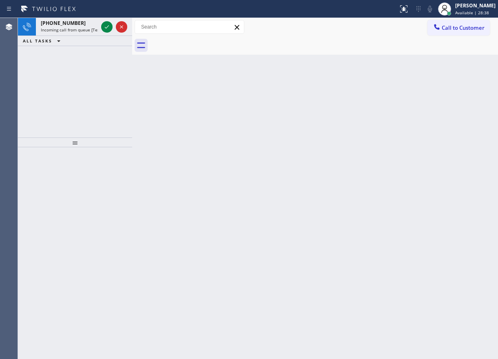
click at [422, 98] on div "Back to Dashboard Change Sender ID Customers Technicians Select a contact Outbo…" at bounding box center [315, 188] width 366 height 341
click at [104, 24] on icon at bounding box center [107, 27] width 10 height 10
click at [432, 113] on div "Back to Dashboard Change Sender ID Customers Technicians Select a contact Outbo…" at bounding box center [315, 188] width 366 height 341
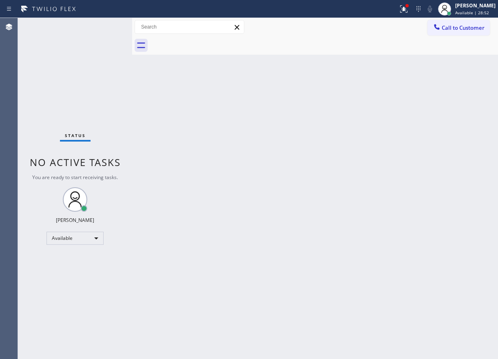
click at [109, 28] on div "Status No active tasks You are ready to start receiving tasks. [PERSON_NAME] Av…" at bounding box center [75, 188] width 114 height 341
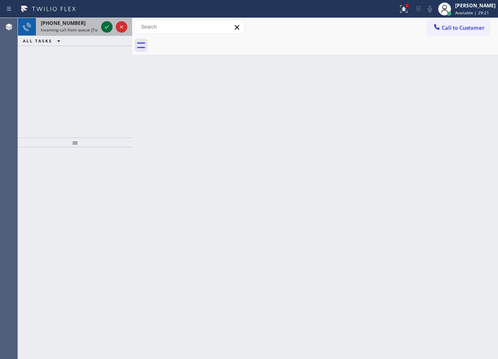
click at [106, 28] on icon at bounding box center [107, 26] width 4 height 3
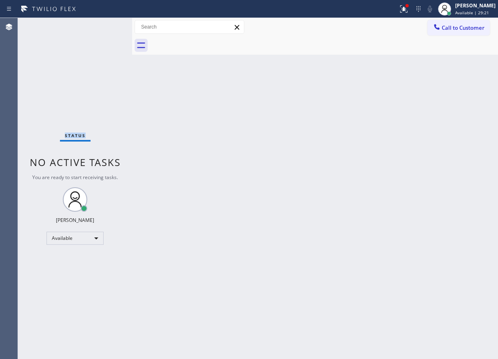
click at [106, 28] on div "Status No active tasks You are ready to start receiving tasks. [PERSON_NAME] Av…" at bounding box center [75, 188] width 114 height 341
click at [429, 157] on div "Back to Dashboard Change Sender ID Customers Technicians Select a contact Outbo…" at bounding box center [315, 188] width 366 height 341
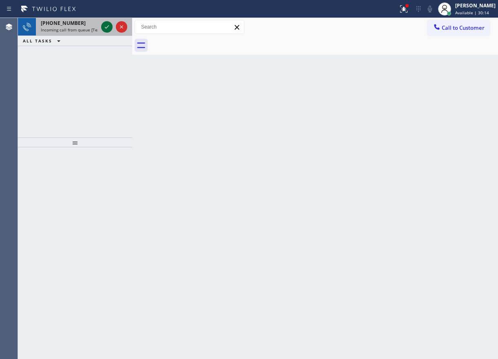
click at [106, 29] on icon at bounding box center [107, 27] width 10 height 10
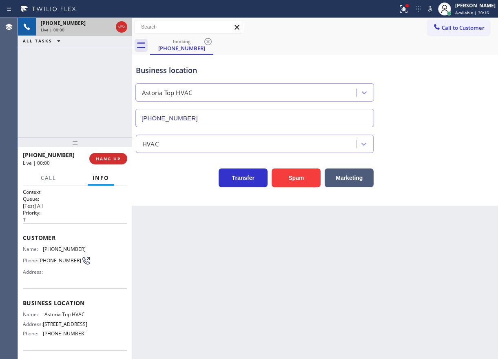
type input "[PHONE_NUMBER]"
click at [300, 177] on button "Spam" at bounding box center [296, 177] width 49 height 19
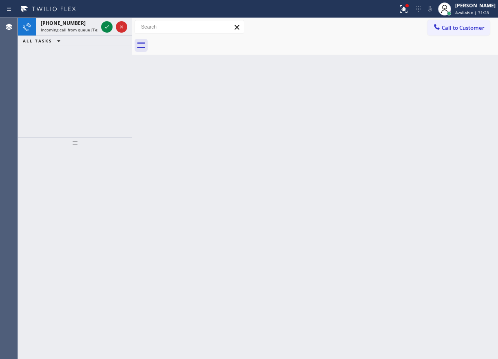
click at [440, 67] on div "Back to Dashboard Change Sender ID Customers Technicians Select a contact Outbo…" at bounding box center [315, 188] width 366 height 341
click at [106, 28] on icon at bounding box center [107, 27] width 10 height 10
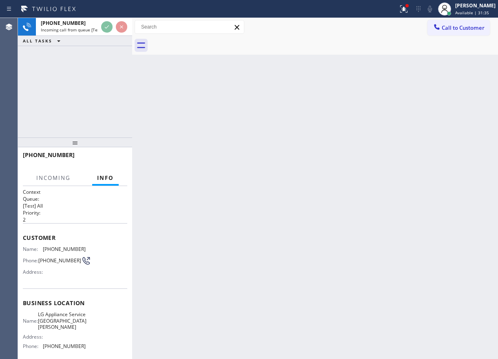
click at [294, 120] on div "Back to Dashboard Change Sender ID Customers Technicians Select a contact Outbo…" at bounding box center [315, 188] width 366 height 341
click at [278, 133] on div "Back to Dashboard Change Sender ID Customers Technicians Select a contact Outbo…" at bounding box center [315, 188] width 366 height 341
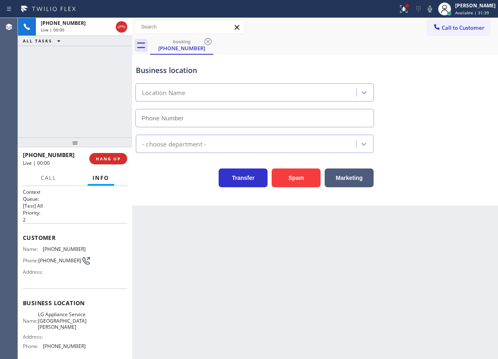
type input "[PHONE_NUMBER]"
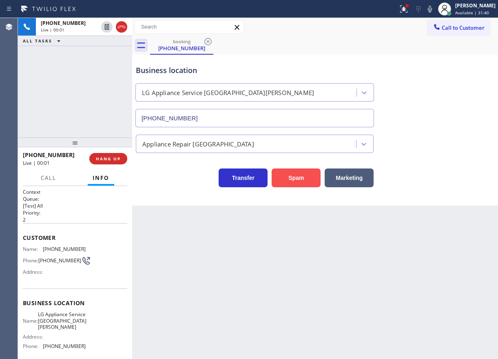
click at [307, 182] on button "Spam" at bounding box center [296, 177] width 49 height 19
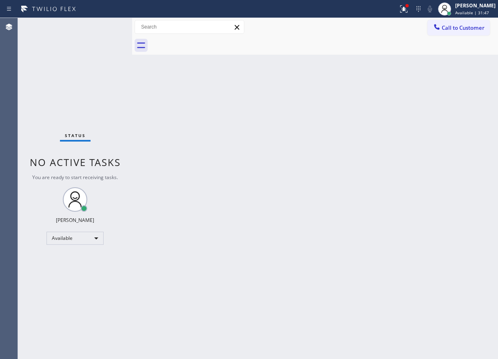
click at [428, 228] on div "Back to Dashboard Change Sender ID Customers Technicians Select a contact Outbo…" at bounding box center [315, 188] width 366 height 341
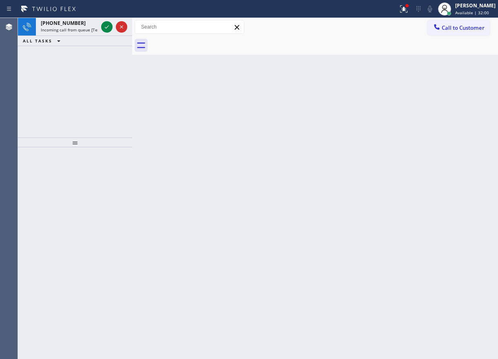
drag, startPoint x: 409, startPoint y: 250, endPoint x: 411, endPoint y: 246, distance: 4.6
click at [411, 246] on div "Back to Dashboard Change Sender ID Customers Technicians Select a contact Outbo…" at bounding box center [315, 188] width 366 height 341
click at [105, 28] on icon at bounding box center [107, 27] width 10 height 10
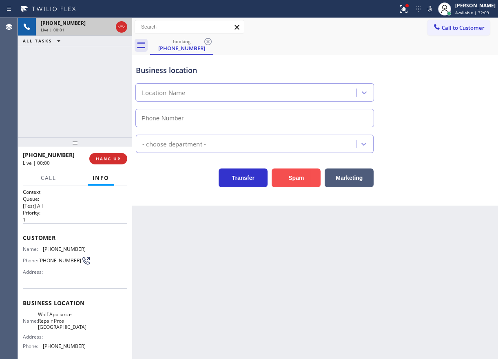
type input "[PHONE_NUMBER]"
click at [305, 170] on button "Spam" at bounding box center [296, 177] width 49 height 19
click at [304, 171] on button "Spam" at bounding box center [296, 177] width 49 height 19
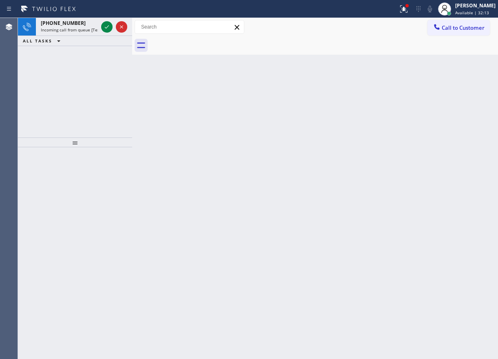
click at [455, 121] on div "Back to Dashboard Change Sender ID Customers Technicians Select a contact Outbo…" at bounding box center [315, 188] width 366 height 341
click at [103, 27] on icon at bounding box center [107, 27] width 10 height 10
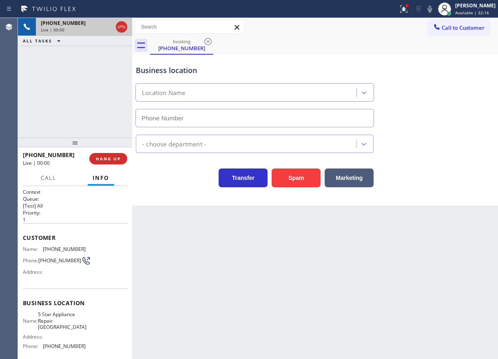
type input "[PHONE_NUMBER]"
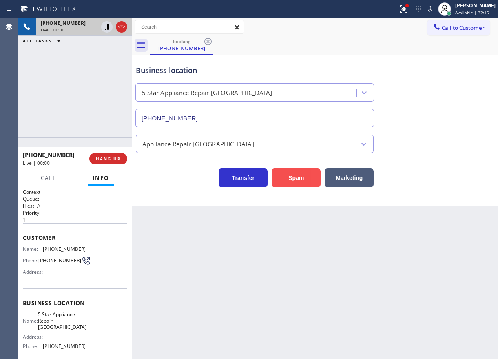
click at [294, 181] on button "Spam" at bounding box center [296, 177] width 49 height 19
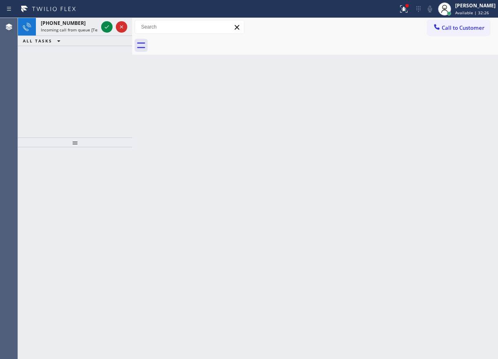
click at [398, 179] on div "Back to Dashboard Change Sender ID Customers Technicians Select a contact Outbo…" at bounding box center [315, 188] width 366 height 341
click at [104, 29] on icon at bounding box center [107, 27] width 10 height 10
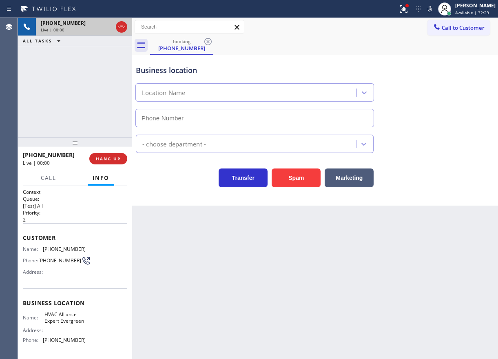
type input "[PHONE_NUMBER]"
click at [287, 170] on button "Spam" at bounding box center [296, 177] width 49 height 19
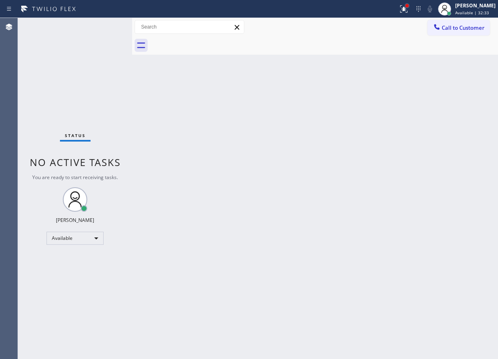
drag, startPoint x: 414, startPoint y: 7, endPoint x: 402, endPoint y: 33, distance: 28.3
click at [409, 7] on div at bounding box center [406, 5] width 5 height 5
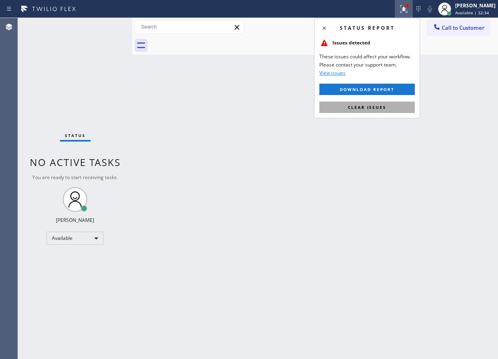
click at [391, 102] on button "Clear issues" at bounding box center [366, 107] width 95 height 11
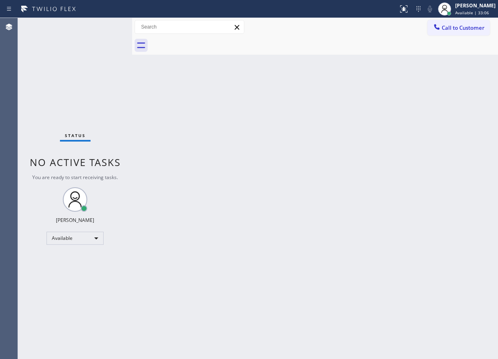
drag, startPoint x: 420, startPoint y: 89, endPoint x: 411, endPoint y: 77, distance: 14.5
click at [420, 89] on div "Back to Dashboard Change Sender ID Customers Technicians Select a contact Outbo…" at bounding box center [315, 188] width 366 height 341
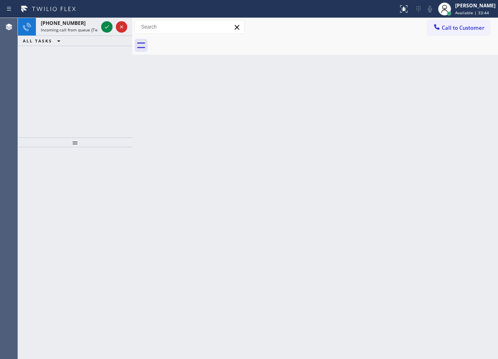
click at [391, 161] on div "Back to Dashboard Change Sender ID Customers Technicians Select a contact Outbo…" at bounding box center [315, 188] width 366 height 341
click at [107, 30] on icon at bounding box center [107, 27] width 10 height 10
click at [104, 28] on icon at bounding box center [107, 27] width 10 height 10
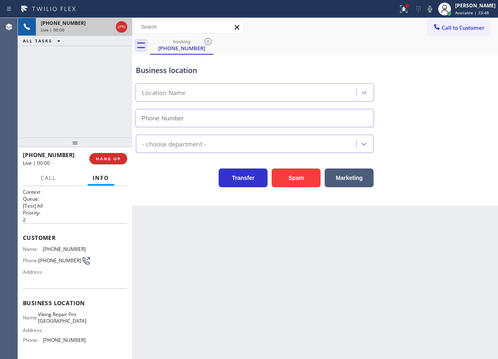
type input "[PHONE_NUMBER]"
click at [55, 321] on span "Viking Repair Pro [GEOGRAPHIC_DATA]" at bounding box center [62, 317] width 49 height 13
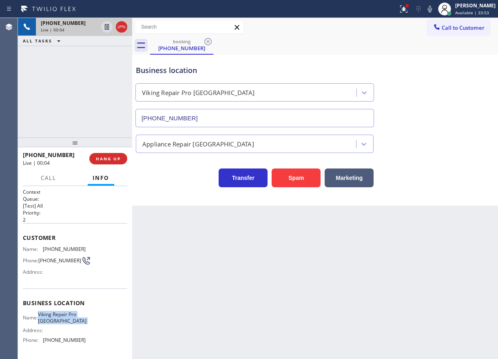
click at [55, 321] on span "Viking Repair Pro [GEOGRAPHIC_DATA]" at bounding box center [62, 317] width 49 height 13
click at [221, 118] on input "[PHONE_NUMBER]" at bounding box center [254, 118] width 239 height 18
click at [55, 248] on span "[PHONE_NUMBER]" at bounding box center [64, 249] width 43 height 6
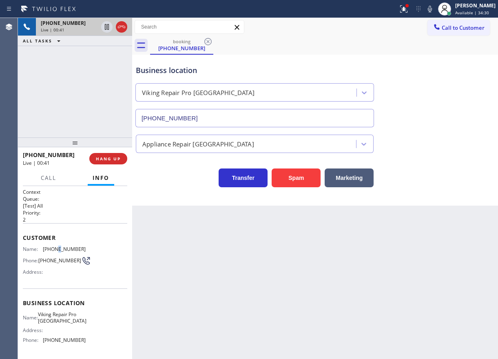
click at [55, 248] on span "[PHONE_NUMBER]" at bounding box center [64, 249] width 43 height 6
click at [41, 179] on span "Call" at bounding box center [48, 177] width 15 height 7
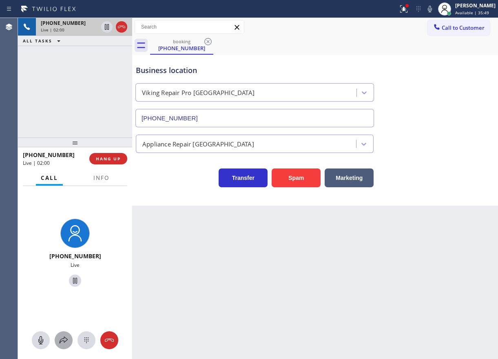
click at [72, 343] on div at bounding box center [64, 340] width 18 height 10
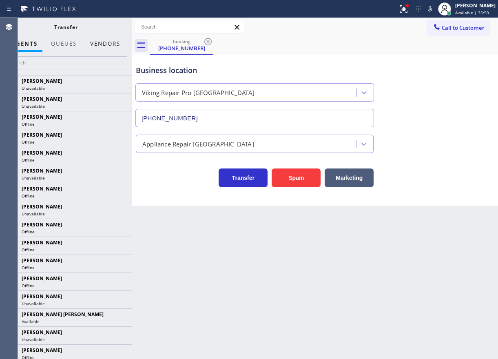
click at [110, 44] on button "Vendors" at bounding box center [105, 44] width 40 height 16
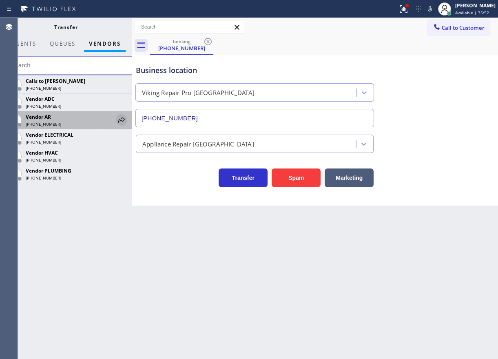
click at [119, 120] on icon at bounding box center [122, 120] width 10 height 10
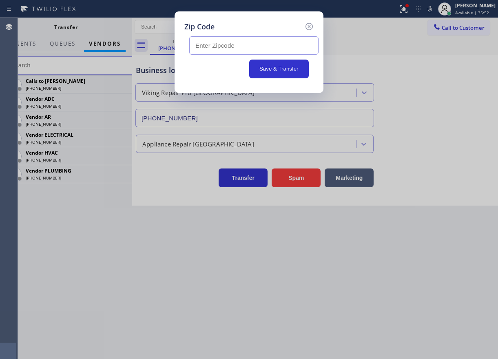
click at [218, 46] on input "text" at bounding box center [253, 45] width 129 height 18
paste input "08852"
type input "08852"
click at [278, 60] on button "Save & Transfer" at bounding box center [279, 69] width 60 height 19
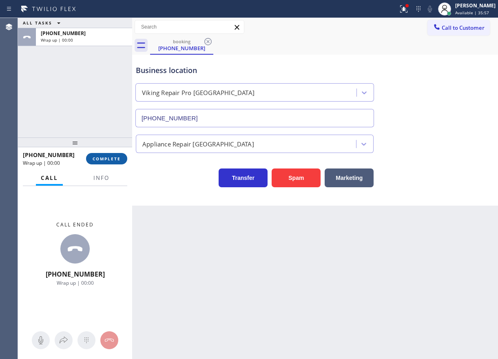
click at [97, 158] on span "COMPLETE" at bounding box center [107, 159] width 28 height 6
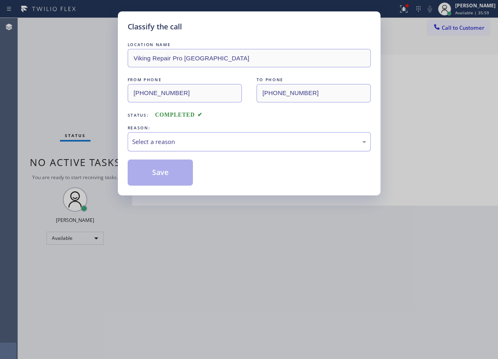
click at [189, 139] on div "Select a reason" at bounding box center [249, 141] width 234 height 9
click at [166, 168] on button "Save" at bounding box center [161, 172] width 66 height 26
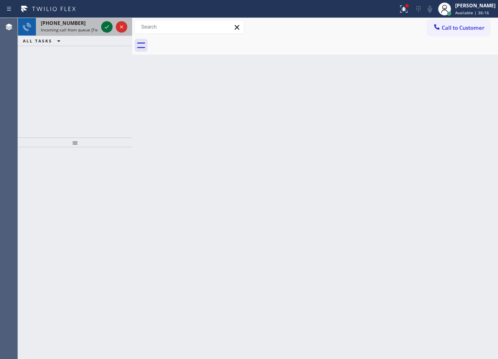
click at [102, 29] on icon at bounding box center [107, 27] width 10 height 10
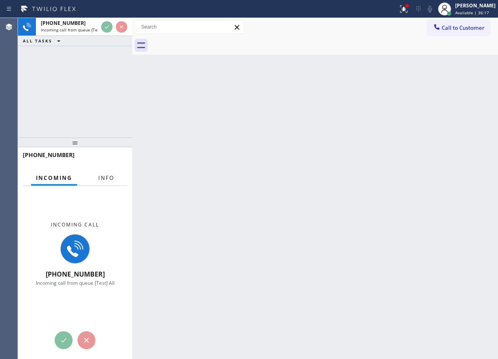
click at [105, 174] on span "Info" at bounding box center [106, 177] width 16 height 7
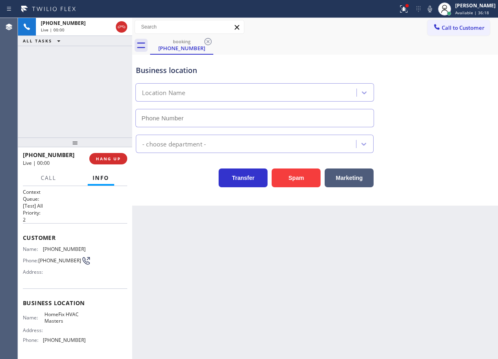
type input "[PHONE_NUMBER]"
click at [290, 172] on button "Spam" at bounding box center [296, 177] width 49 height 19
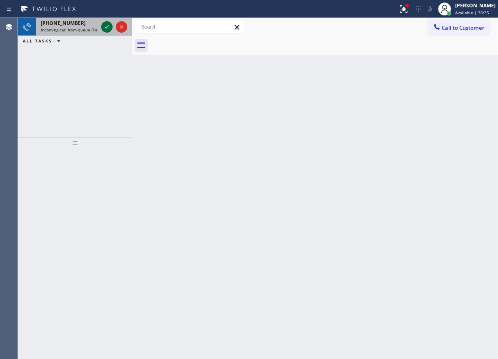
click at [106, 26] on icon at bounding box center [107, 27] width 10 height 10
click at [106, 28] on icon at bounding box center [107, 27] width 10 height 10
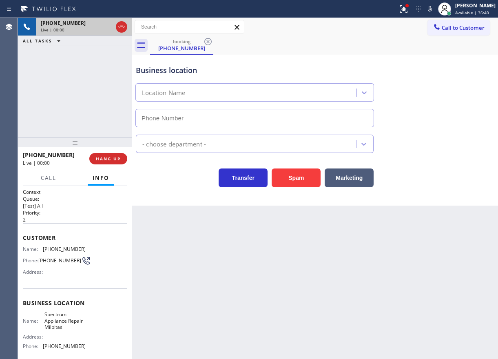
type input "[PHONE_NUMBER]"
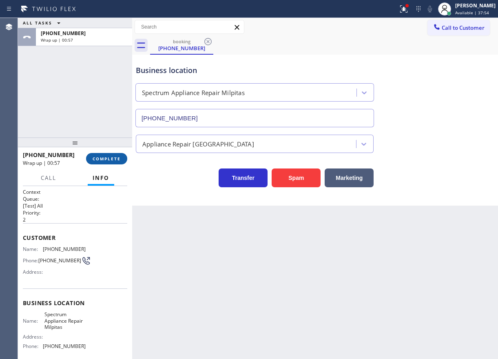
click at [115, 159] on span "COMPLETE" at bounding box center [107, 159] width 28 height 6
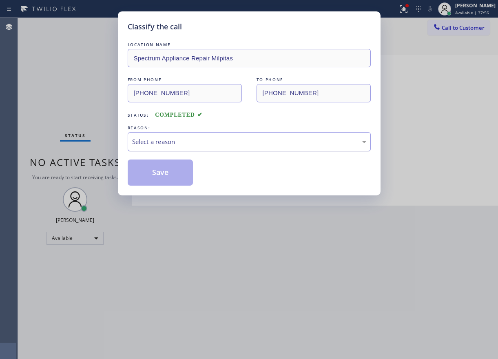
click at [192, 138] on div "Select a reason" at bounding box center [249, 141] width 234 height 9
click at [167, 175] on button "Save" at bounding box center [161, 172] width 66 height 26
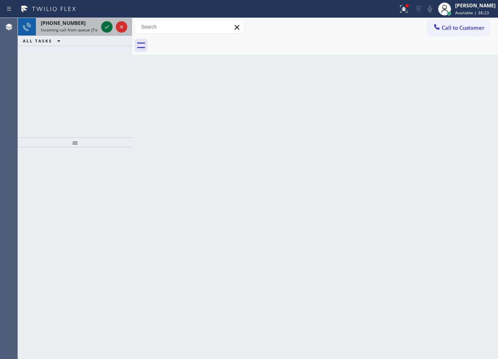
click at [102, 27] on icon at bounding box center [107, 27] width 10 height 10
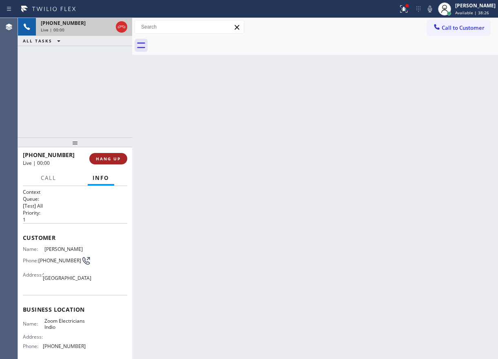
click at [91, 159] on button "HANG UP" at bounding box center [108, 158] width 38 height 11
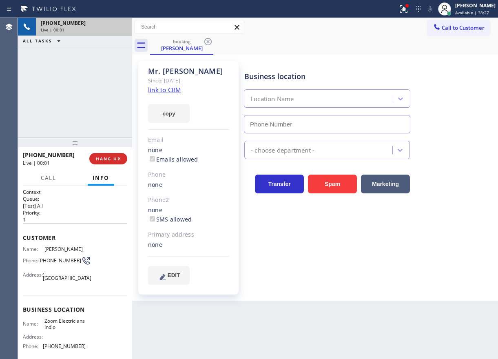
type input "[PHONE_NUMBER]"
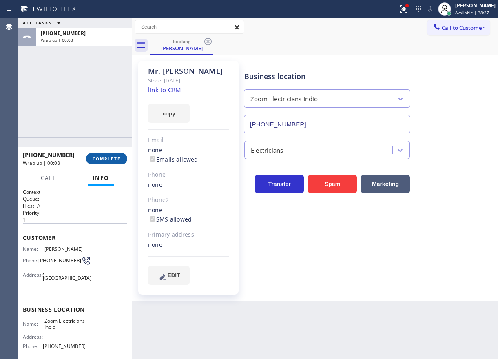
click at [100, 155] on button "COMPLETE" at bounding box center [106, 158] width 41 height 11
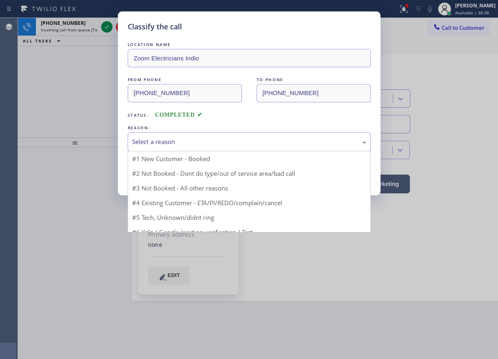
click at [214, 143] on div "Select a reason" at bounding box center [249, 141] width 234 height 9
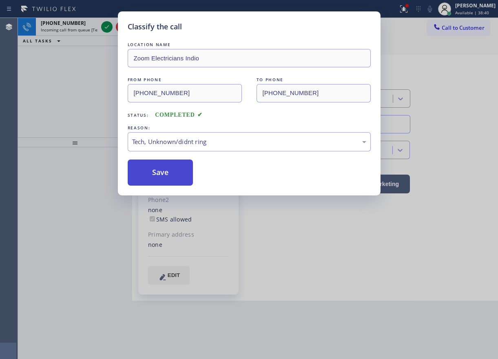
click at [163, 178] on button "Save" at bounding box center [161, 172] width 66 height 26
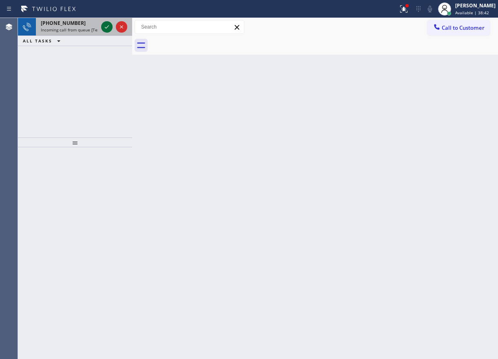
click at [105, 28] on icon at bounding box center [107, 26] width 4 height 3
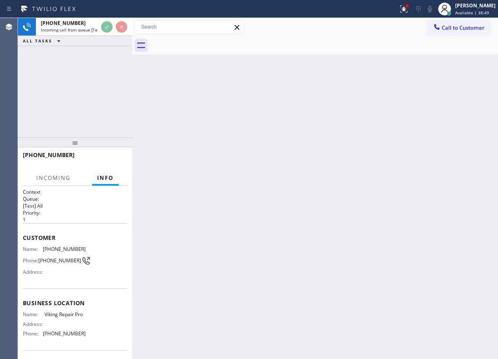
click at [213, 142] on div "Back to Dashboard Change Sender ID Customers Technicians Select a contact Outbo…" at bounding box center [315, 188] width 366 height 341
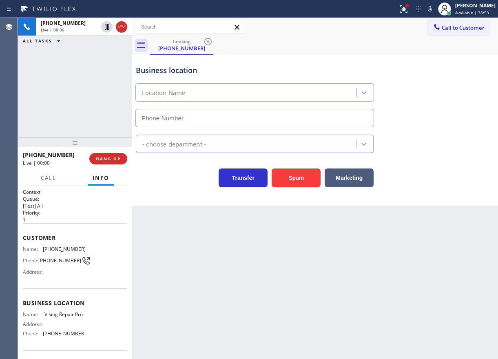
type input "[PHONE_NUMBER]"
click at [60, 317] on span "Viking Repair Pro" at bounding box center [64, 314] width 41 height 6
copy span "Viking Repair Pro"
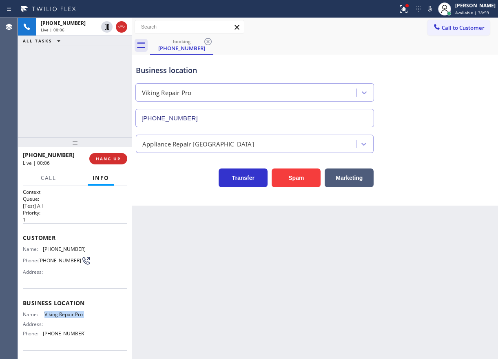
click at [212, 119] on input "[PHONE_NUMBER]" at bounding box center [254, 118] width 239 height 18
click at [481, 13] on span "Available | 41:19" at bounding box center [472, 13] width 34 height 6
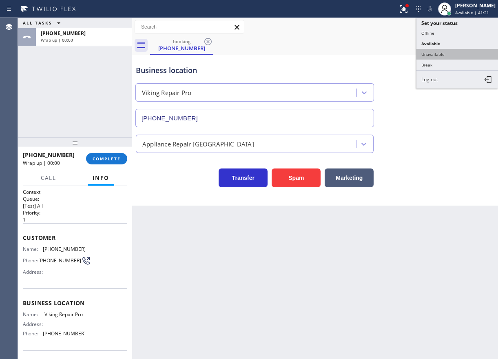
click at [460, 56] on button "Unavailable" at bounding box center [457, 54] width 82 height 11
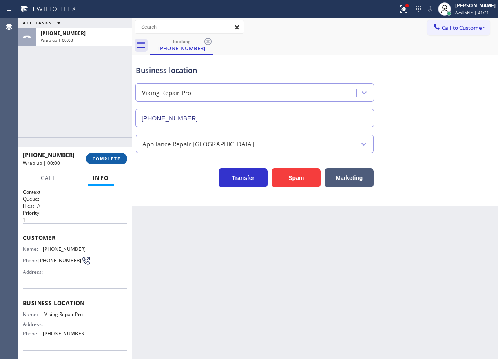
click at [109, 154] on button "COMPLETE" at bounding box center [106, 158] width 41 height 11
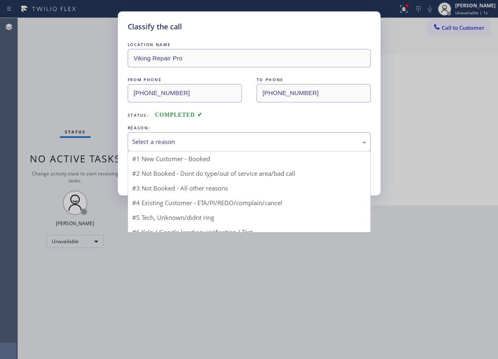
click at [194, 145] on div "Select a reason" at bounding box center [249, 141] width 234 height 9
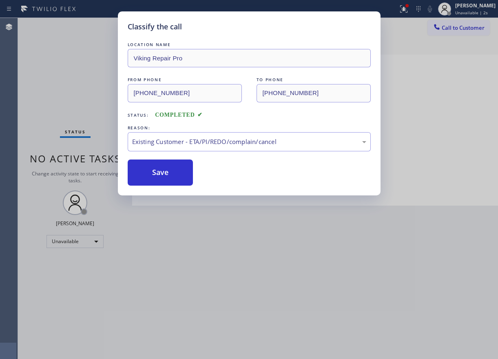
click at [165, 174] on button "Save" at bounding box center [161, 172] width 66 height 26
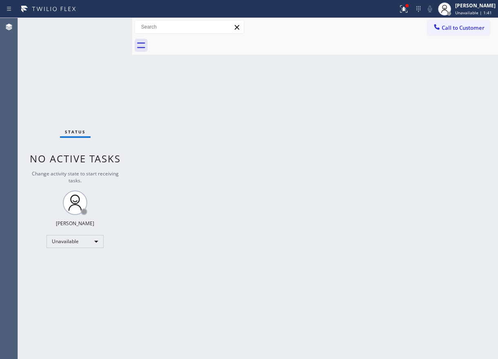
click at [491, 191] on div "Back to Dashboard Change Sender ID Customers Technicians Select a contact Outbo…" at bounding box center [315, 188] width 366 height 341
click at [466, 15] on span "Unavailable | 1:46" at bounding box center [473, 13] width 37 height 6
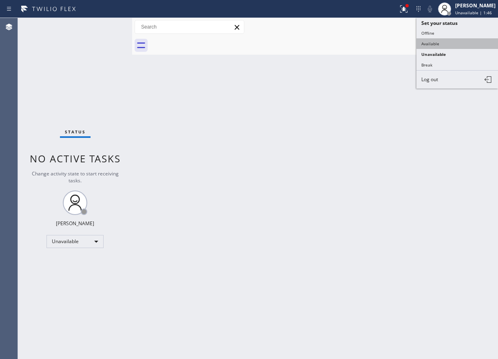
click at [445, 42] on button "Available" at bounding box center [457, 43] width 82 height 11
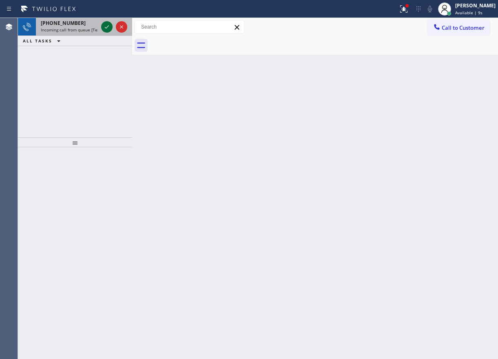
click at [108, 27] on icon at bounding box center [107, 27] width 10 height 10
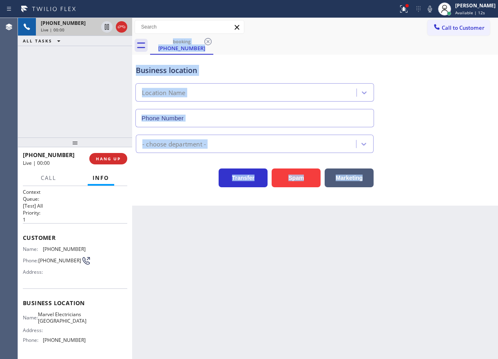
type input "(949) 688-6465"
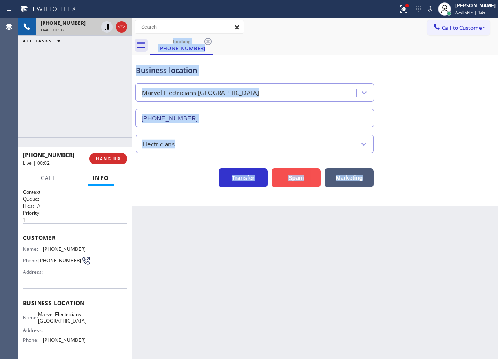
click at [292, 177] on button "Spam" at bounding box center [296, 177] width 49 height 19
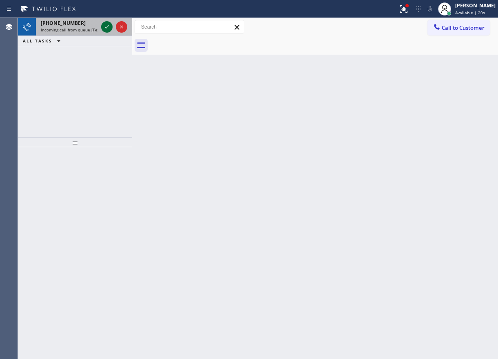
drag, startPoint x: 108, startPoint y: 24, endPoint x: 104, endPoint y: 29, distance: 6.4
click at [105, 28] on icon at bounding box center [107, 27] width 10 height 10
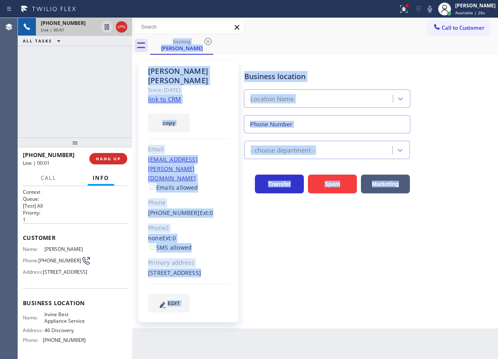
type input "(949) 396-0575"
click at [325, 290] on div "Business location Irvine Best Appliance Service (949) 396-0575 Appliance Repair…" at bounding box center [369, 186] width 253 height 247
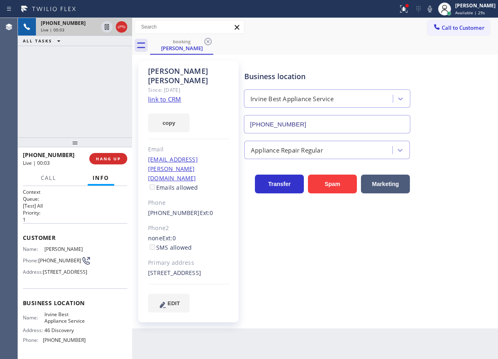
click at [174, 95] on link "link to CRM" at bounding box center [164, 99] width 33 height 8
click at [55, 332] on div "Business location Name: Irvine Best Appliance Service Address: 46 Discovery Pho…" at bounding box center [75, 322] width 104 height 68
click at [55, 324] on span "Irvine Best Appliance Service" at bounding box center [64, 317] width 41 height 13
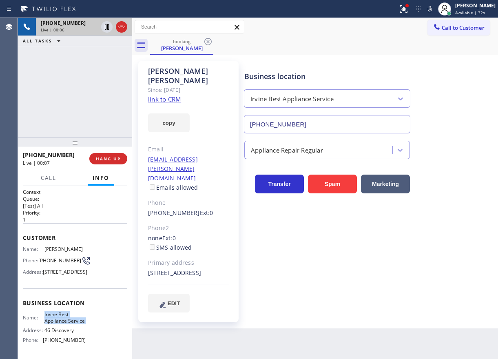
click at [55, 324] on span "Irvine Best Appliance Service" at bounding box center [64, 317] width 41 height 13
copy span "Irvine Best Appliance Service"
click at [324, 123] on input "(949) 396-0575" at bounding box center [327, 124] width 166 height 18
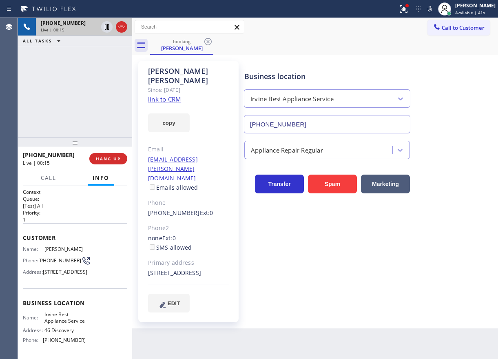
click at [173, 95] on link "link to CRM" at bounding box center [164, 99] width 33 height 8
click at [409, 11] on icon at bounding box center [404, 9] width 10 height 10
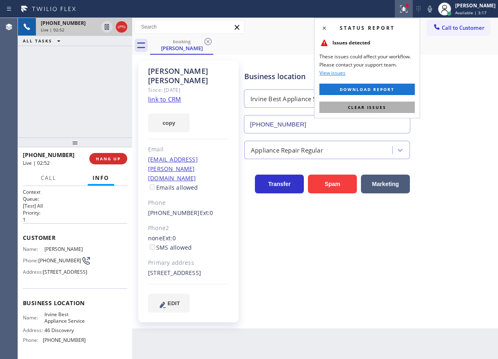
click at [383, 110] on span "Clear issues" at bounding box center [367, 107] width 38 height 6
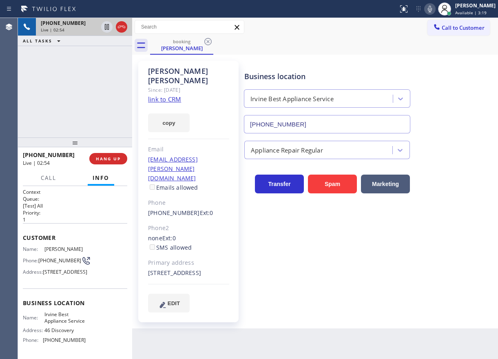
click at [432, 11] on icon at bounding box center [430, 9] width 4 height 7
click at [107, 28] on icon at bounding box center [107, 27] width 4 height 6
click at [433, 7] on icon at bounding box center [430, 9] width 10 height 10
click at [106, 28] on icon at bounding box center [107, 27] width 6 height 6
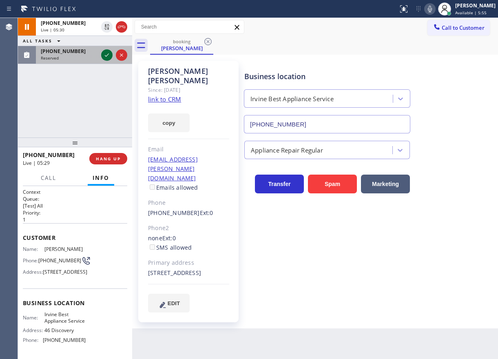
click at [104, 51] on icon at bounding box center [107, 55] width 10 height 10
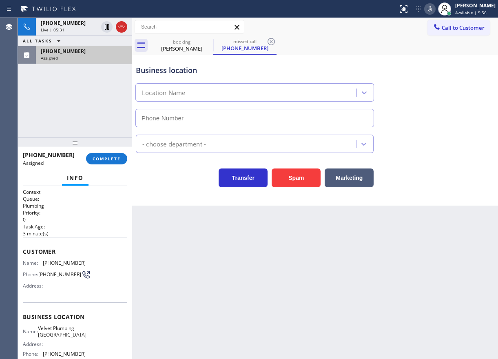
type input "(949) 468-3141"
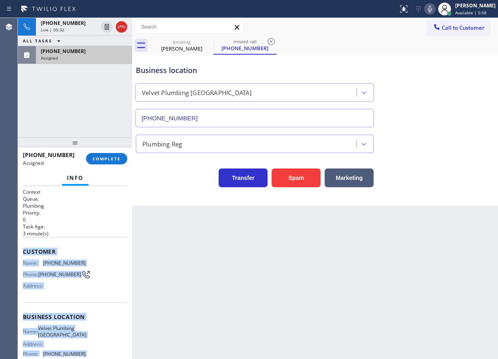
scroll to position [78, 0]
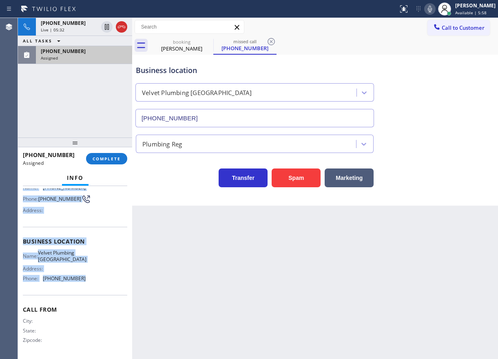
drag, startPoint x: 19, startPoint y: 249, endPoint x: 90, endPoint y: 286, distance: 79.5
click at [90, 286] on div "Context Queue: Plumbing Priority: 0 Task Age: 3 minute(s) Customer Name: (619) …" at bounding box center [75, 272] width 114 height 173
copy div "Customer Name: (619) 209-4813 Phone: (619) 209-4813 Address: Business location …"
click at [97, 158] on span "COMPLETE" at bounding box center [107, 159] width 28 height 6
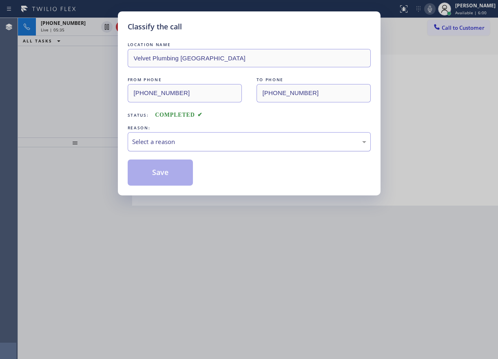
click at [191, 142] on div "Select a reason" at bounding box center [249, 141] width 234 height 9
click at [169, 175] on button "Save" at bounding box center [161, 172] width 66 height 26
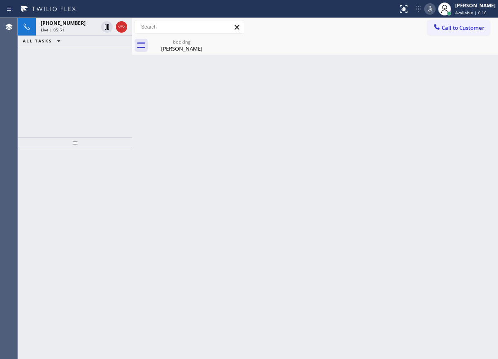
click at [435, 14] on button at bounding box center [429, 8] width 11 height 11
click at [108, 27] on icon at bounding box center [107, 27] width 4 height 6
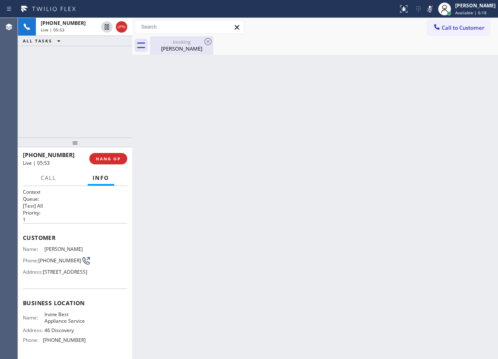
click at [171, 47] on div "Richard Chamberlin" at bounding box center [182, 48] width 62 height 7
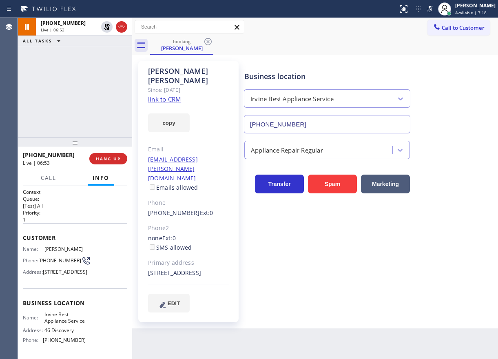
click at [459, 132] on div "Business location Irvine Best Appliance Service (949) 396-0575" at bounding box center [369, 97] width 253 height 74
drag, startPoint x: 457, startPoint y: 87, endPoint x: 454, endPoint y: 66, distance: 21.3
click at [457, 85] on div "Business location Irvine Best Appliance Service (949) 396-0575" at bounding box center [369, 97] width 253 height 74
click at [434, 8] on icon at bounding box center [430, 9] width 10 height 10
click at [104, 26] on icon at bounding box center [107, 27] width 10 height 10
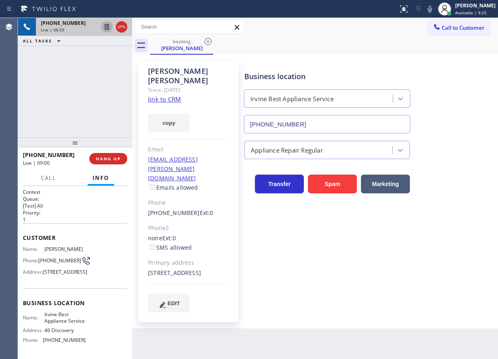
click at [448, 97] on div "Business location Irvine Best Appliance Service (949) 396-0575" at bounding box center [369, 97] width 253 height 74
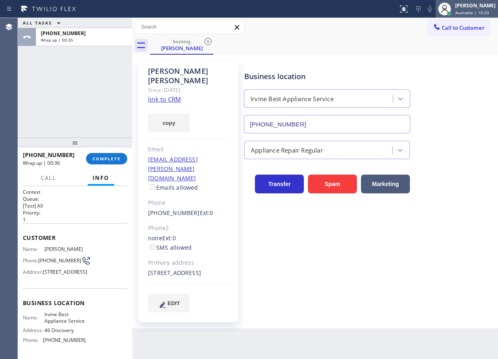
click at [475, 12] on span "Available | 10:33" at bounding box center [472, 13] width 34 height 6
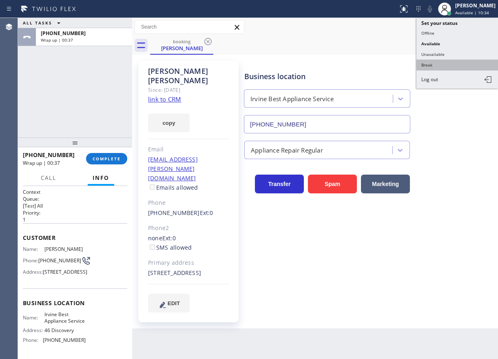
click at [430, 62] on button "Break" at bounding box center [457, 65] width 82 height 11
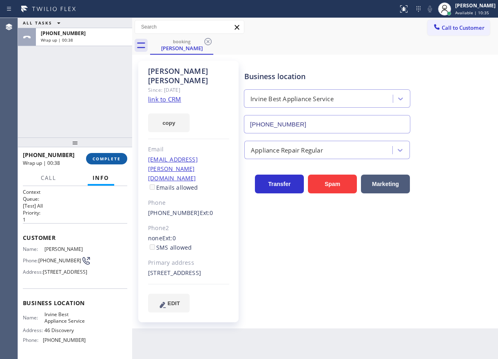
click at [99, 159] on span "COMPLETE" at bounding box center [107, 159] width 28 height 6
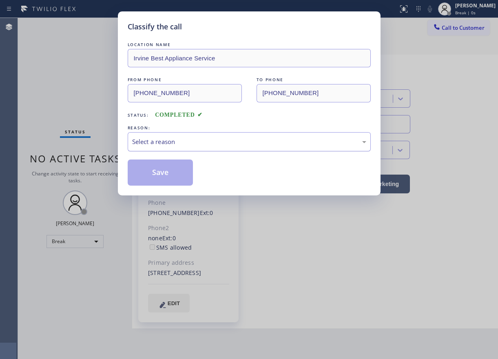
click at [175, 133] on div "Select a reason" at bounding box center [249, 141] width 243 height 19
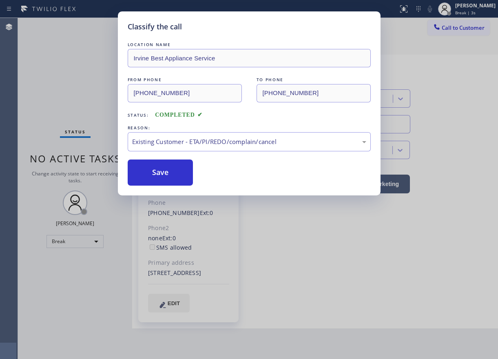
click at [153, 178] on button "Save" at bounding box center [161, 172] width 66 height 26
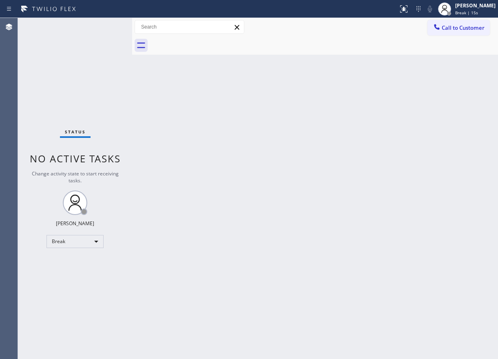
click at [444, 101] on div "Back to Dashboard Change Sender ID Customers Technicians Select a contact Outbo…" at bounding box center [315, 188] width 366 height 341
